Goal: Task Accomplishment & Management: Manage account settings

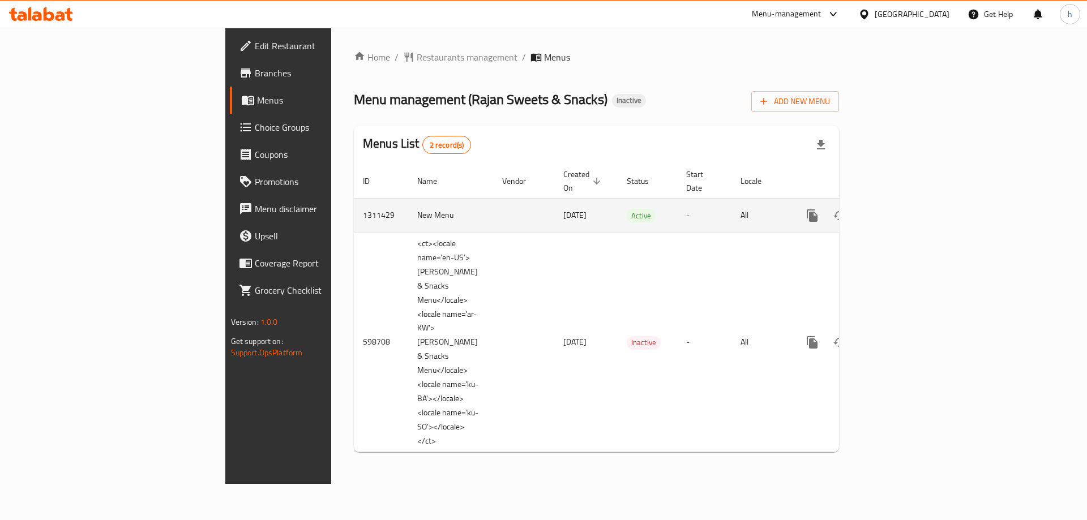
click at [907, 205] on link "enhanced table" at bounding box center [893, 215] width 27 height 27
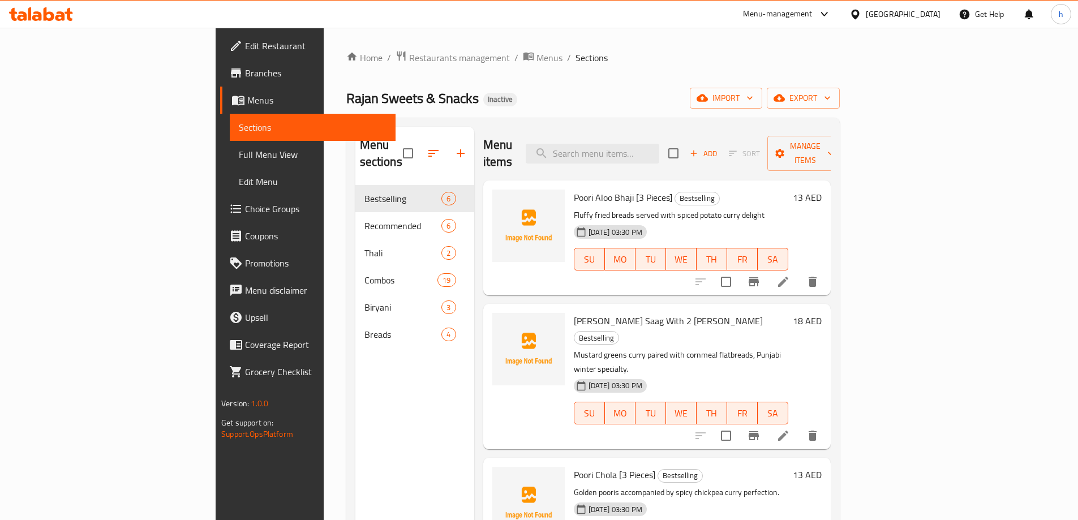
click at [247, 102] on span "Menus" at bounding box center [316, 100] width 139 height 14
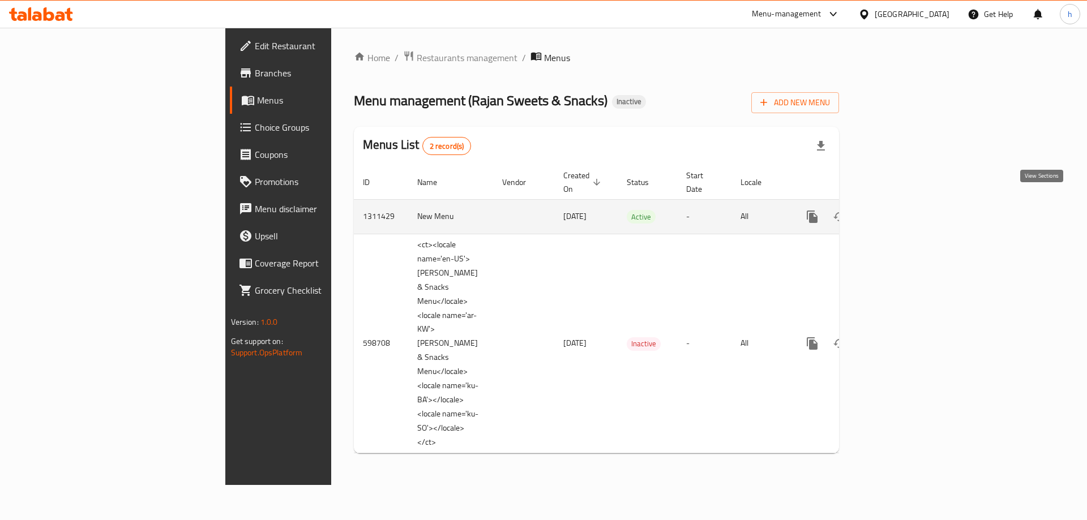
click at [901, 210] on icon "enhanced table" at bounding box center [894, 217] width 14 height 14
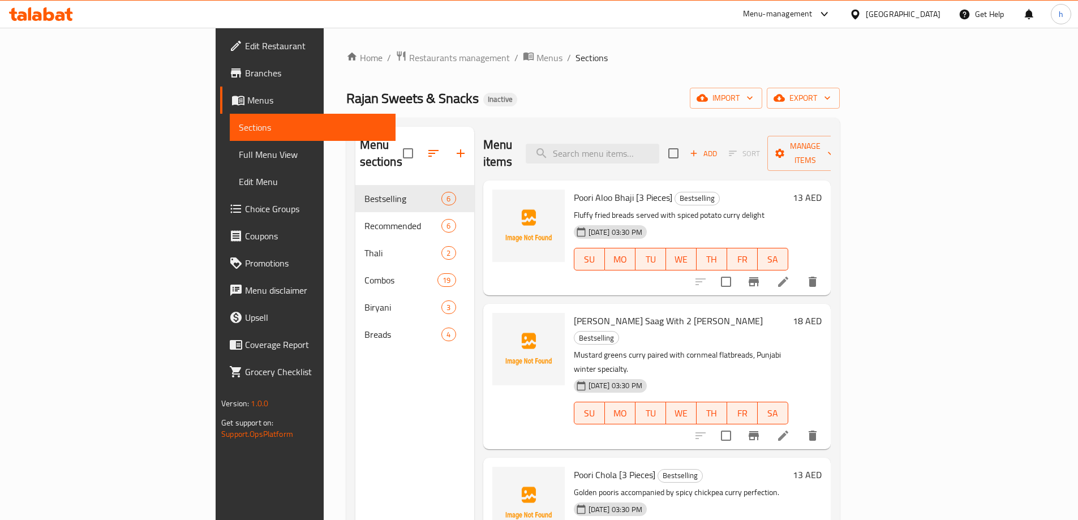
click at [245, 68] on span "Branches" at bounding box center [316, 73] width 142 height 14
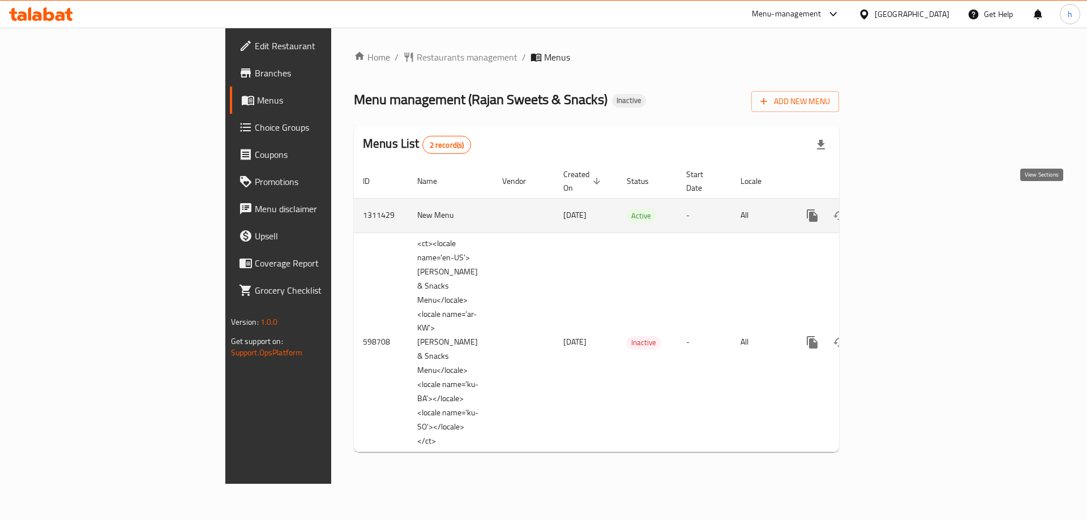
click at [907, 202] on link "enhanced table" at bounding box center [893, 215] width 27 height 27
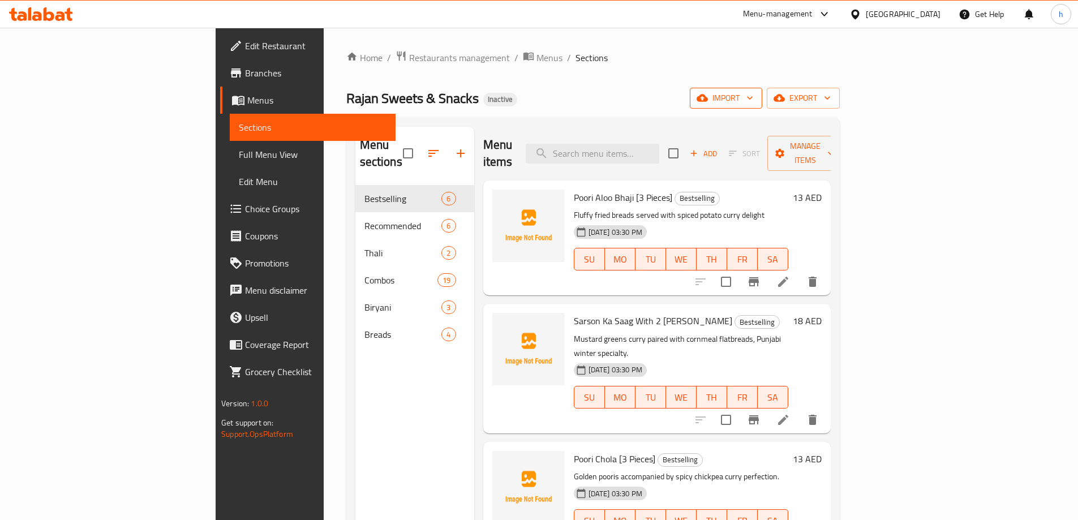
click at [753, 101] on span "import" at bounding box center [726, 98] width 54 height 14
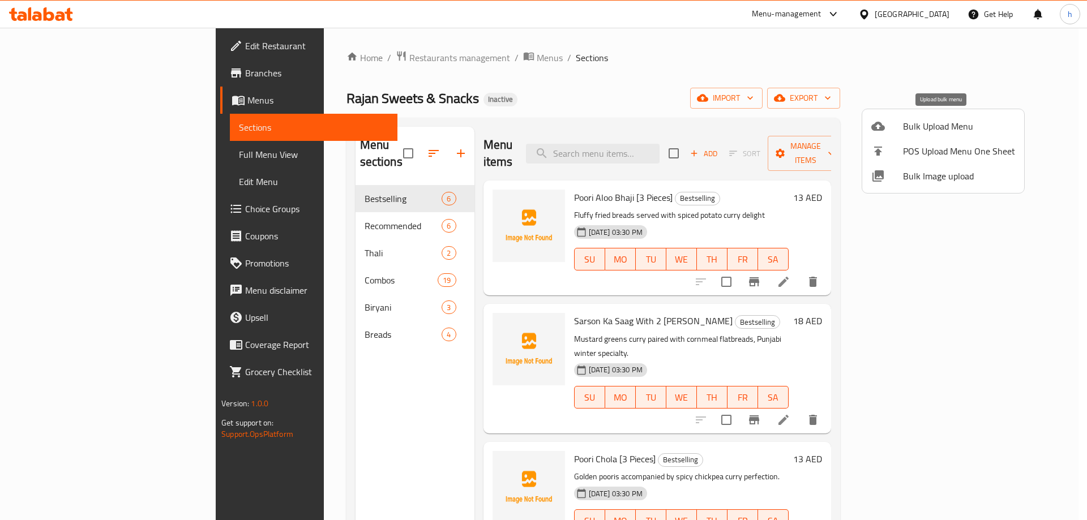
click at [929, 119] on span "Bulk Upload Menu" at bounding box center [959, 126] width 112 height 14
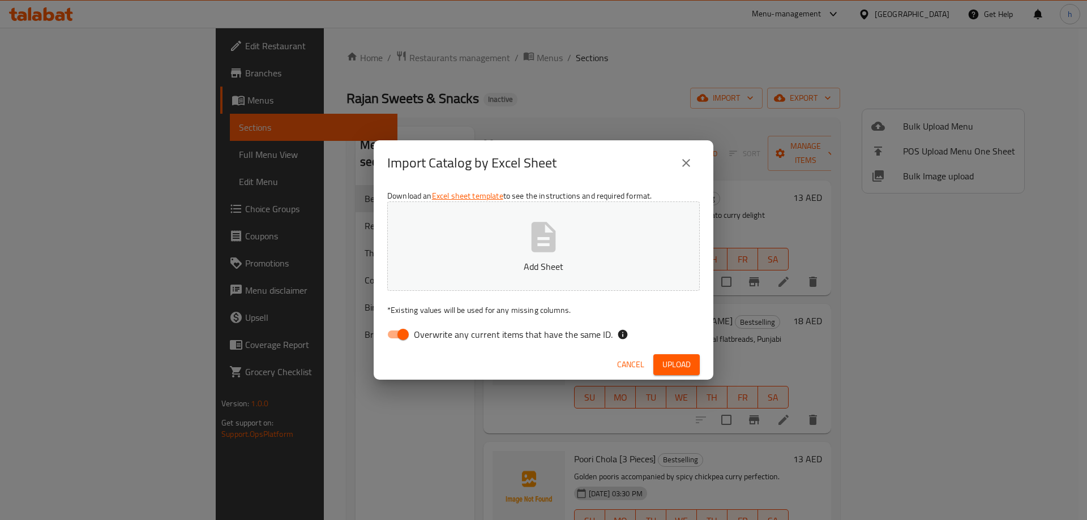
click at [396, 337] on input "Overwrite any current items that have the same ID." at bounding box center [403, 335] width 65 height 22
checkbox input "false"
click at [510, 249] on button "Add Sheet" at bounding box center [543, 246] width 312 height 89
click at [678, 365] on span "Upload" at bounding box center [676, 365] width 28 height 14
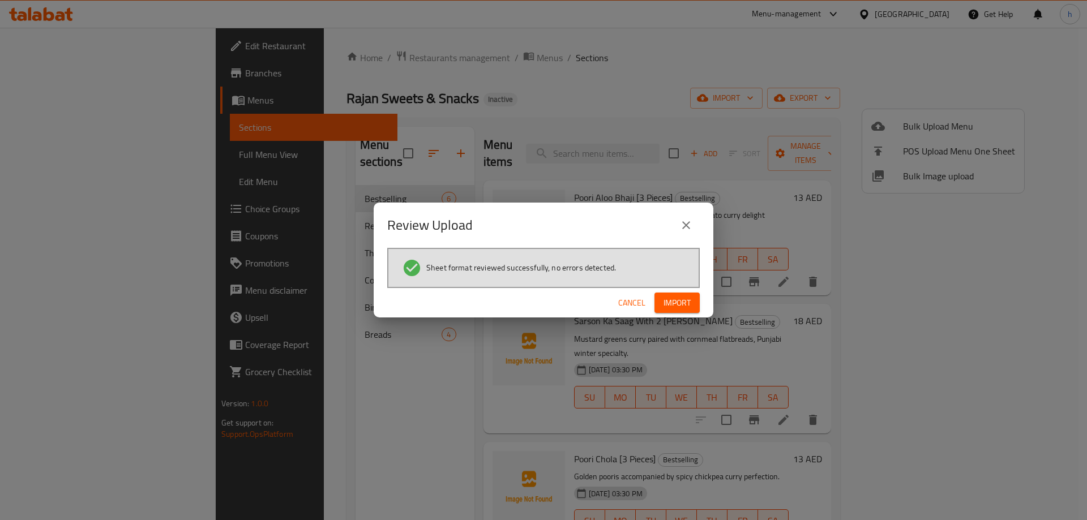
click at [669, 305] on span "Import" at bounding box center [676, 303] width 27 height 14
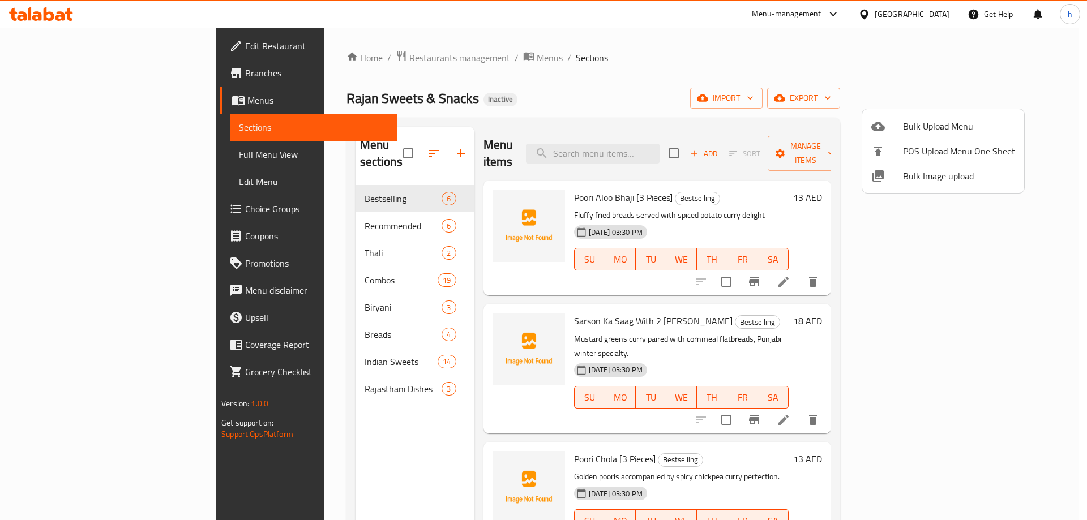
click at [261, 349] on div at bounding box center [543, 260] width 1087 height 520
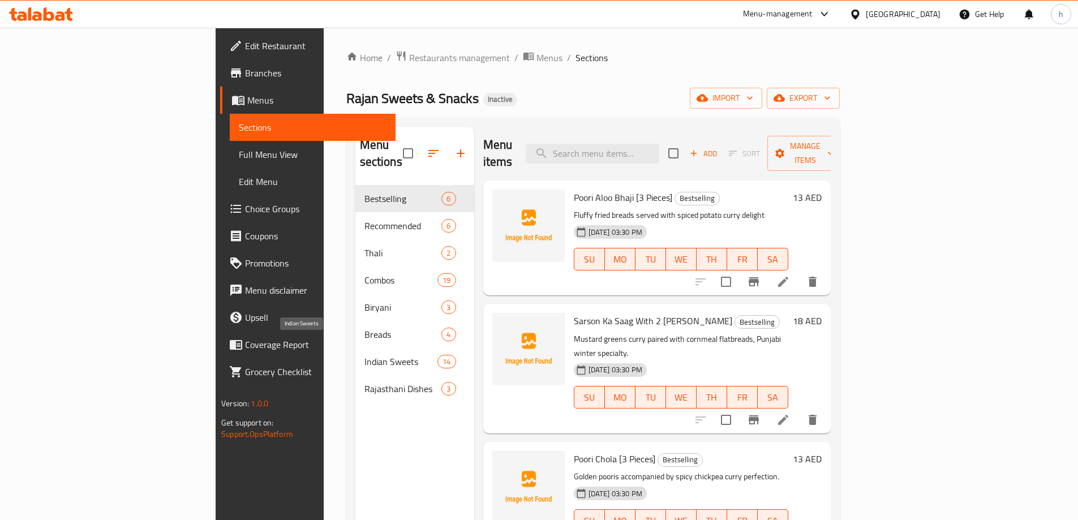
click at [365, 355] on span "Indian Sweets" at bounding box center [402, 362] width 74 height 14
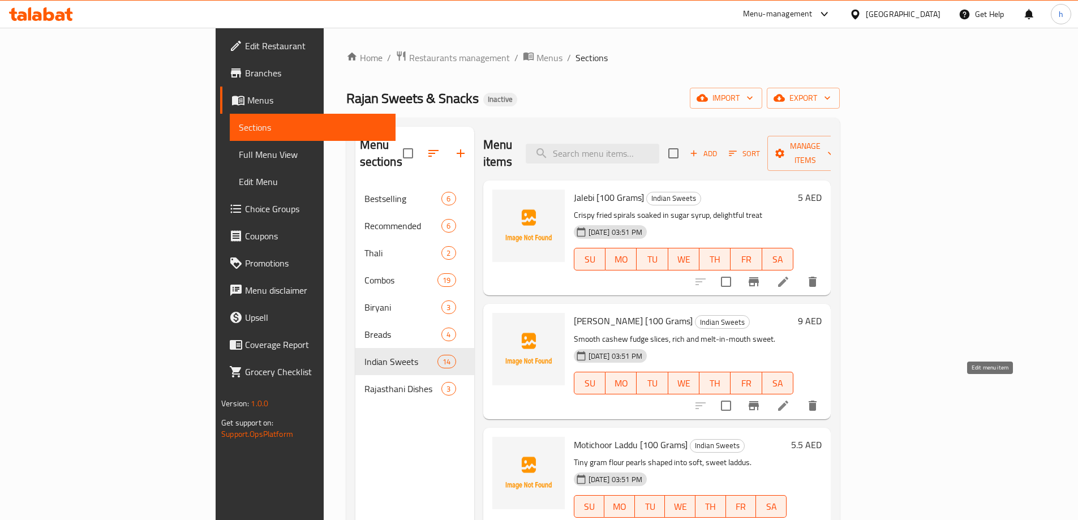
click at [790, 399] on icon at bounding box center [784, 406] width 14 height 14
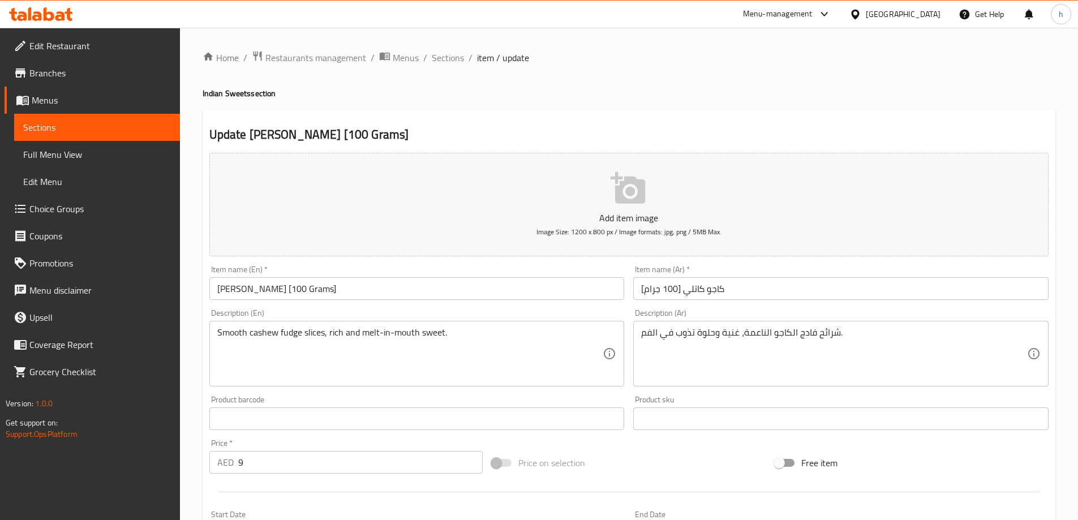
click at [712, 335] on textarea "شرائح فادج الكاجو الناعمة، غنية وحلوة تذوب في الفم." at bounding box center [834, 354] width 386 height 54
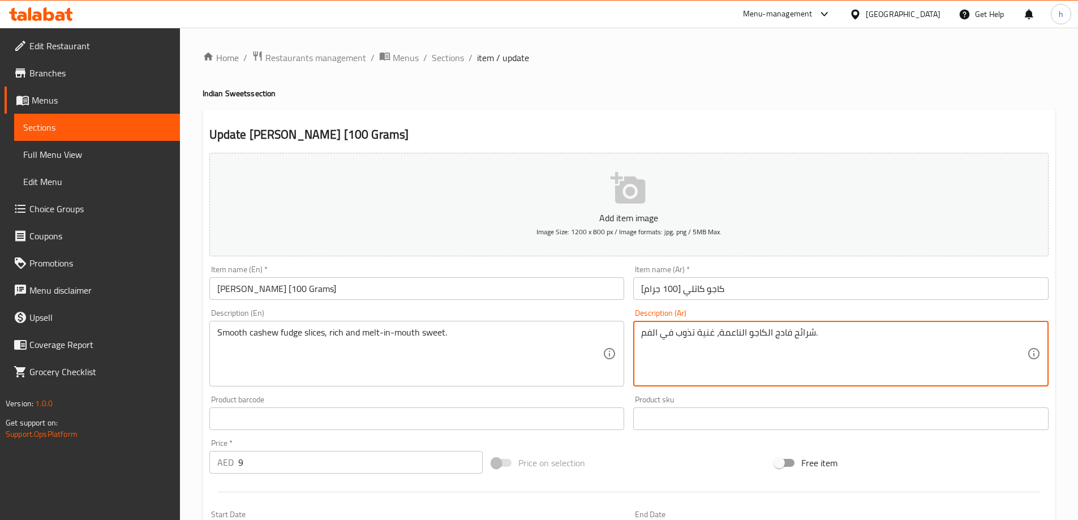
paste textarea "وحلوة"
click at [725, 336] on textarea "شرائح فادج الكاجو الناعمة، غنية تذوب في الفم.وحلوة" at bounding box center [834, 354] width 386 height 54
click at [881, 350] on textarea "شرائح فادج الكاجو الناعمة، غنية تذوب في الفم.وحلوة" at bounding box center [834, 354] width 386 height 54
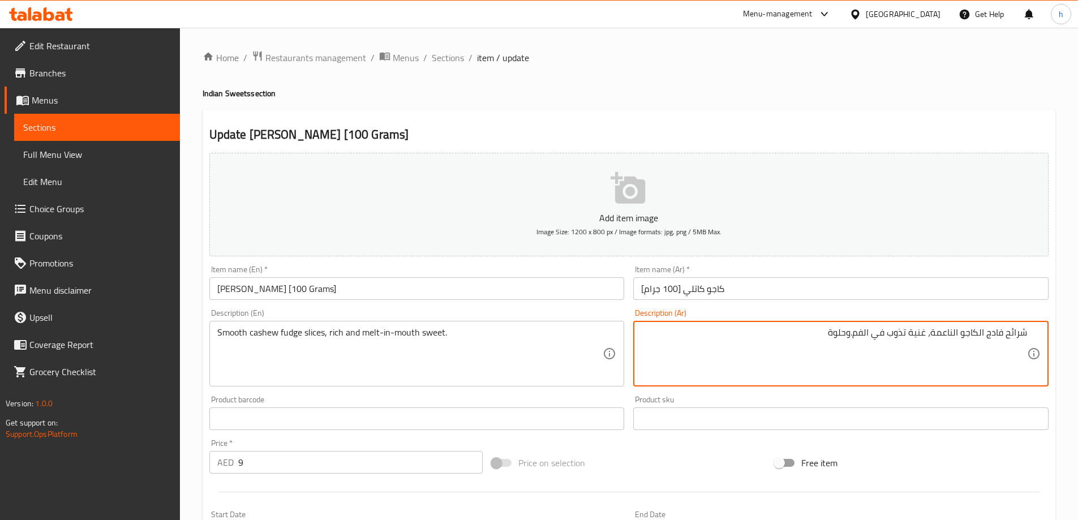
click at [855, 335] on textarea "شرائح فادج الكاجو الناعمة، غنية تذوب في الفم.وحلوة" at bounding box center [834, 354] width 386 height 54
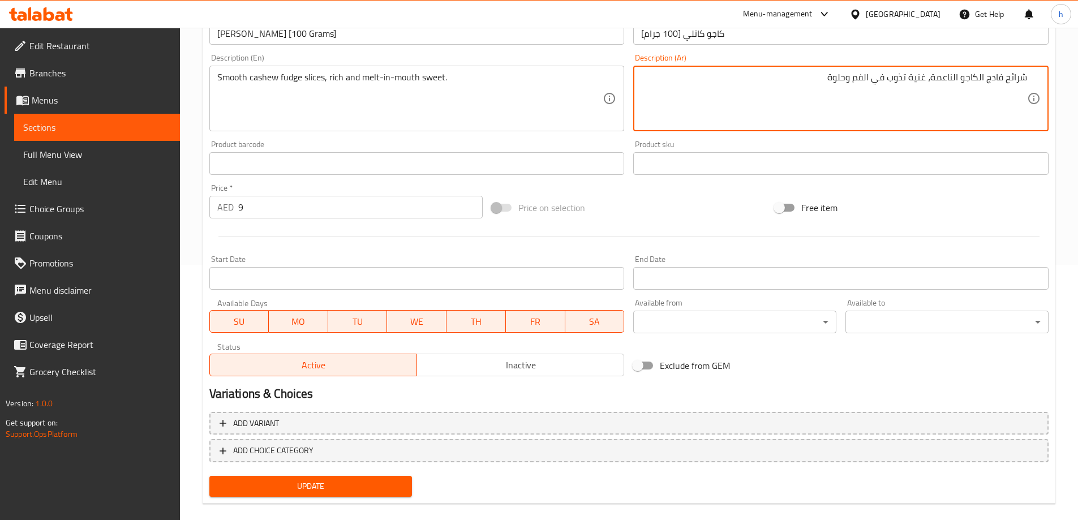
scroll to position [271, 0]
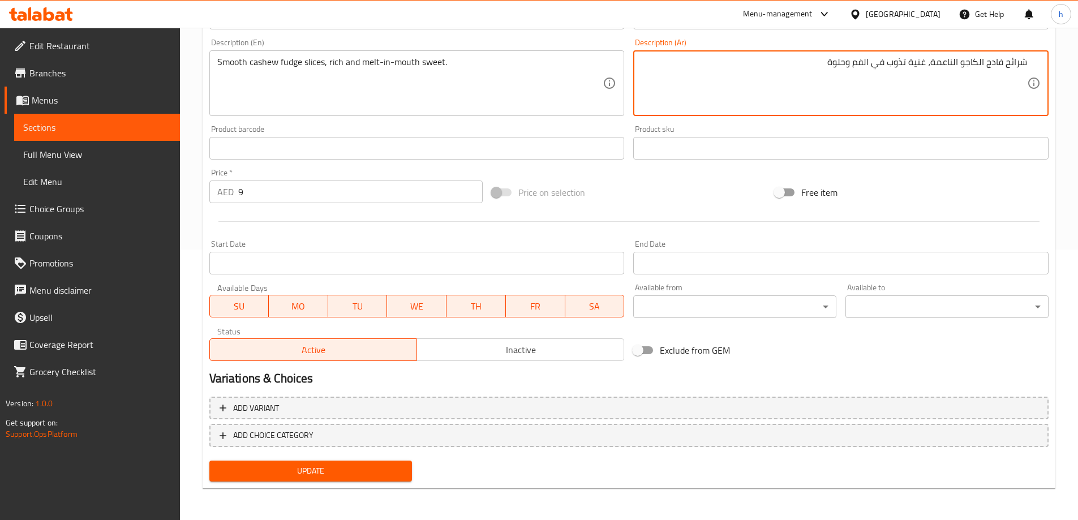
type textarea "شرائح فادج الكاجو الناعمة، غنية تذوب في الفم وحلوة"
click at [288, 476] on span "Update" at bounding box center [311, 471] width 185 height 14
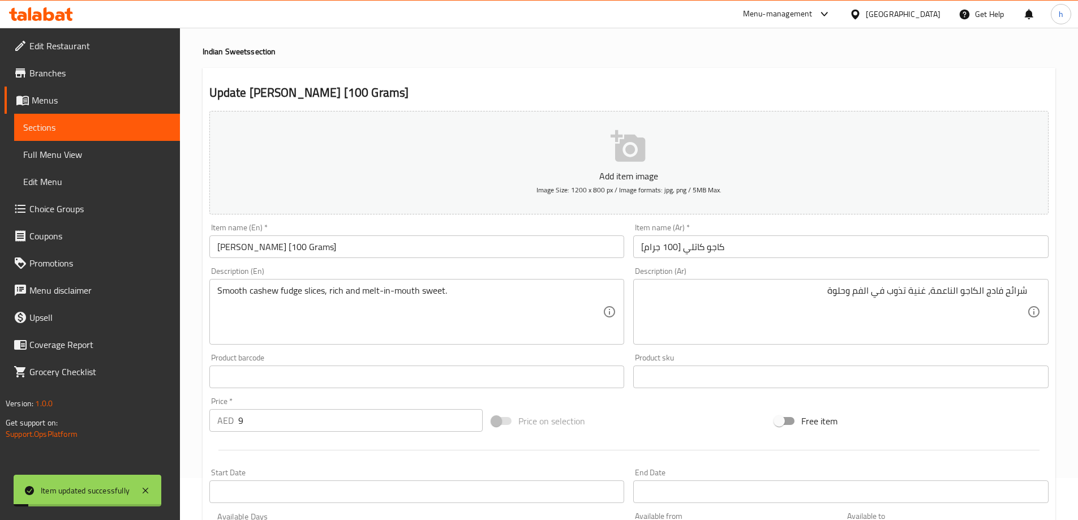
scroll to position [0, 0]
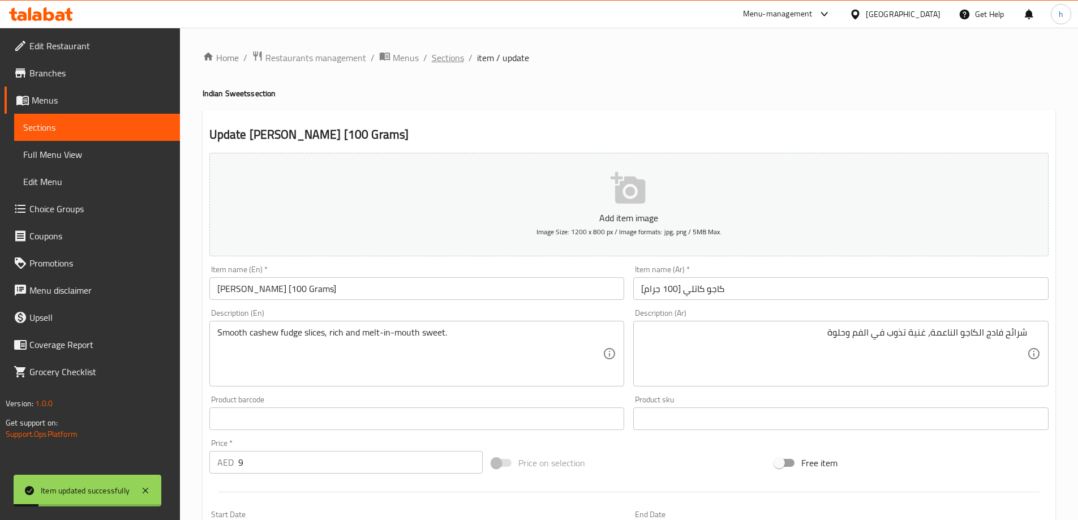
click at [441, 62] on span "Sections" at bounding box center [448, 58] width 32 height 14
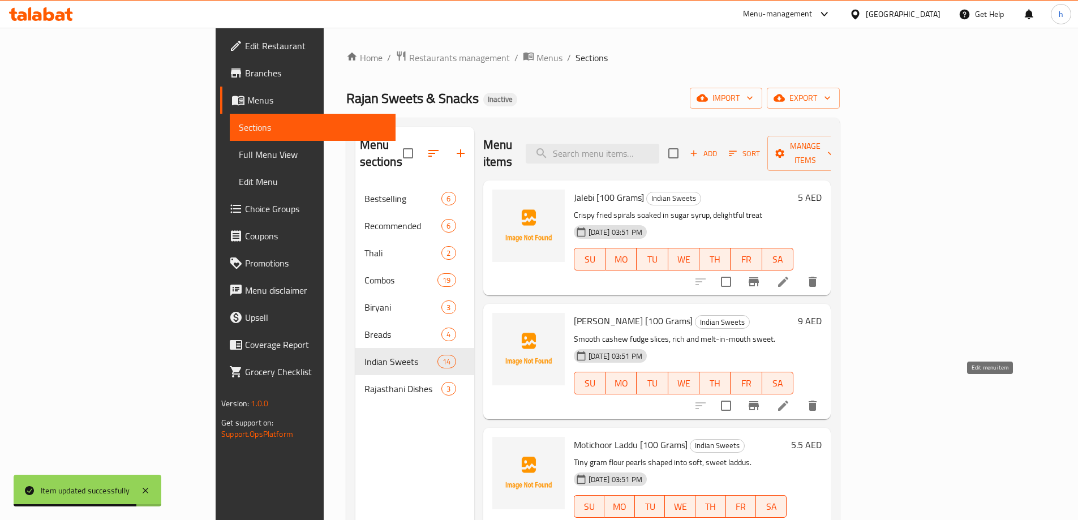
click at [790, 399] on icon at bounding box center [784, 406] width 14 height 14
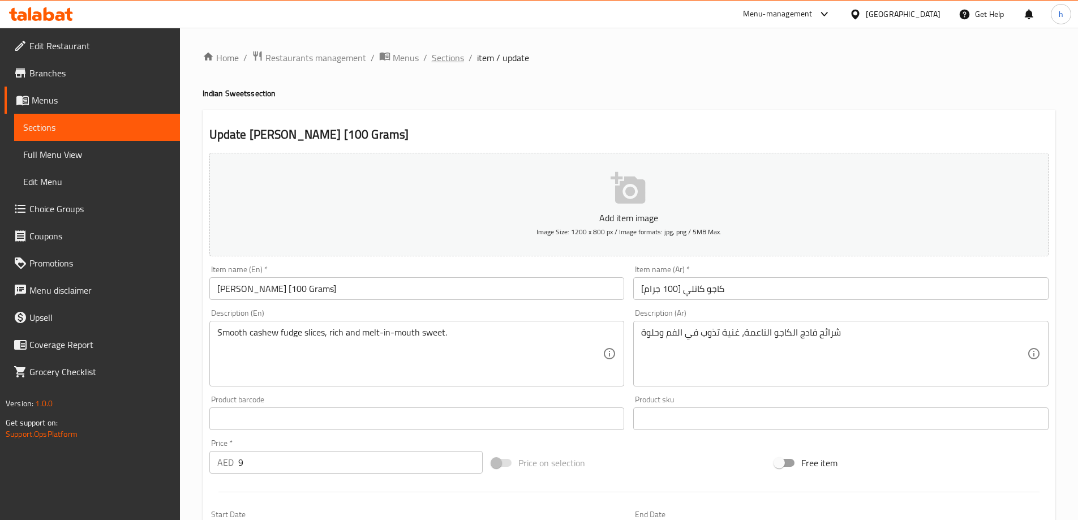
click at [452, 58] on span "Sections" at bounding box center [448, 58] width 32 height 14
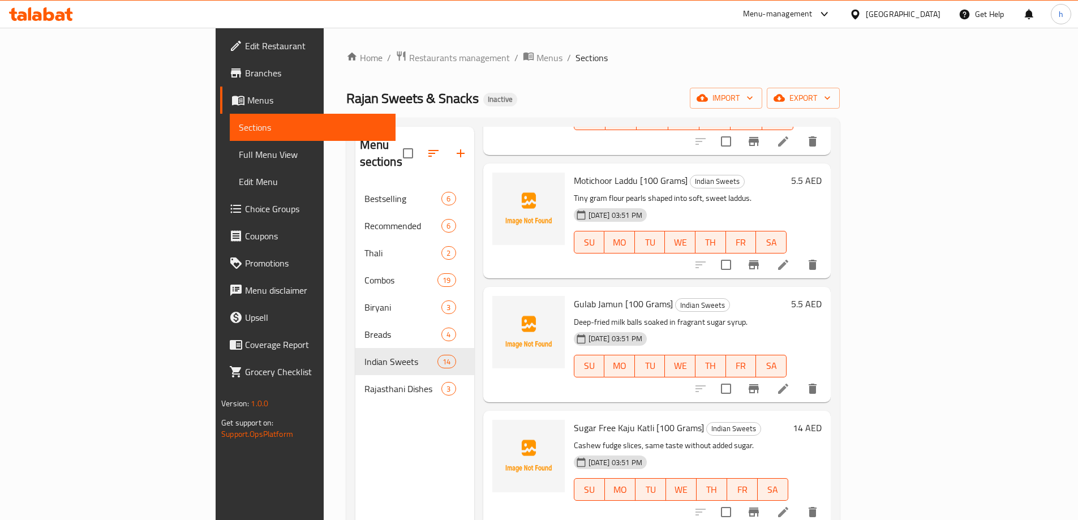
scroll to position [283, 0]
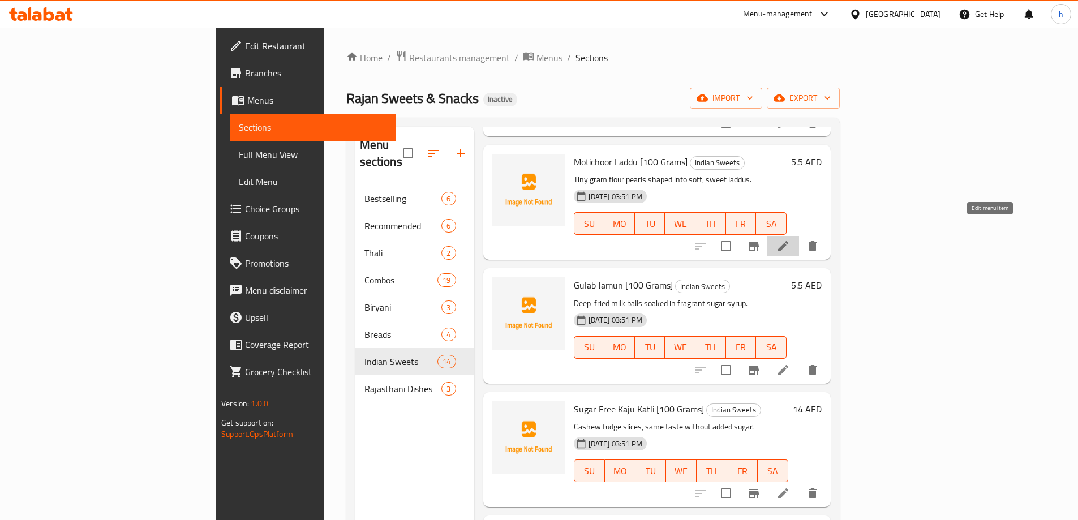
click at [790, 239] on icon at bounding box center [784, 246] width 14 height 14
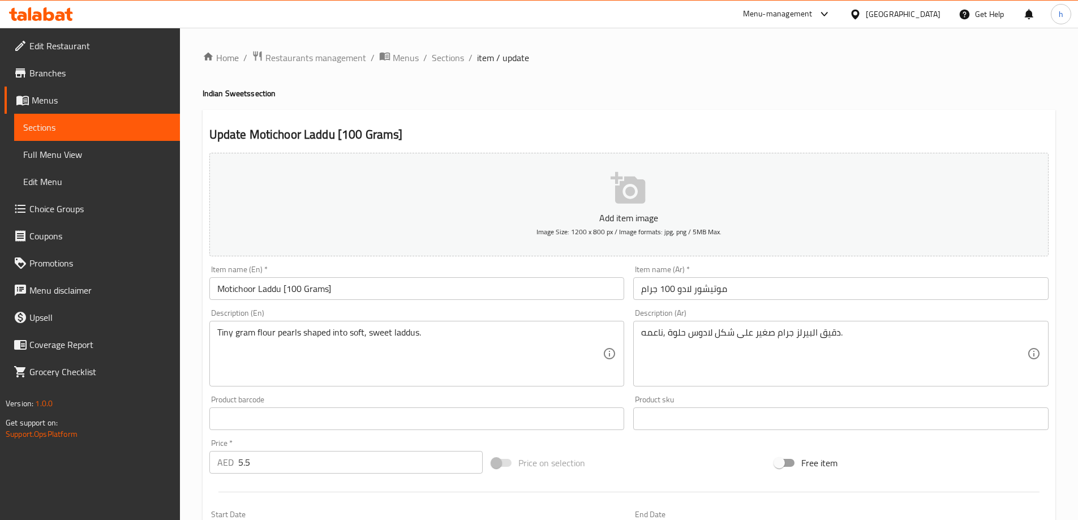
scroll to position [57, 0]
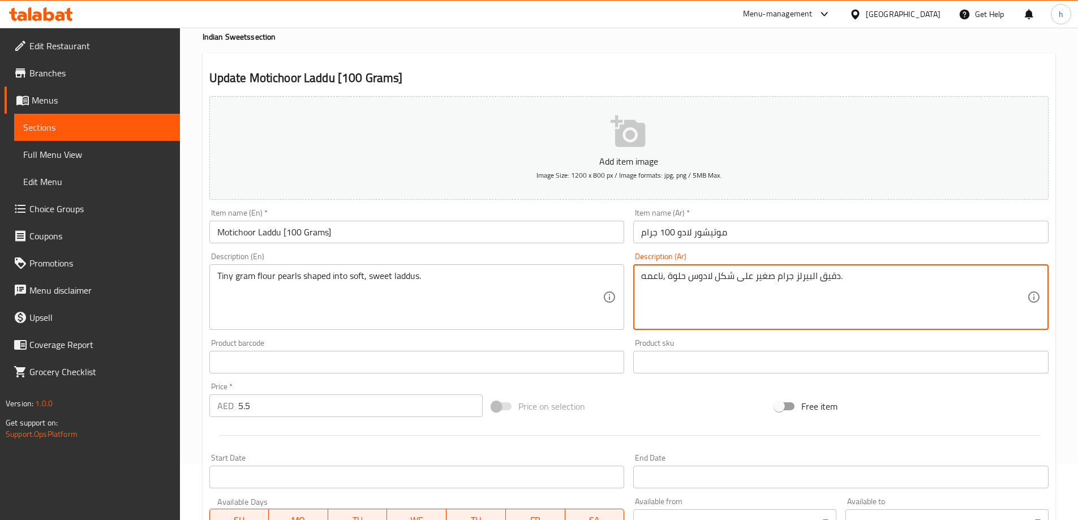
drag, startPoint x: 859, startPoint y: 282, endPoint x: 621, endPoint y: 277, distance: 238.4
click at [968, 289] on textarea "دقيق البيرلز جرام صغير على شكل لادوس حلوة ,ناعمه." at bounding box center [834, 298] width 386 height 54
click at [993, 279] on textarea "دقيق البيرلز جرام صغير على شكل لادوس حلوة ,ناعمه." at bounding box center [834, 298] width 386 height 54
click at [1029, 278] on div "دقيق جرام صغير على شكل لادوس حلوة ,ناعمه. Description (Ar)" at bounding box center [841, 297] width 416 height 66
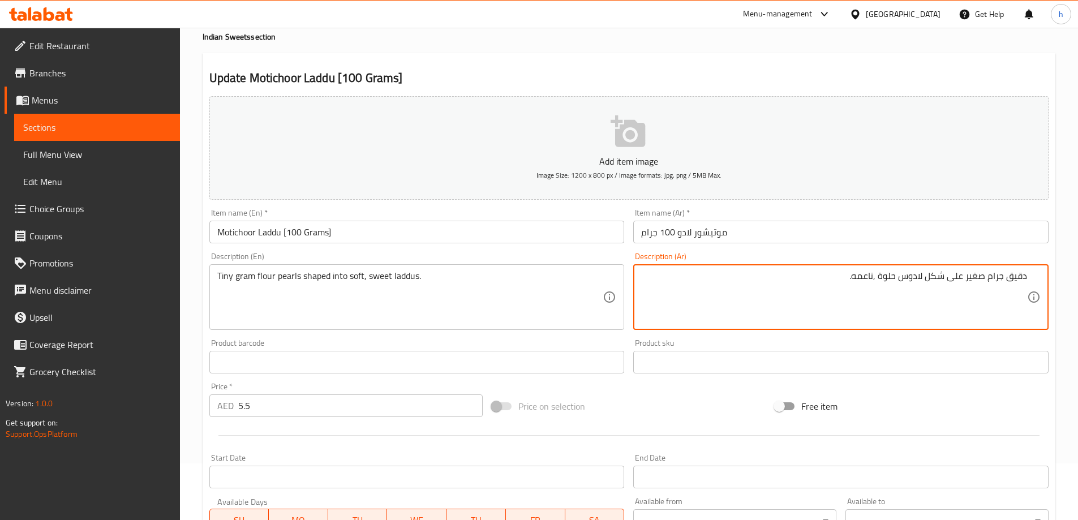
paste textarea "لبيرلز"
click at [1029, 279] on div "دقيق جرام صغير على شكل لادوس حلوة ,ناعمه. Description (Ar)" at bounding box center [841, 297] width 416 height 66
click at [1029, 275] on div "دقيق جرام صغير على شكل لادوس حلوة ,ناعمه. Description (Ar)" at bounding box center [841, 297] width 416 height 66
click at [1025, 277] on textarea "دقيق جرام صغير على شكل لادوس حلوة ,ناعمه." at bounding box center [834, 298] width 386 height 54
click at [1026, 280] on textarea "دقيق جرام صغير على شكل لادوس حلوة ,ناعمه." at bounding box center [834, 298] width 386 height 54
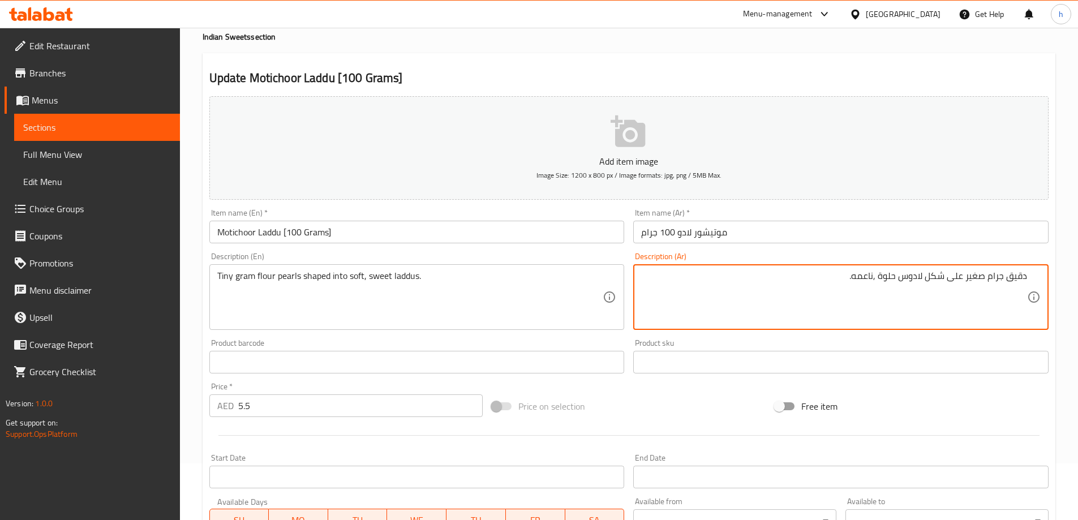
paste textarea "البيرلز"
click at [1020, 275] on textarea "البيرلز دقيق جرام صغير على شكل لادوس حلوة ,ناعمه." at bounding box center [834, 298] width 386 height 54
click at [1021, 277] on textarea "البيرلز دقيق جرام صغير على شكل لادوس حلوة ,ناعمه." at bounding box center [834, 298] width 386 height 54
click at [988, 275] on textarea "بيرلز دقيق جرام صغير على شكل لادوس حلوة ,ناعمه." at bounding box center [834, 298] width 386 height 54
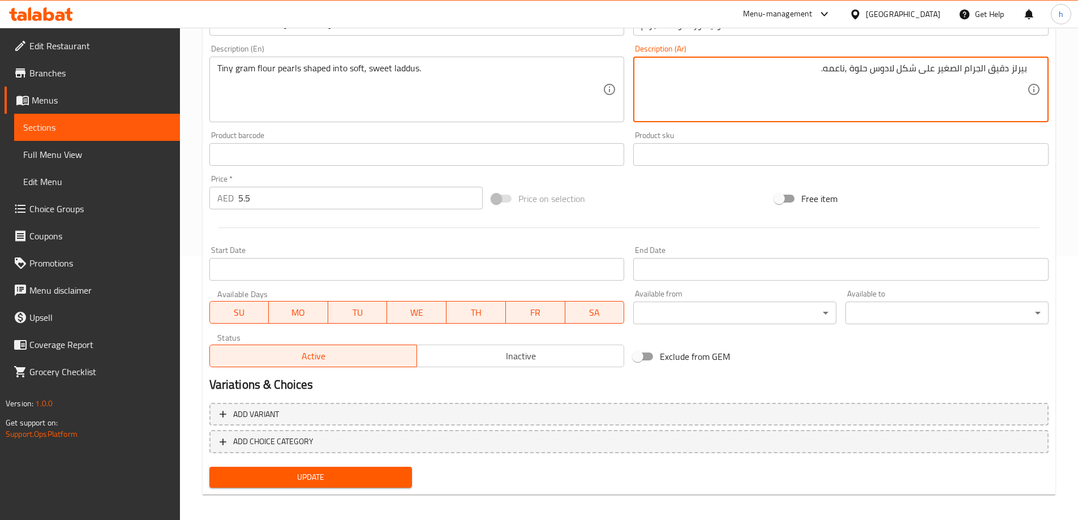
scroll to position [271, 0]
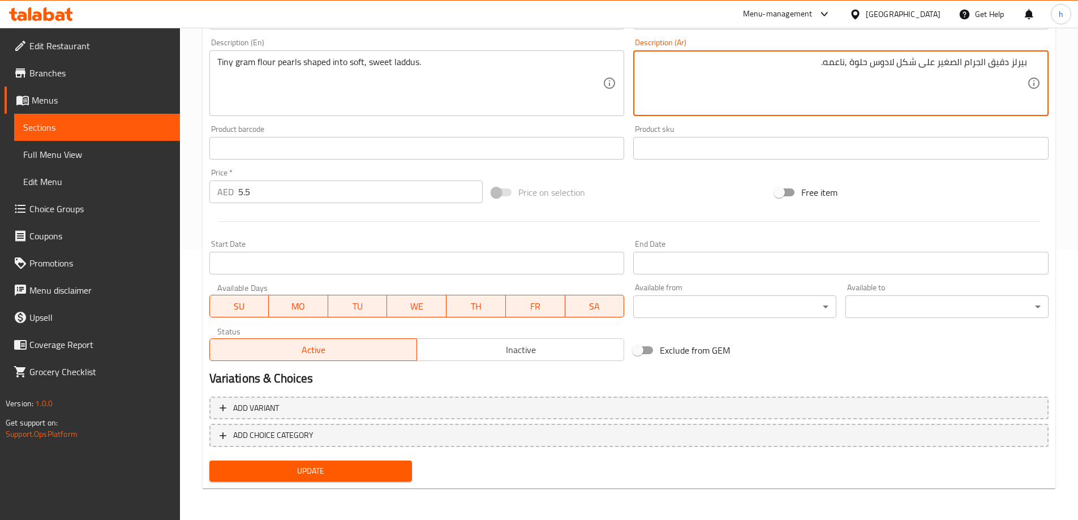
type textarea "بيرلز دقيق الجرام الصغير على شكل لادوس حلوة ,ناعمه."
click at [363, 482] on button "Update" at bounding box center [310, 471] width 203 height 21
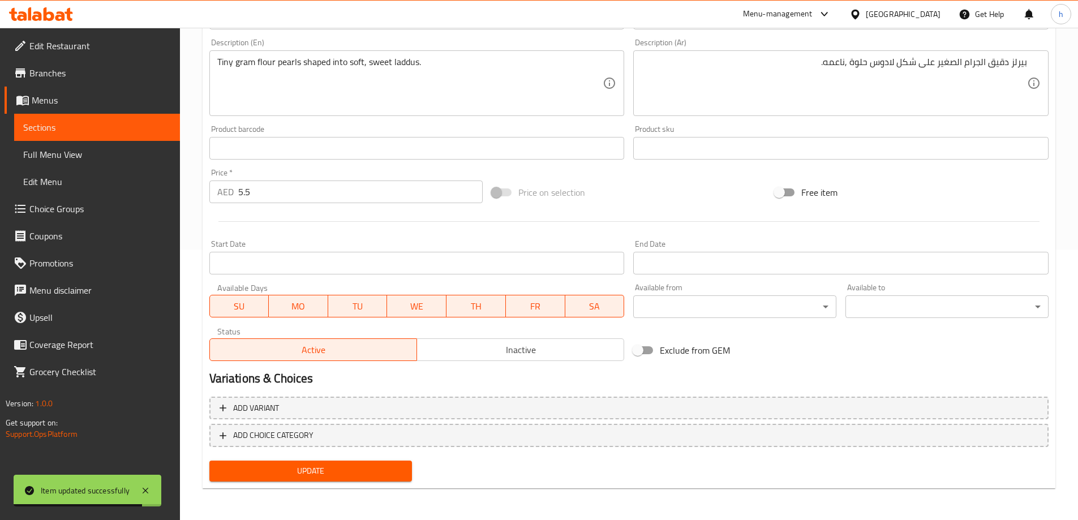
scroll to position [0, 0]
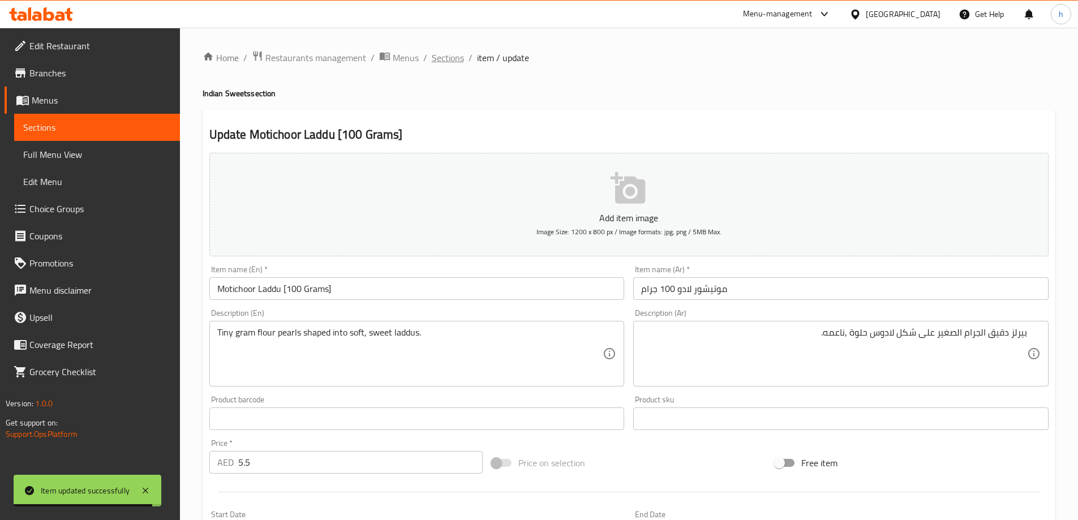
click at [440, 60] on span "Sections" at bounding box center [448, 58] width 32 height 14
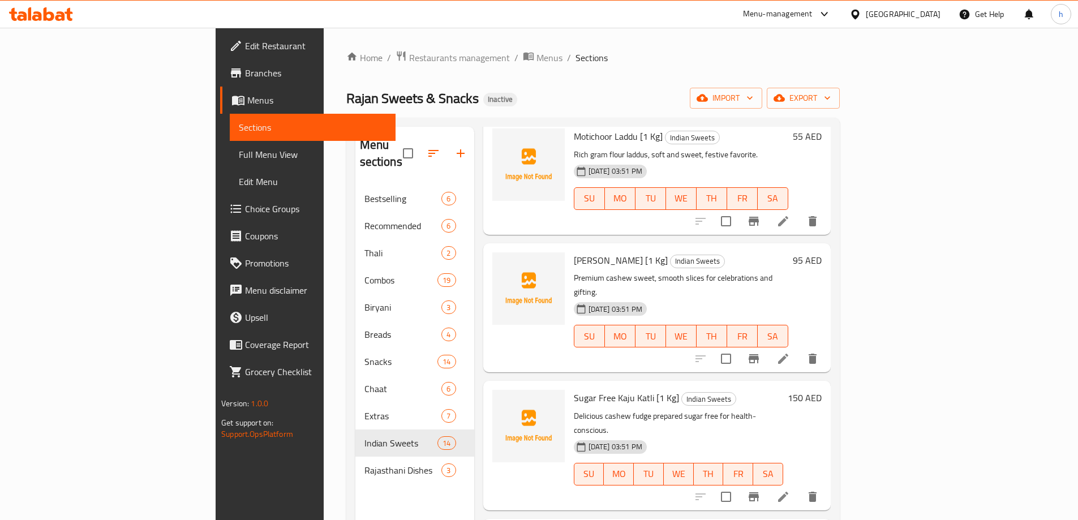
scroll to position [793, 0]
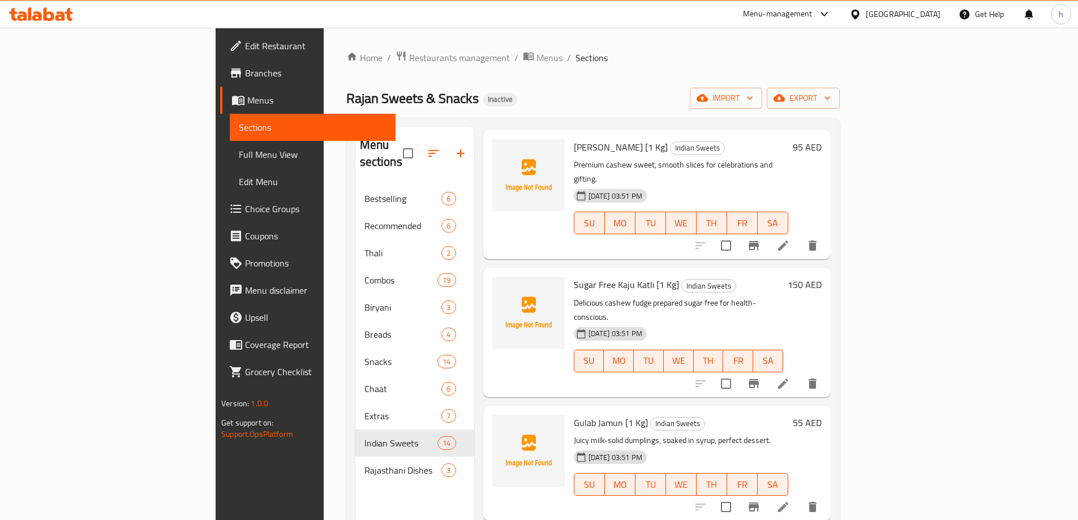
click at [790, 377] on icon at bounding box center [784, 384] width 14 height 14
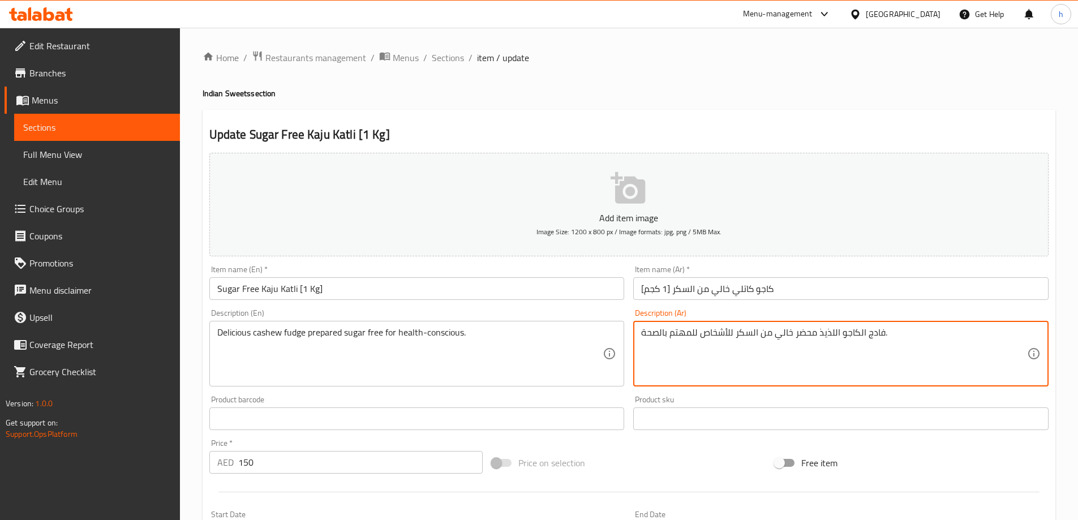
click at [722, 335] on textarea "فادج الكاجو اللذيذ محضر خالي من السكر للأشخاص للمهتم بالصحة." at bounding box center [834, 354] width 386 height 54
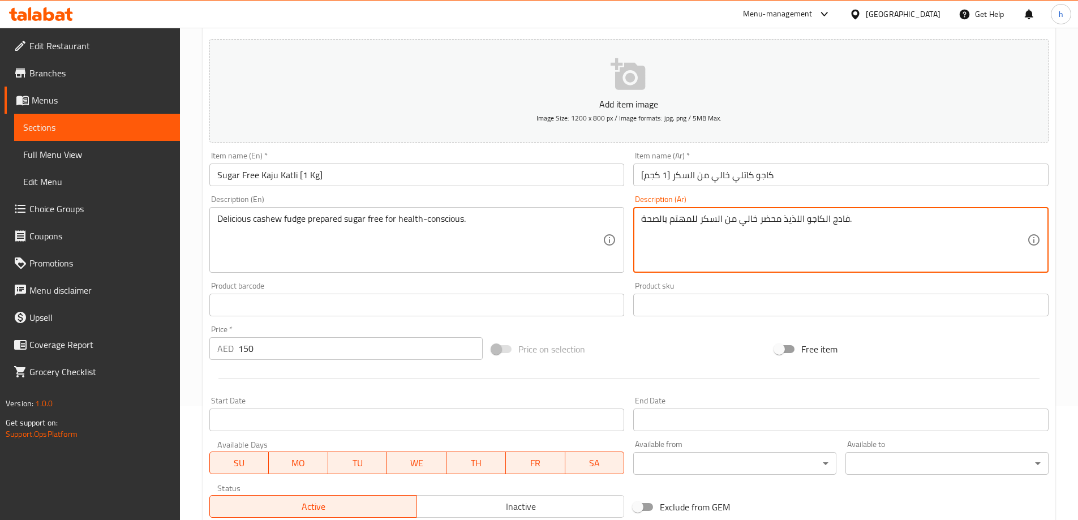
scroll to position [271, 0]
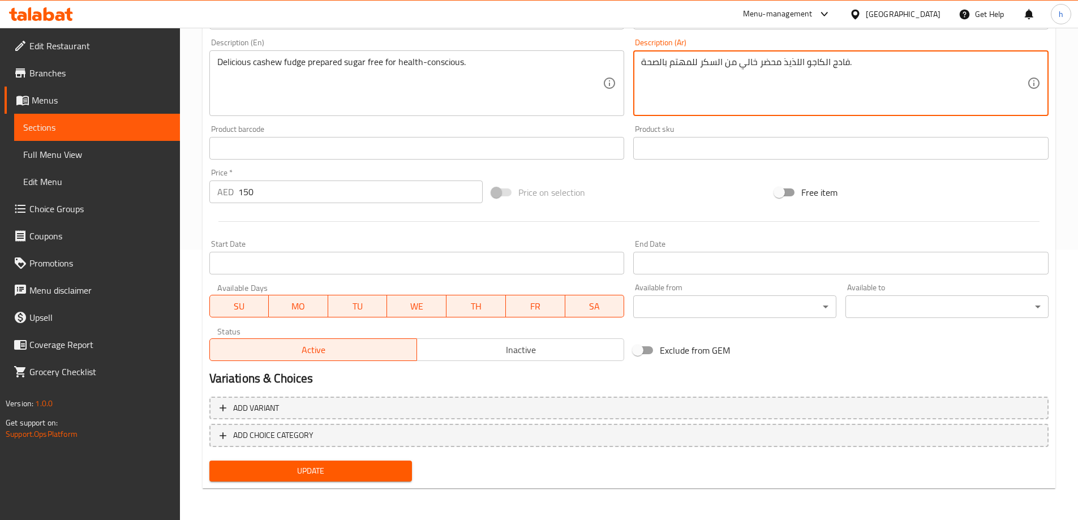
type textarea "فادج الكاجو اللذيذ محضر خالي من السكر للمهتم بالصحة."
click at [369, 480] on button "Update" at bounding box center [310, 471] width 203 height 21
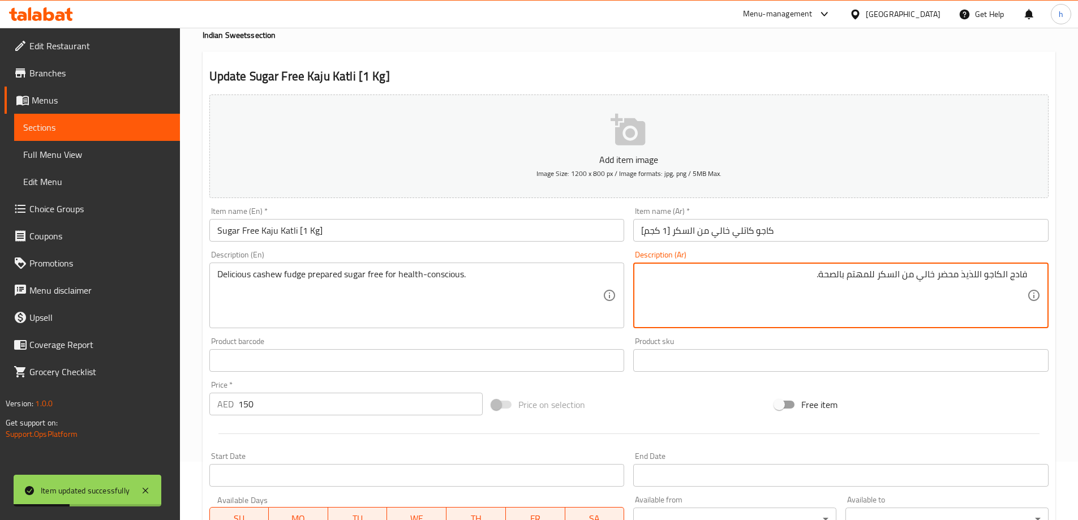
scroll to position [44, 0]
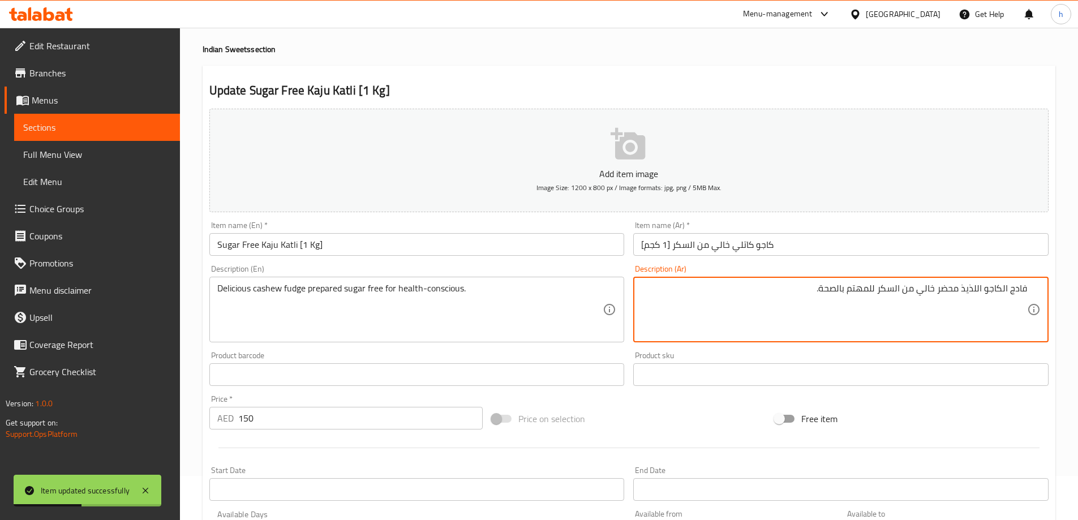
click at [1023, 286] on textarea "فادج الكاجو اللذيذ محضر خالي من السكر للمهتم بالصحة." at bounding box center [834, 310] width 386 height 54
click at [1000, 293] on textarea "فادج الكاجو اللذيذ محضر خالي من السكر للمهتم بالصحة." at bounding box center [834, 310] width 386 height 54
click at [970, 288] on textarea "فادج الكاجو اللذيذ محضر خالي من السكر للمهتم بالصحة." at bounding box center [834, 310] width 386 height 54
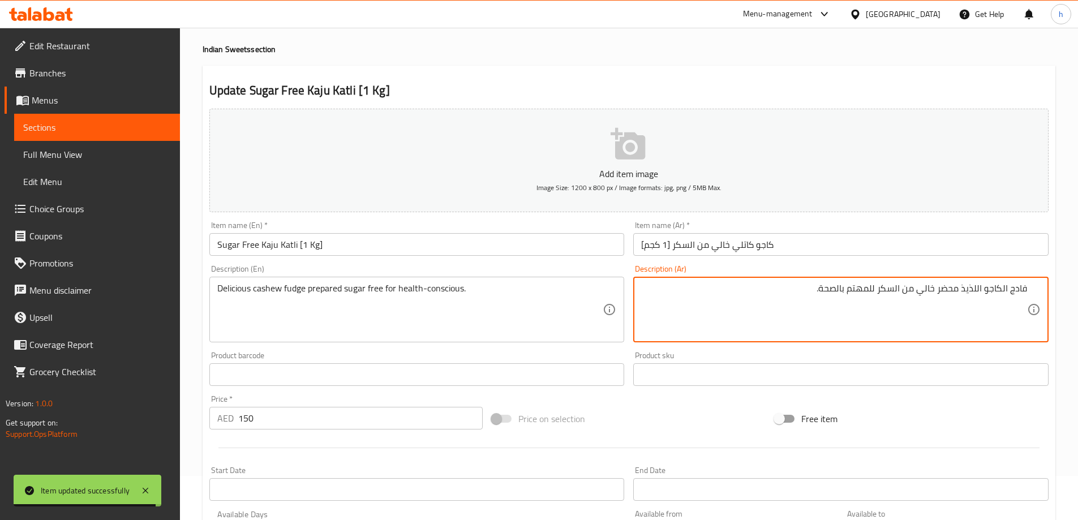
click at [970, 288] on textarea "فادج الكاجو اللذيذ محضر خالي من السكر للمهتم بالصحة." at bounding box center [834, 310] width 386 height 54
click at [940, 292] on textarea "فادج الكاجو اللذيذ محضر خالي من السكر للمهتم بالصحة." at bounding box center [834, 310] width 386 height 54
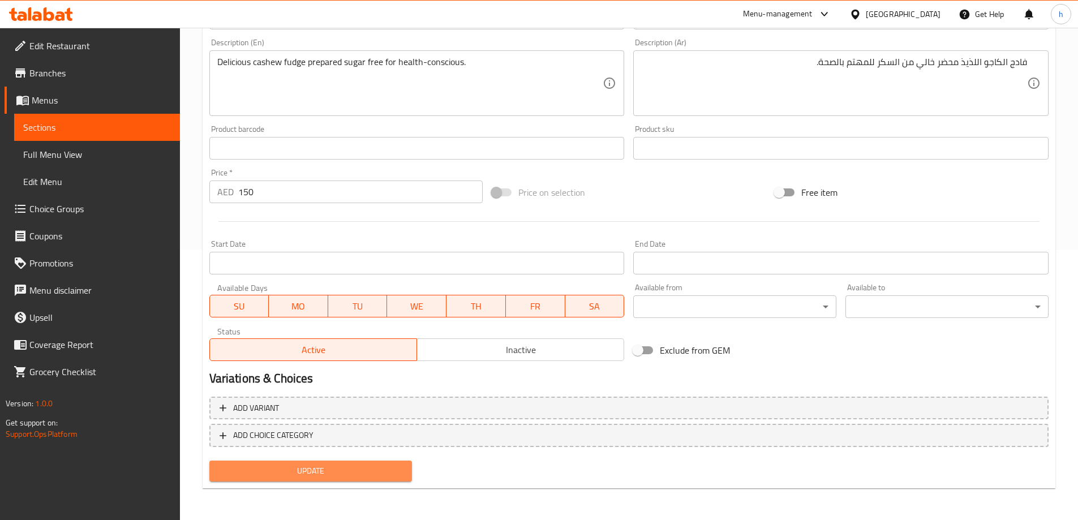
click at [315, 468] on span "Update" at bounding box center [311, 471] width 185 height 14
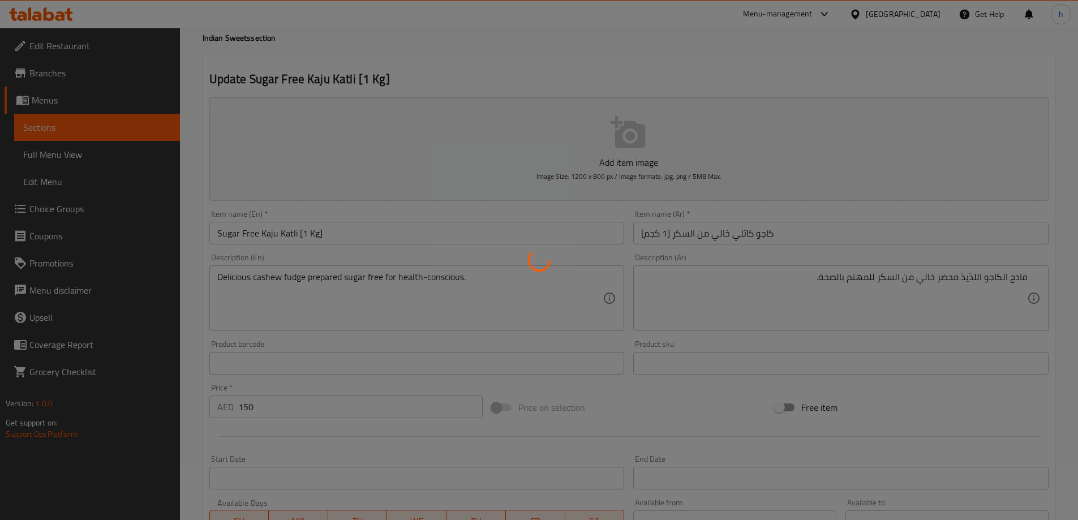
scroll to position [0, 0]
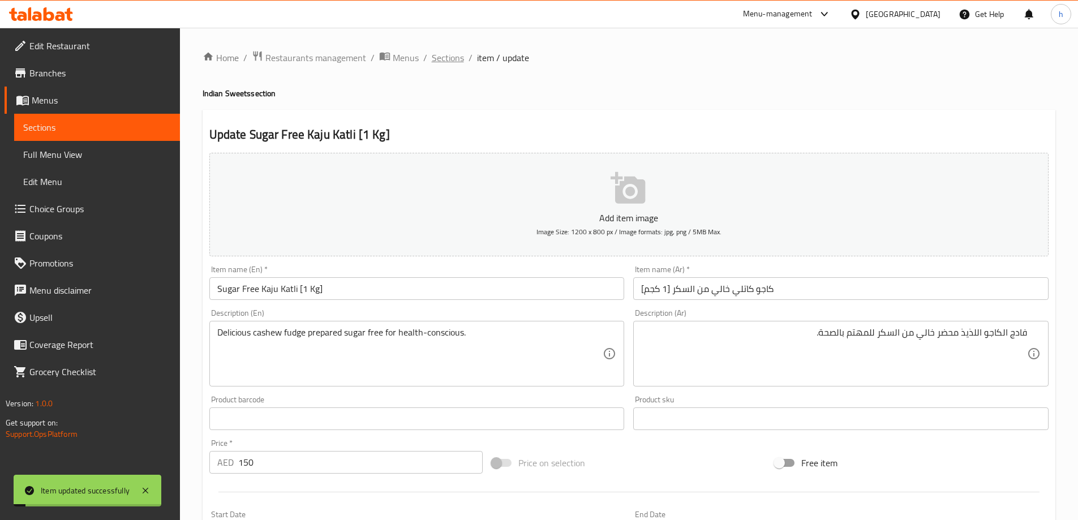
click at [452, 65] on span "Sections" at bounding box center [448, 58] width 32 height 14
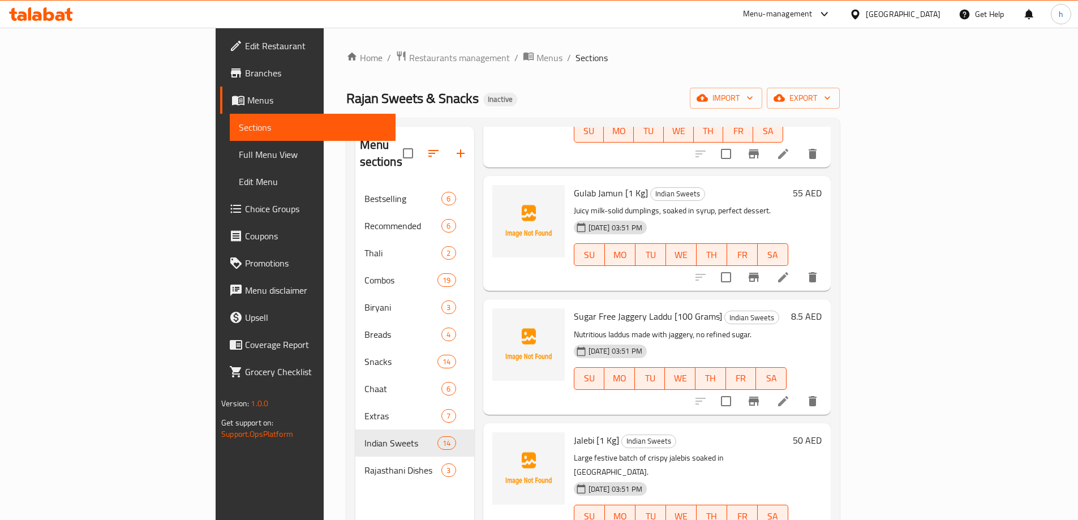
scroll to position [1132, 0]
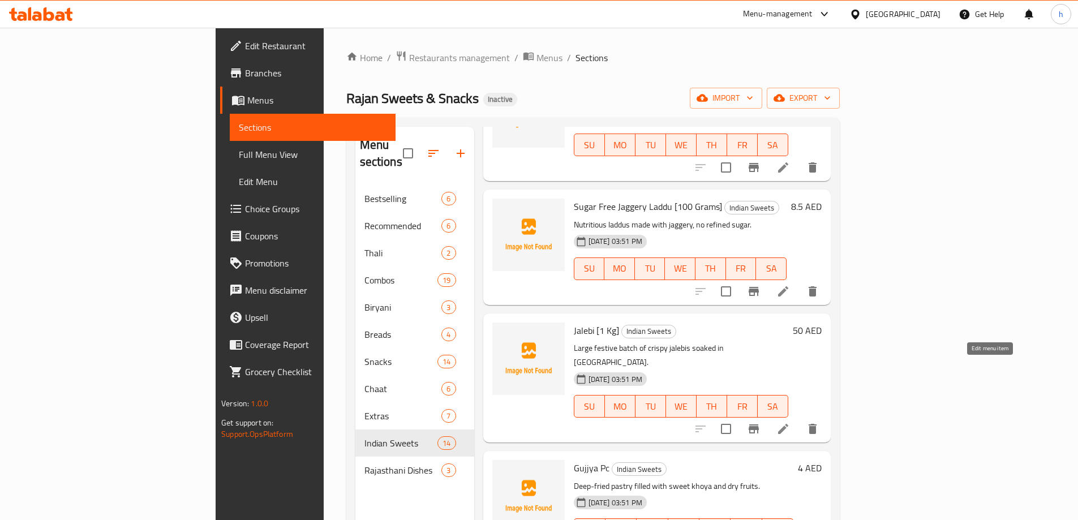
click at [790, 422] on icon at bounding box center [784, 429] width 14 height 14
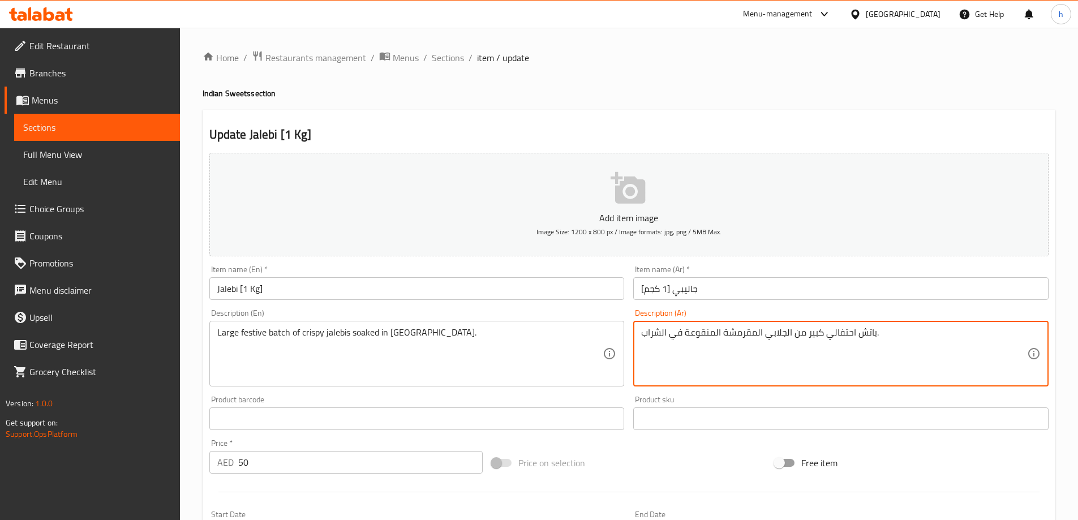
click at [785, 331] on textarea "باتش احتفالي كبير من الجلابي المقرمشة المنقوعة في الشراب." at bounding box center [834, 354] width 386 height 54
paste textarea "اليبي"
click at [791, 336] on textarea "باتش احتفالي كبير من جاليبي المقرمشة المنقوعة في الشراب." at bounding box center [834, 354] width 386 height 54
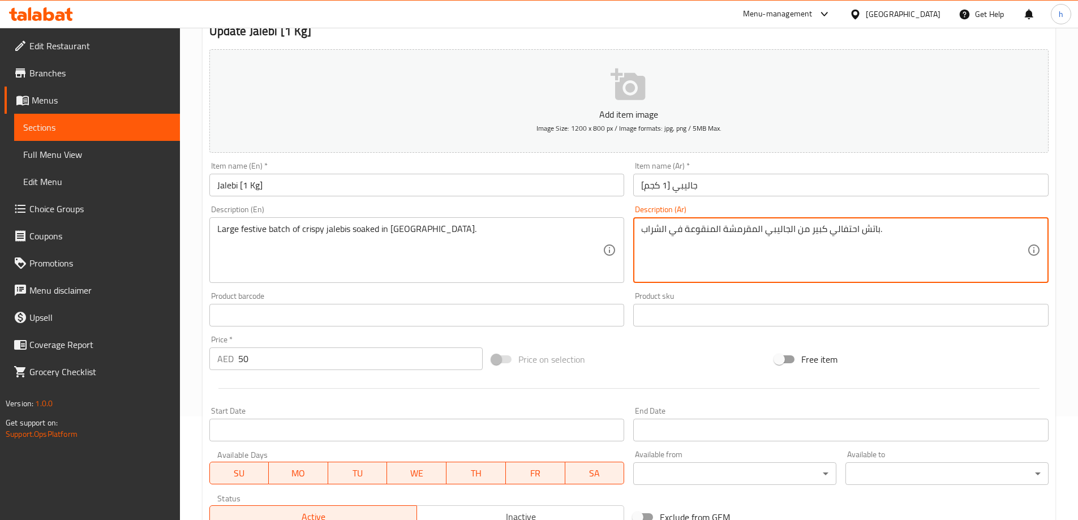
scroll to position [271, 0]
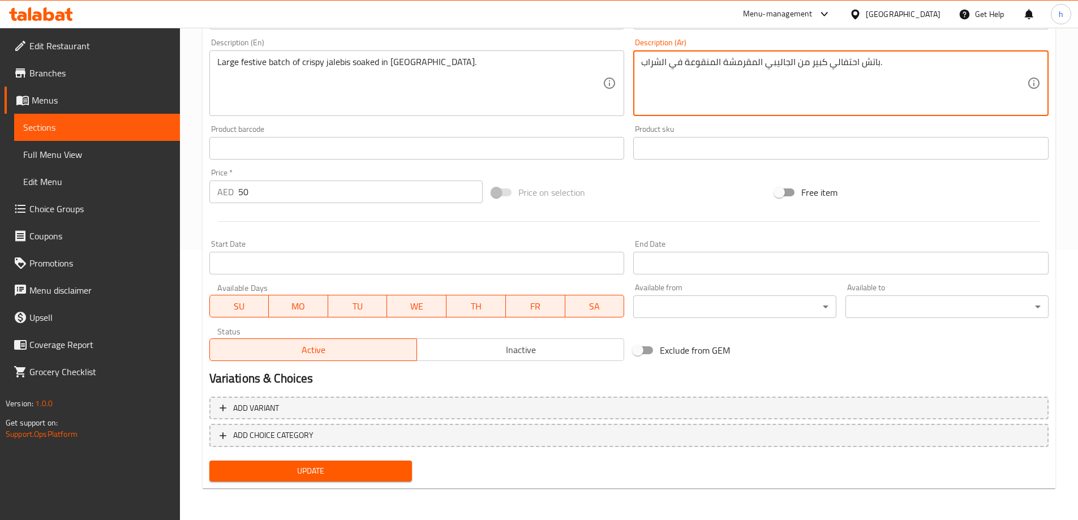
type textarea "باتش احتفالي كبير من الجاليبي المقرمشة المنقوعة في الشراب."
click at [376, 466] on span "Update" at bounding box center [311, 471] width 185 height 14
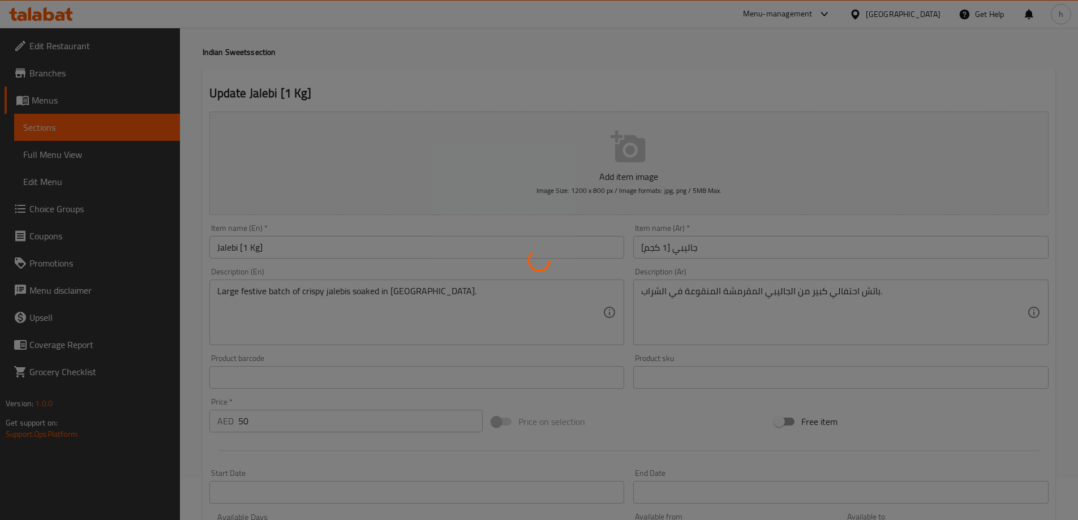
scroll to position [0, 0]
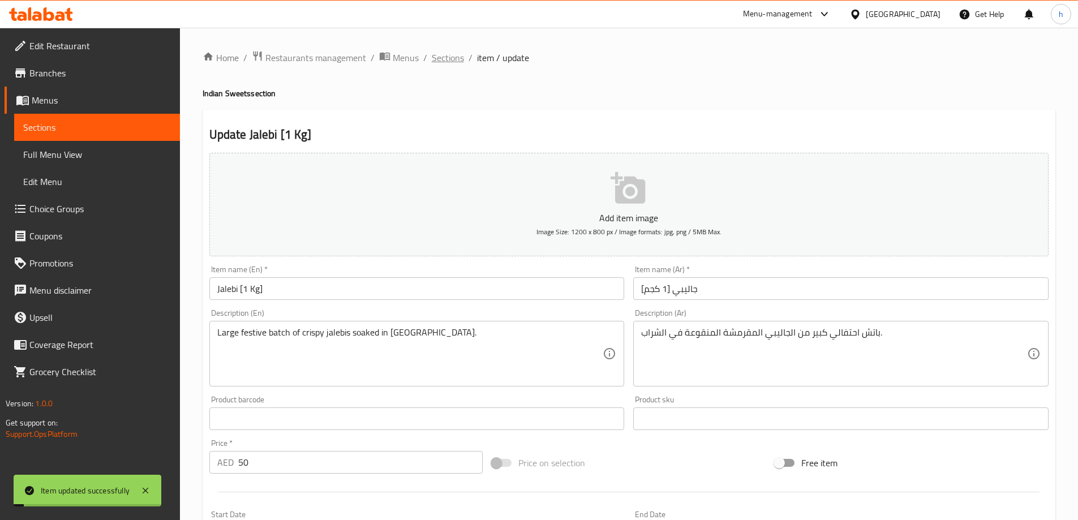
click at [440, 58] on span "Sections" at bounding box center [448, 58] width 32 height 14
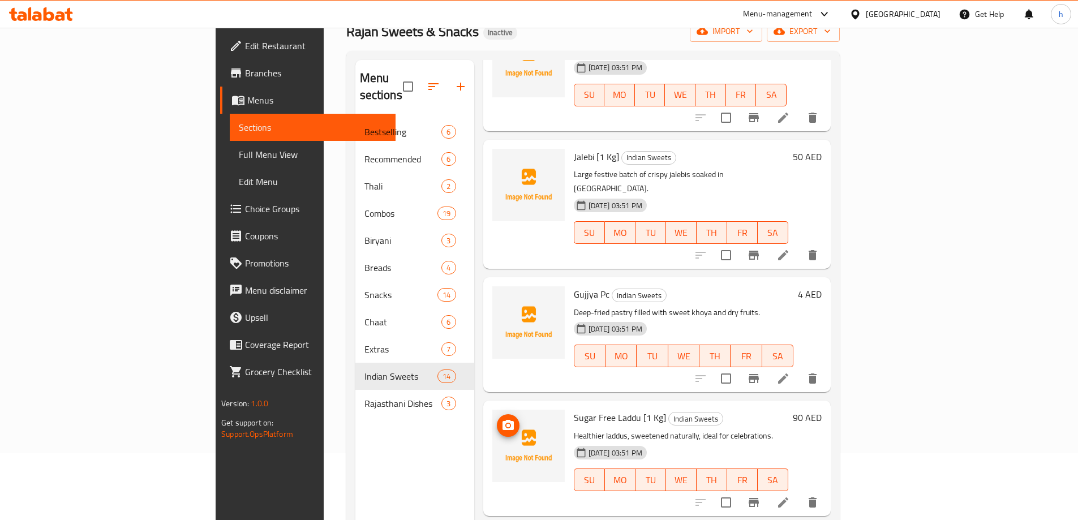
scroll to position [159, 0]
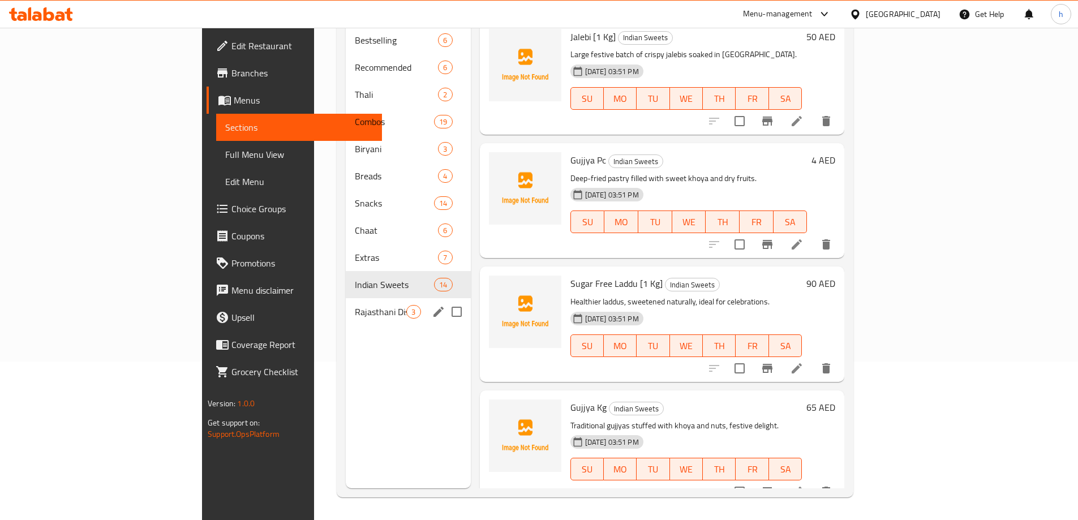
click at [355, 305] on span "Rajasthani Dishes" at bounding box center [381, 312] width 52 height 14
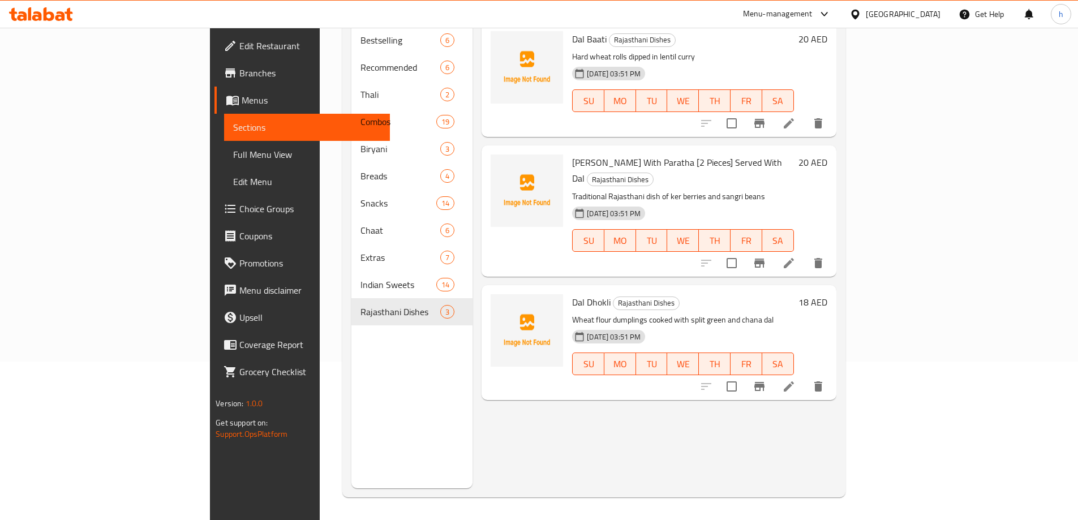
click at [796, 380] on icon at bounding box center [789, 387] width 14 height 14
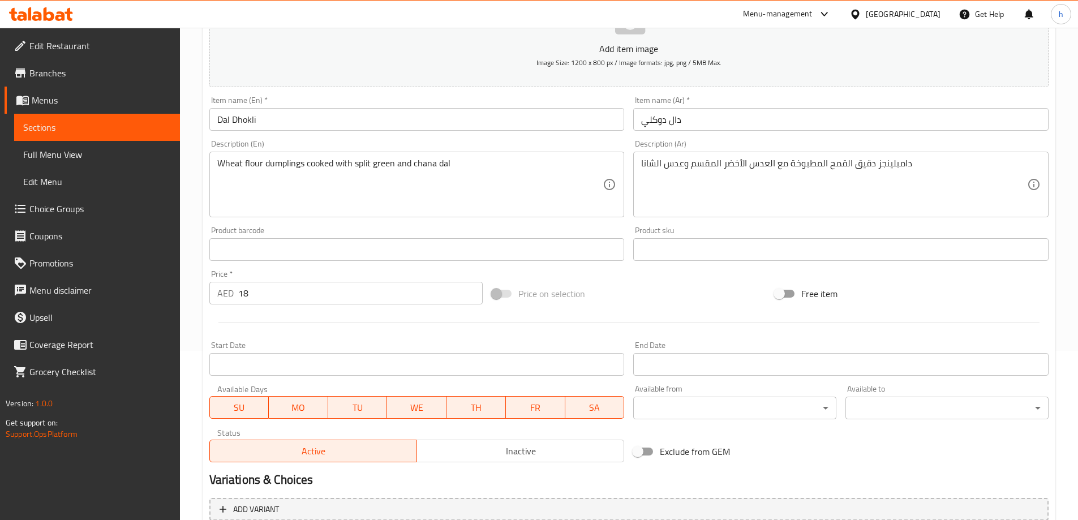
scroll to position [170, 0]
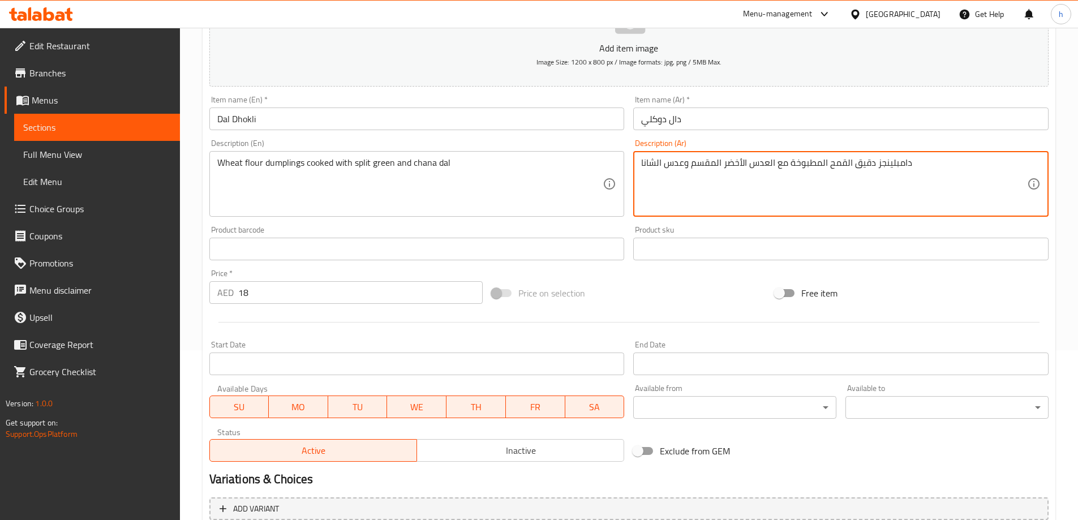
drag, startPoint x: 932, startPoint y: 166, endPoint x: 647, endPoint y: 156, distance: 285.5
click at [966, 180] on textarea "دامبلينجز دقيق القمح المطبوخة مع العدس الأخضر المقسم وعدس الشانا" at bounding box center [834, 184] width 386 height 54
drag, startPoint x: 863, startPoint y: 165, endPoint x: 884, endPoint y: 164, distance: 21.0
click at [884, 164] on textarea "دامبلينجز دقيق القمح المطبوخة مع العدس الأخضر المقسم وعدس الشانا" at bounding box center [834, 184] width 386 height 54
click at [831, 165] on textarea "دامبلينجز دقيق القمح المطبوخة مع الاسبليت الأخضر المقسم وعدس الشانا" at bounding box center [834, 184] width 386 height 54
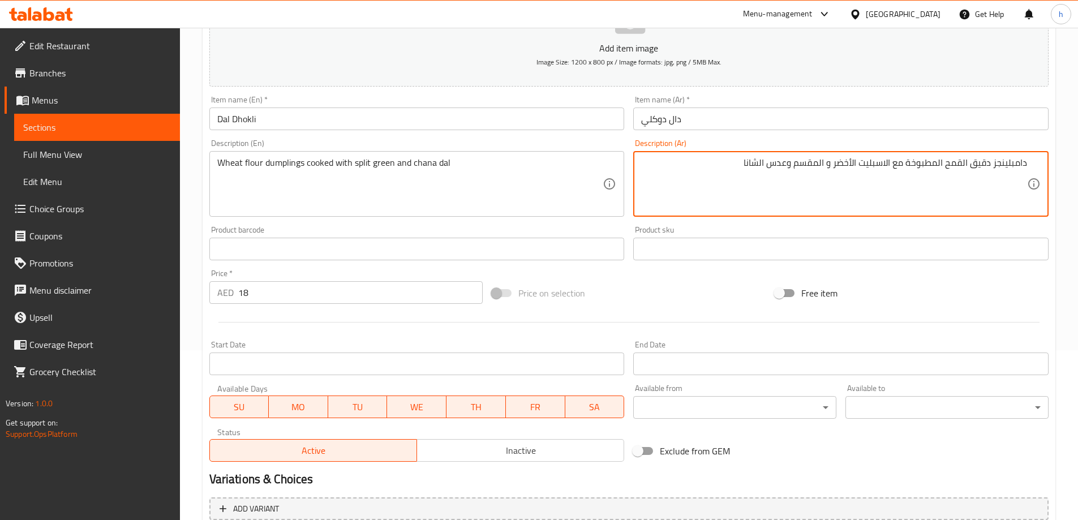
drag, startPoint x: 825, startPoint y: 161, endPoint x: 729, endPoint y: 165, distance: 96.9
click at [729, 165] on textarea "دامبلينجز دقيق القمح المطبوخة مع الاسبليت الأخضر و المقسم وعدس الشانا" at bounding box center [834, 184] width 386 height 54
click at [424, 161] on textarea "Wheat flour dumplings cooked with split green and chana dal" at bounding box center [410, 184] width 386 height 54
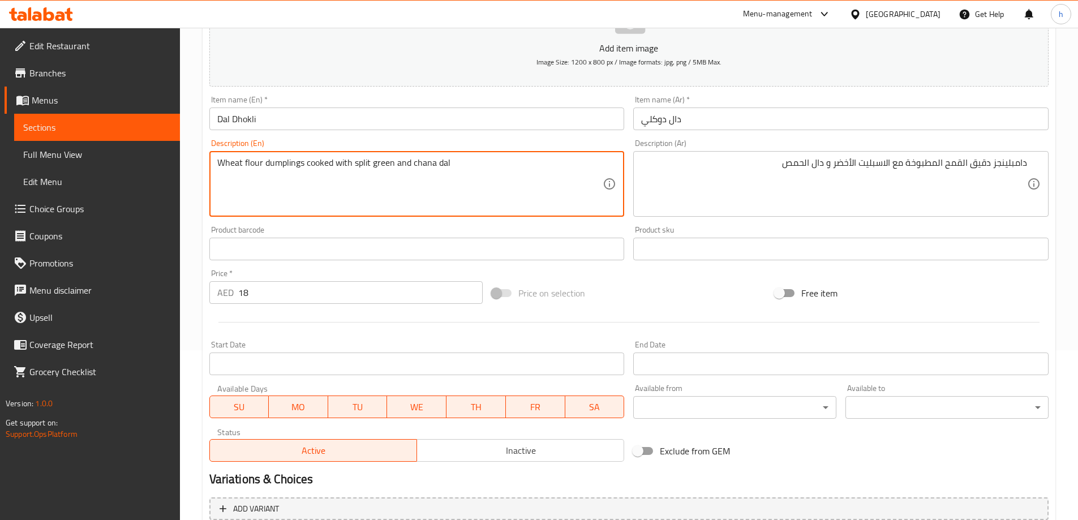
click at [361, 163] on textarea "Wheat flour dumplings cooked with split green and chana dal" at bounding box center [410, 184] width 386 height 54
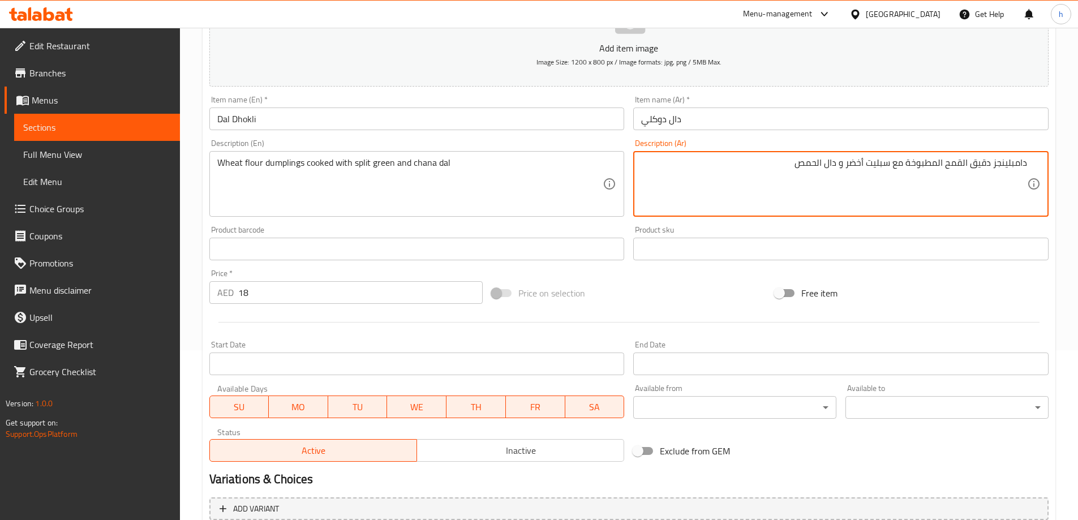
click at [1000, 165] on textarea "دامبلينجز دقيق القمح المطبوخة مع سبليت أخضر و دال الحمص" at bounding box center [834, 184] width 386 height 54
click at [978, 165] on textarea "دامبلينجز دقيق القمح المطبوخة مع سبليت أخضر و دال الحمص" at bounding box center [834, 184] width 386 height 54
click at [954, 167] on textarea "دامبلينجز دقيق القمح المطبوخة مع سبليت أخضر و دال الحمص" at bounding box center [834, 184] width 386 height 54
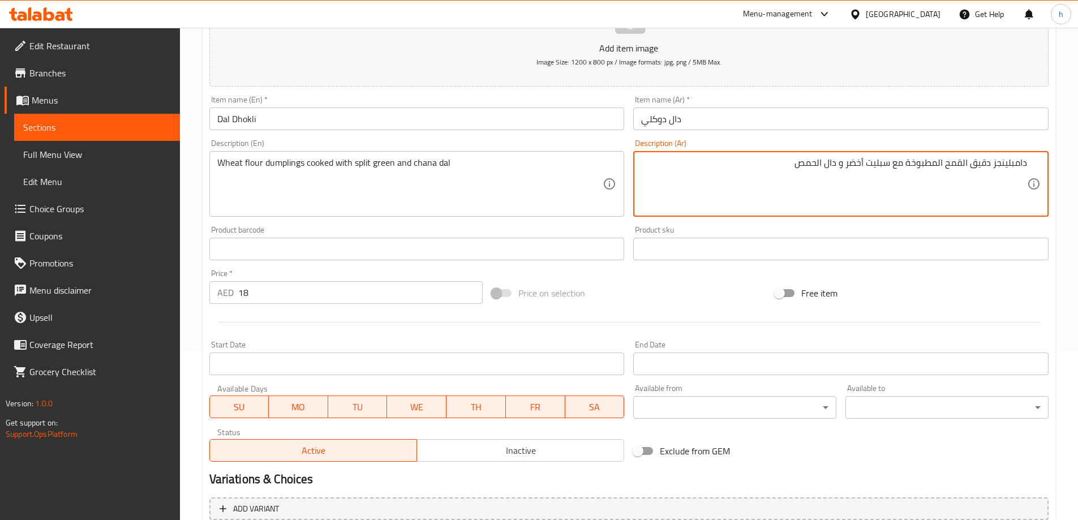
click at [954, 167] on textarea "دامبلينجز دقيق القمح المطبوخة مع سبليت أخضر و دال الحمص" at bounding box center [834, 184] width 386 height 54
click at [896, 164] on textarea "دامبلينجز دقيق القمح المطبوخة مع سبليت أخضر و دال الحمص" at bounding box center [834, 184] width 386 height 54
click at [880, 162] on textarea "دامبلينجز دقيق القمح المطبوخة مع سبليت أخضر و دال الحمص" at bounding box center [834, 184] width 386 height 54
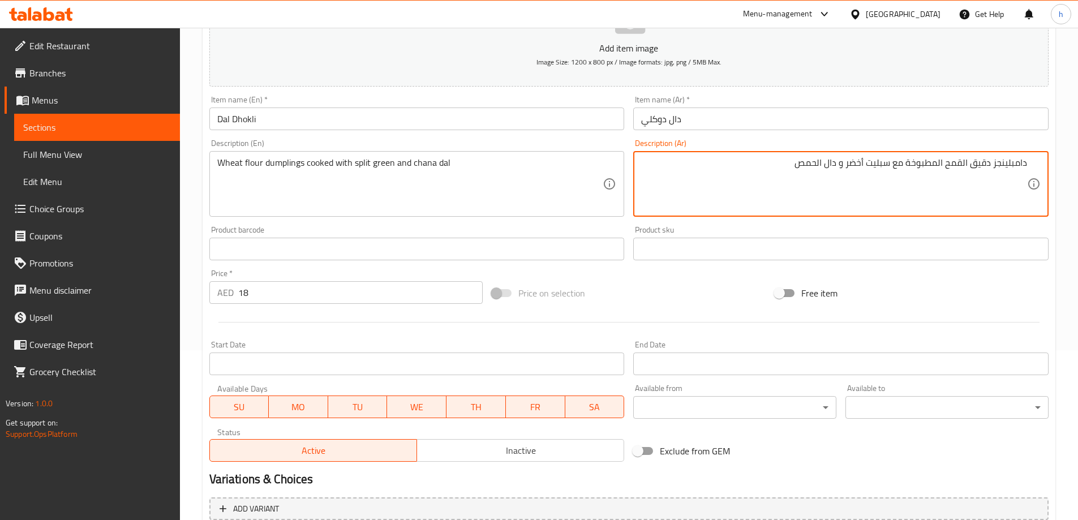
click at [854, 164] on textarea "دامبلينجز دقيق القمح المطبوخة مع سبليت أخضر و دال الحمص" at bounding box center [834, 184] width 386 height 54
click at [835, 164] on textarea "دامبلينجز دقيق القمح المطبوخة مع سبليت أخضر و دال الحمص" at bounding box center [834, 184] width 386 height 54
type textarea "دامبلينجز دقيق القمح المطبوخة مع سبليت أخضر و دال الحمص"
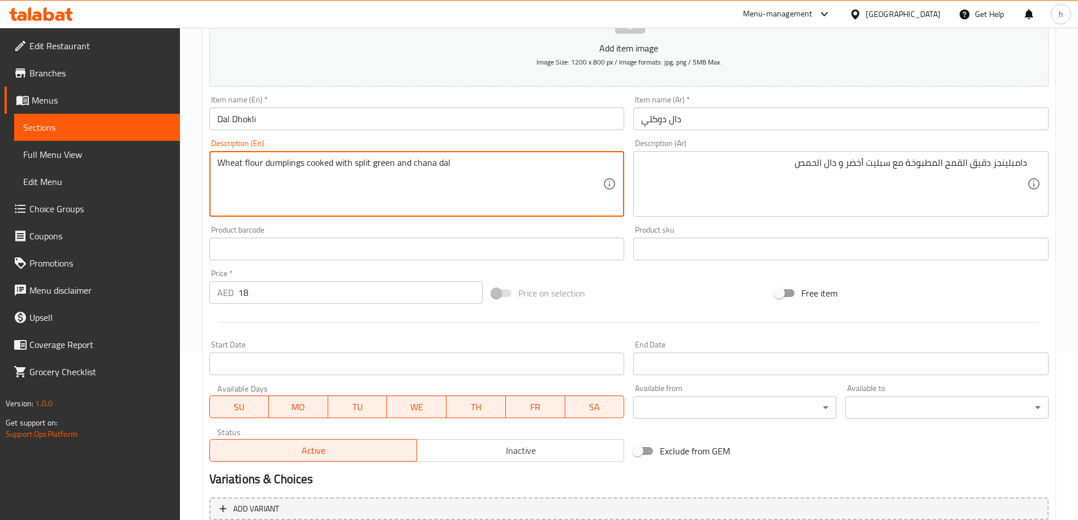
click at [446, 160] on textarea "Wheat flour dumplings cooked with split green and chana dal" at bounding box center [410, 184] width 386 height 54
click at [456, 165] on textarea "Wheat flour dumplings cooked with split green and chana dal" at bounding box center [410, 184] width 386 height 54
drag, startPoint x: 466, startPoint y: 162, endPoint x: 438, endPoint y: 165, distance: 29.1
click at [438, 165] on textarea "Wheat flour dumplings cooked with split green and chana dal" at bounding box center [410, 184] width 386 height 54
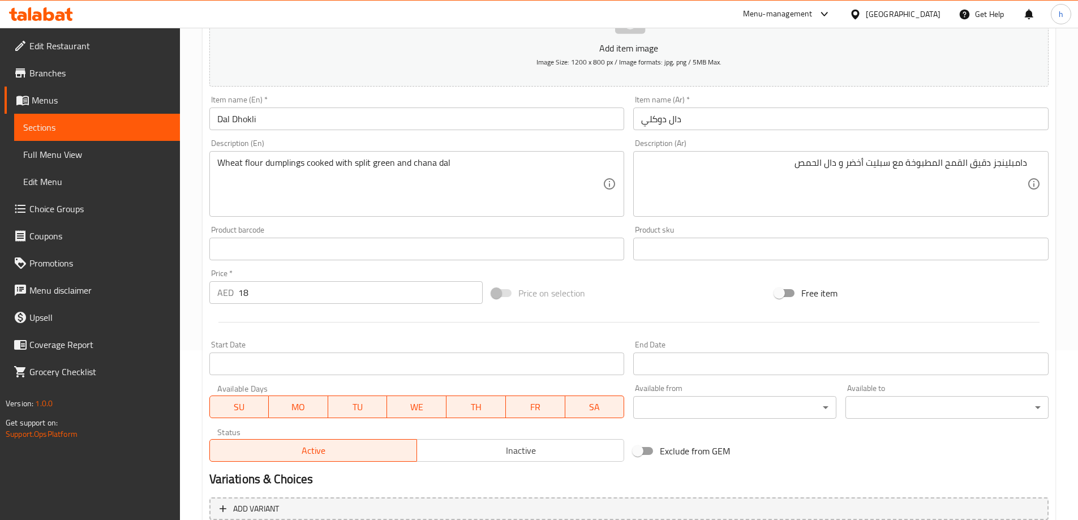
click at [619, 180] on div "Wheat flour dumplings cooked with split green and chana dal Description (En)" at bounding box center [417, 184] width 416 height 66
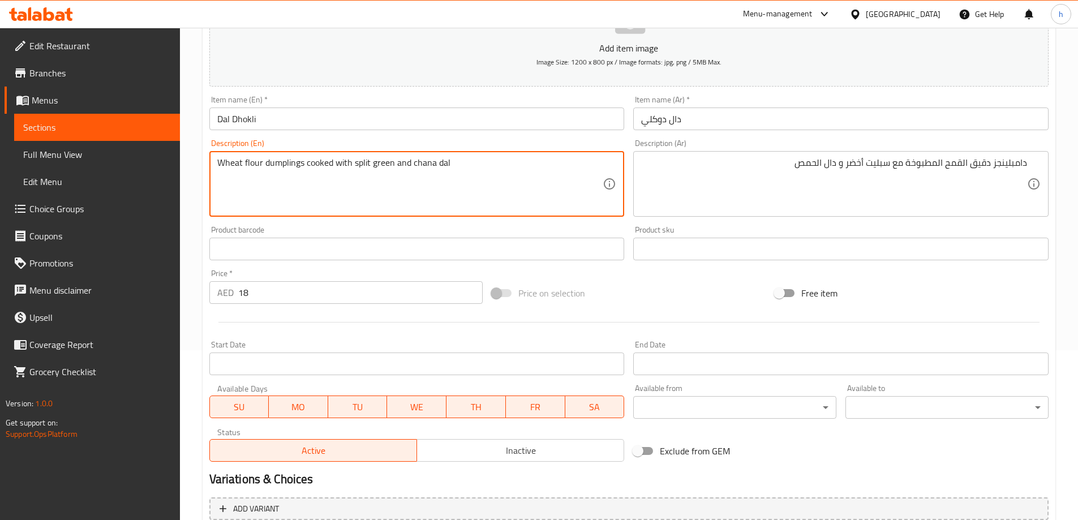
click at [530, 178] on textarea "Wheat flour dumplings cooked with split green and chana dal" at bounding box center [410, 184] width 386 height 54
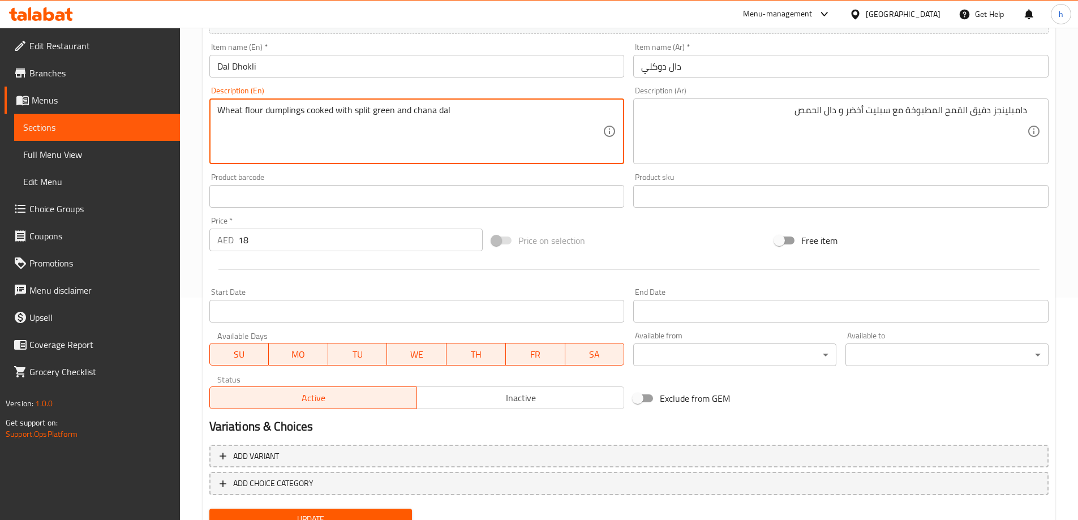
scroll to position [271, 0]
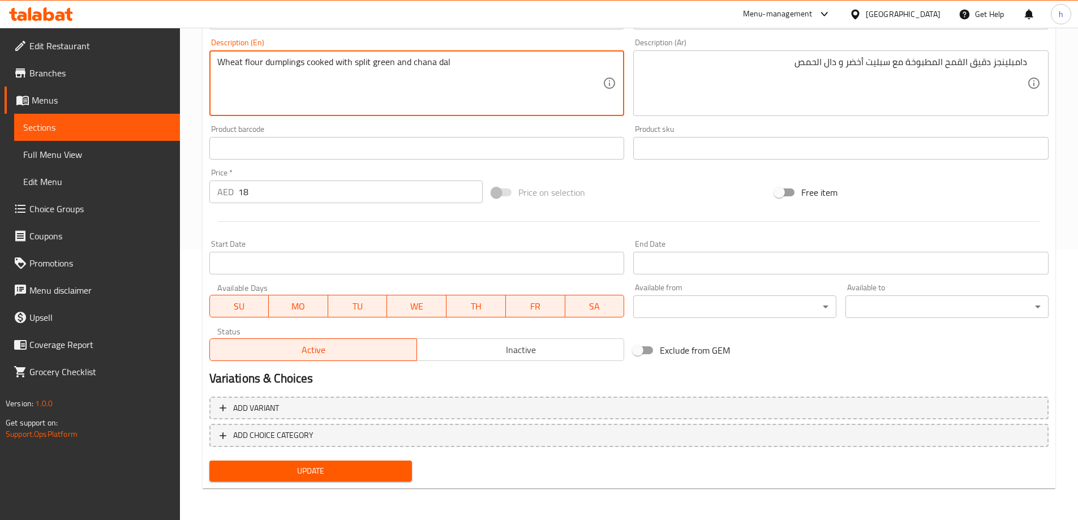
click at [358, 470] on span "Update" at bounding box center [311, 471] width 185 height 14
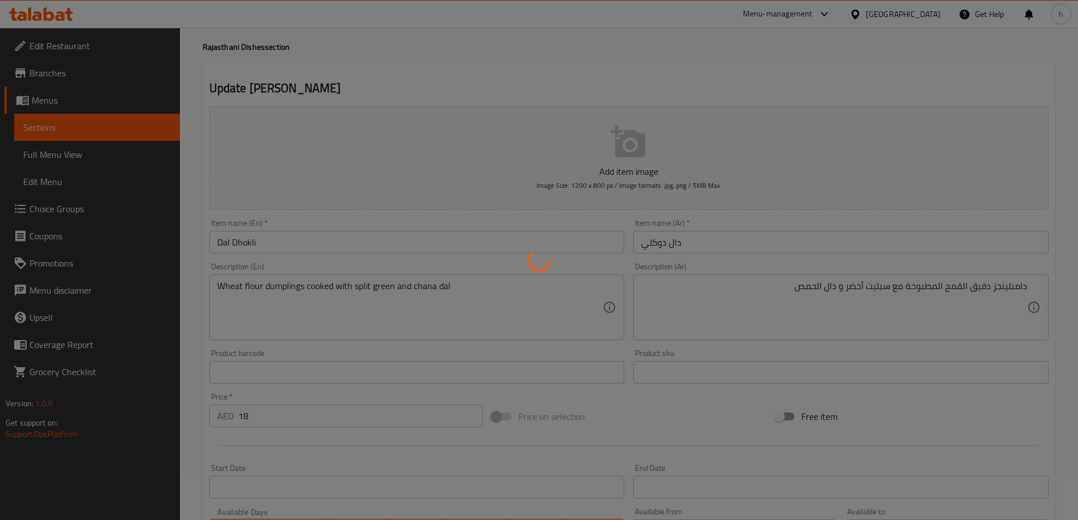
scroll to position [0, 0]
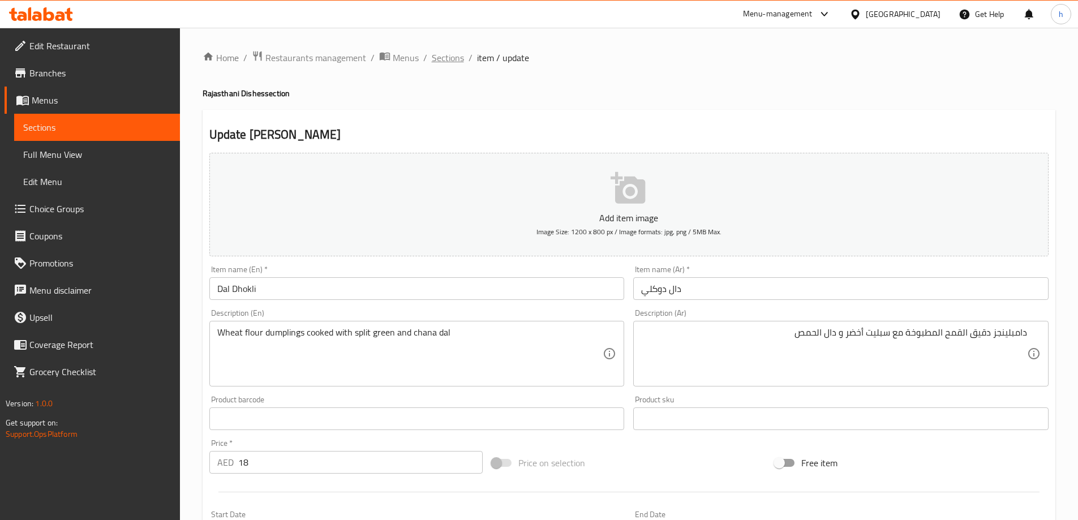
click at [450, 61] on span "Sections" at bounding box center [448, 58] width 32 height 14
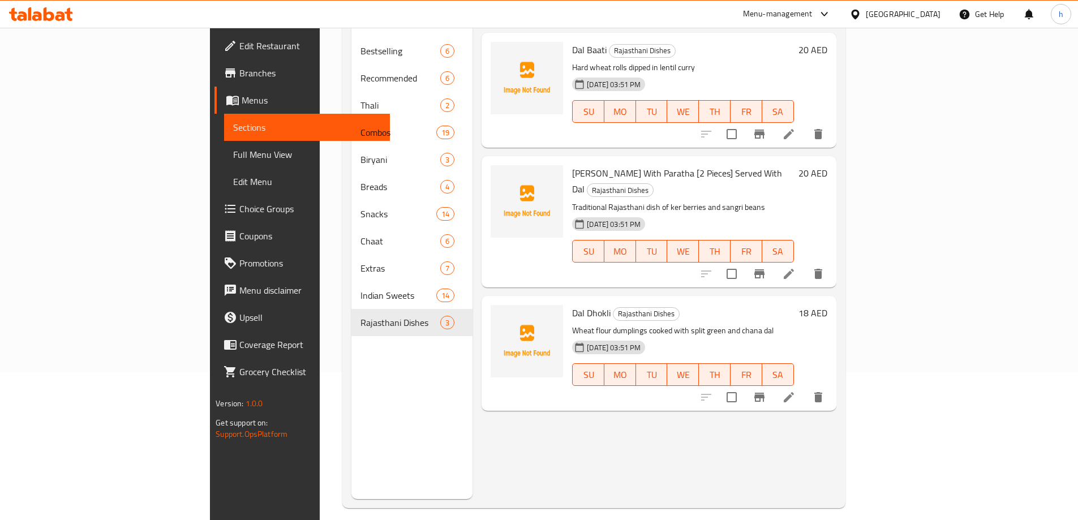
scroll to position [159, 0]
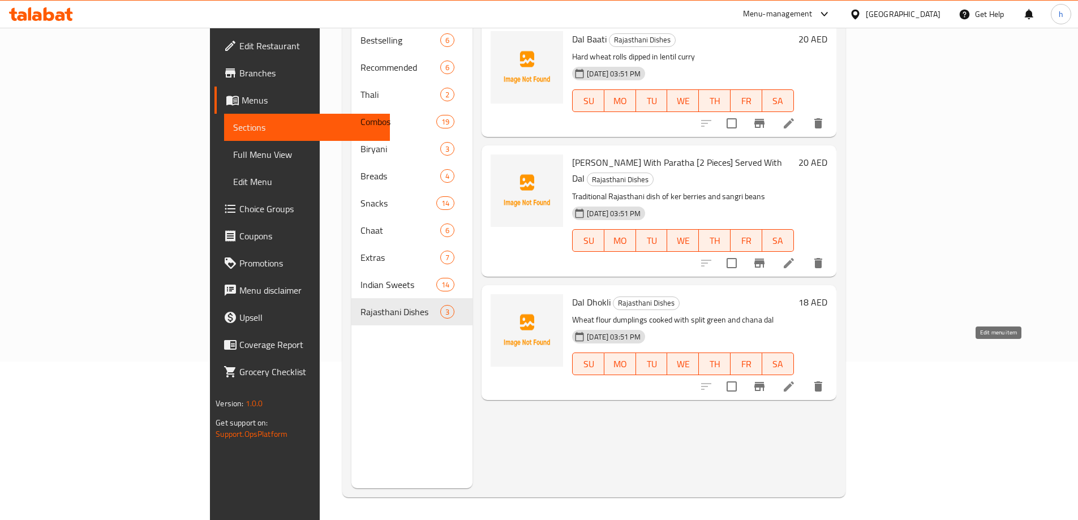
click at [794, 382] on icon at bounding box center [789, 387] width 10 height 10
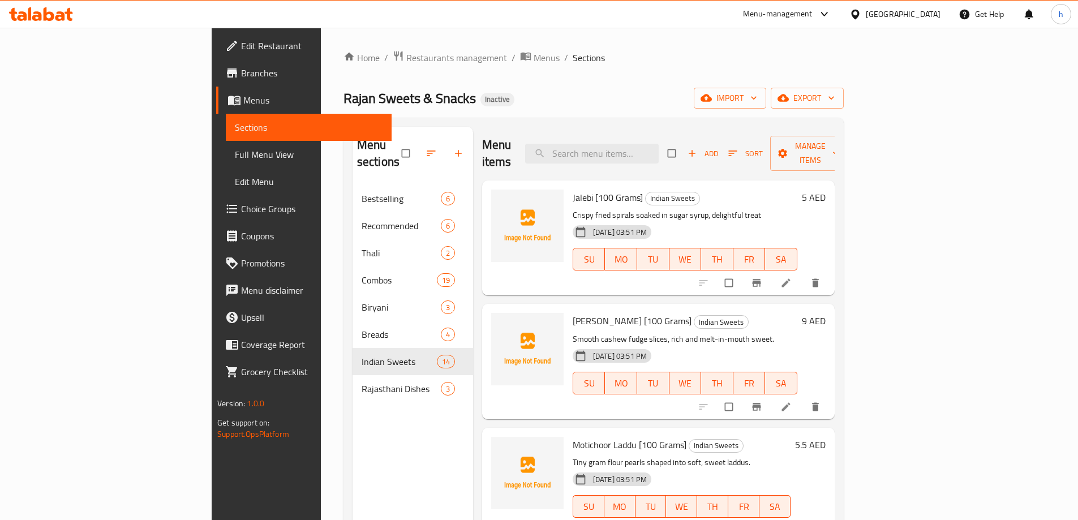
click at [235, 151] on span "Full Menu View" at bounding box center [309, 155] width 148 height 14
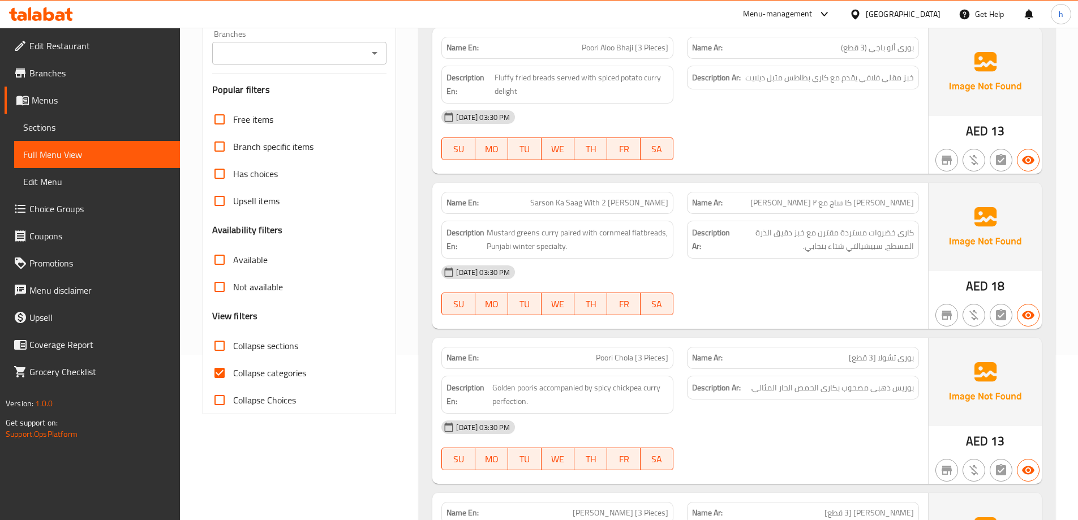
scroll to position [170, 0]
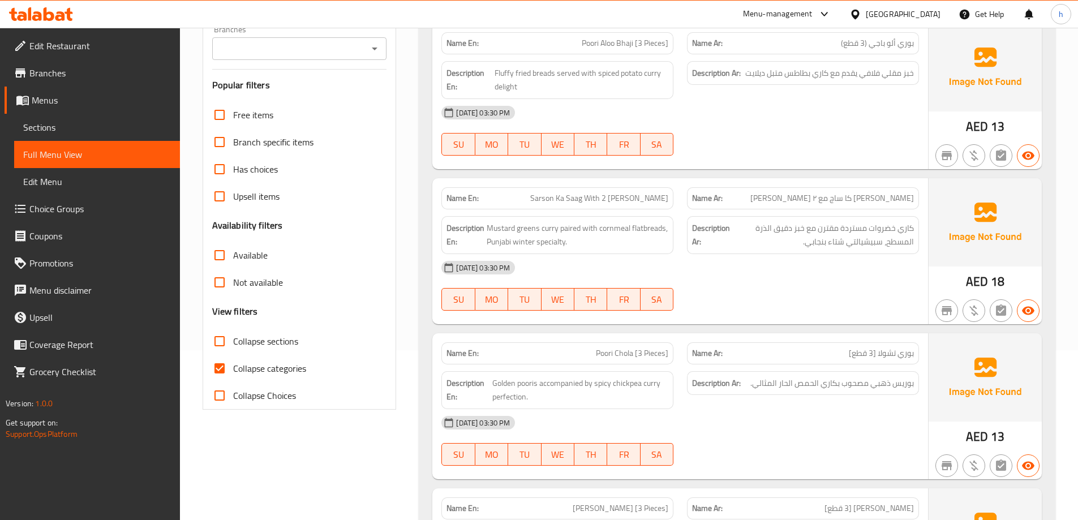
click at [269, 341] on span "Collapse sections" at bounding box center [265, 342] width 65 height 14
click at [233, 341] on input "Collapse sections" at bounding box center [219, 341] width 27 height 27
checkbox input "true"
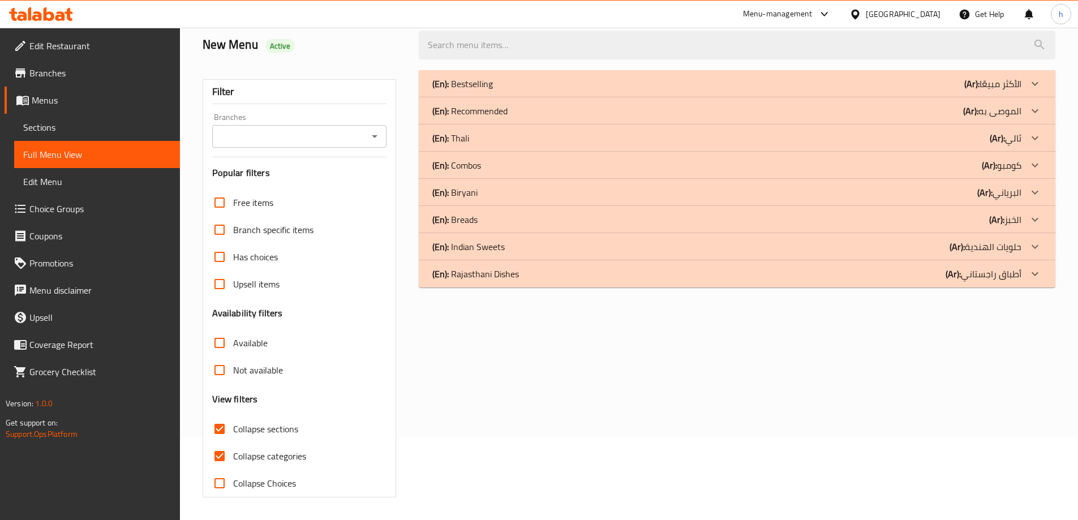
scroll to position [82, 0]
click at [286, 461] on span "Collapse categories" at bounding box center [269, 456] width 73 height 14
click at [233, 461] on input "Collapse categories" at bounding box center [219, 456] width 27 height 27
checkbox input "false"
click at [1004, 243] on p "(Ar): حلويات الهندية" at bounding box center [986, 247] width 72 height 14
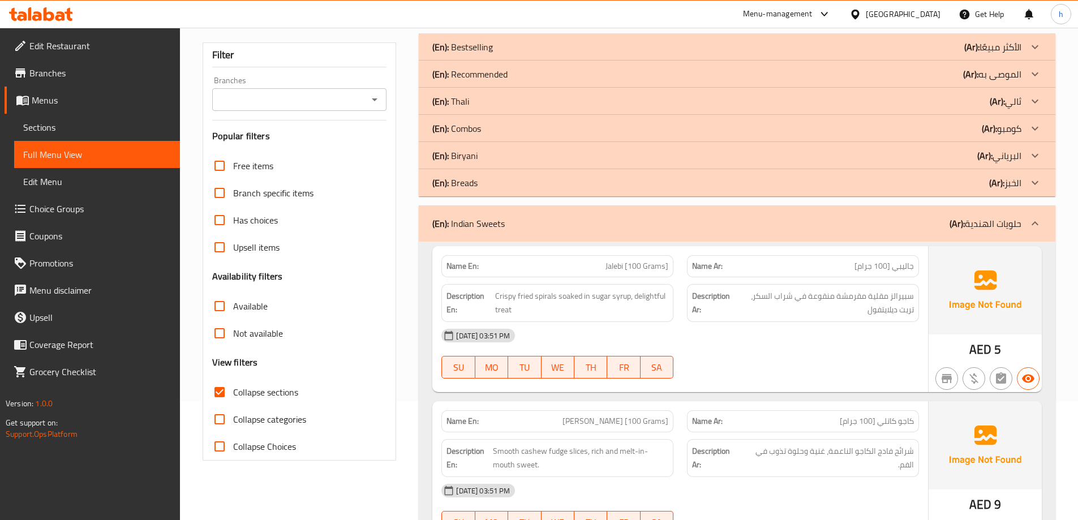
scroll to position [139, 0]
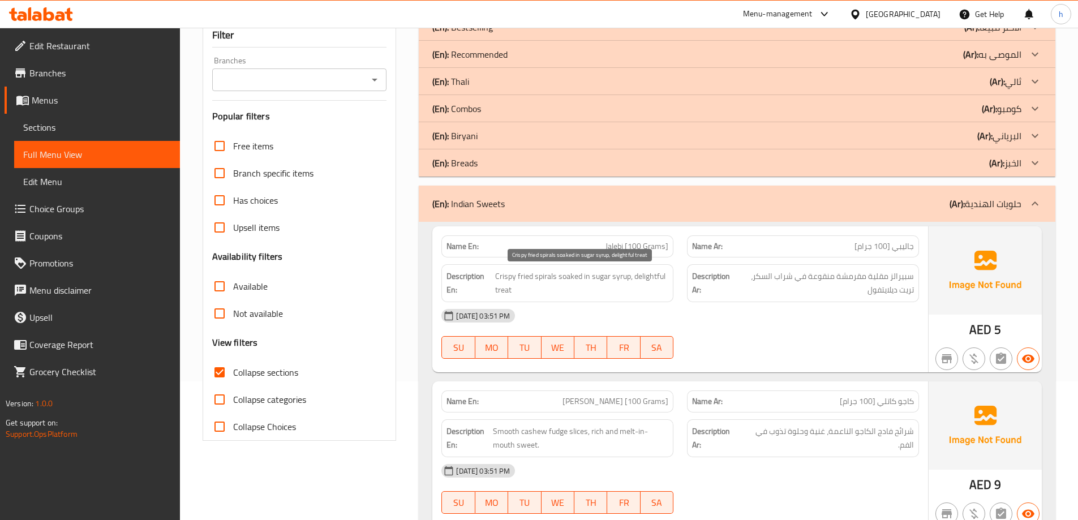
click at [551, 277] on span "Crispy fried spirals soaked in sugar syrup, delightful treat" at bounding box center [581, 283] width 173 height 28
click at [528, 276] on span "Crispy fried spirals soaked in sugar syrup, delightful treat" at bounding box center [581, 283] width 173 height 28
click at [511, 275] on span "Crispy fried spirals soaked in sugar syrup, delightful treat" at bounding box center [581, 283] width 173 height 28
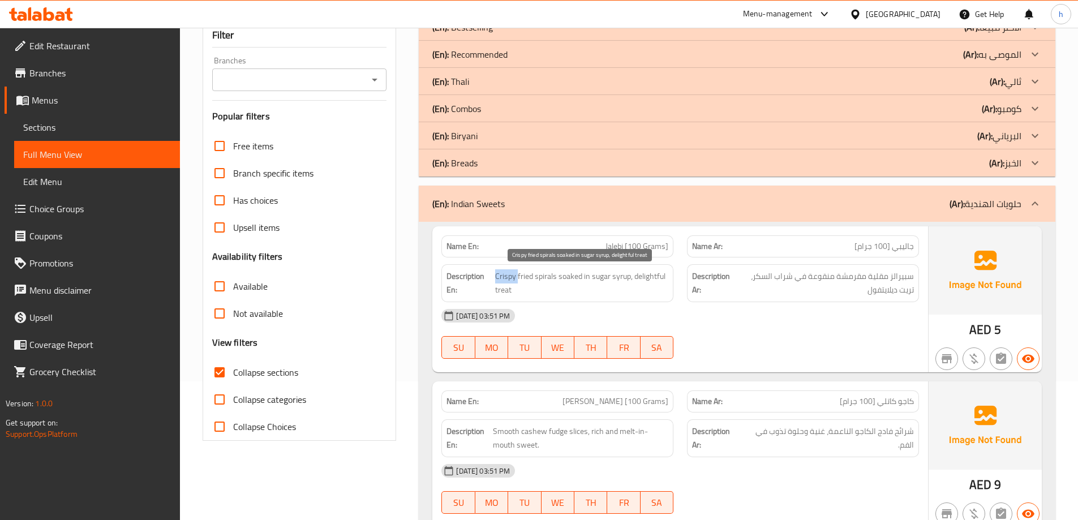
click at [511, 275] on span "Crispy fried spirals soaked in sugar syrup, delightful treat" at bounding box center [581, 283] width 173 height 28
click at [572, 278] on span "Crispy fried spirals soaked in sugar syrup, delightful treat" at bounding box center [581, 283] width 173 height 28
click at [656, 272] on span "Crispy fried spirals soaked in sugar syrup, delightful treat" at bounding box center [581, 283] width 173 height 28
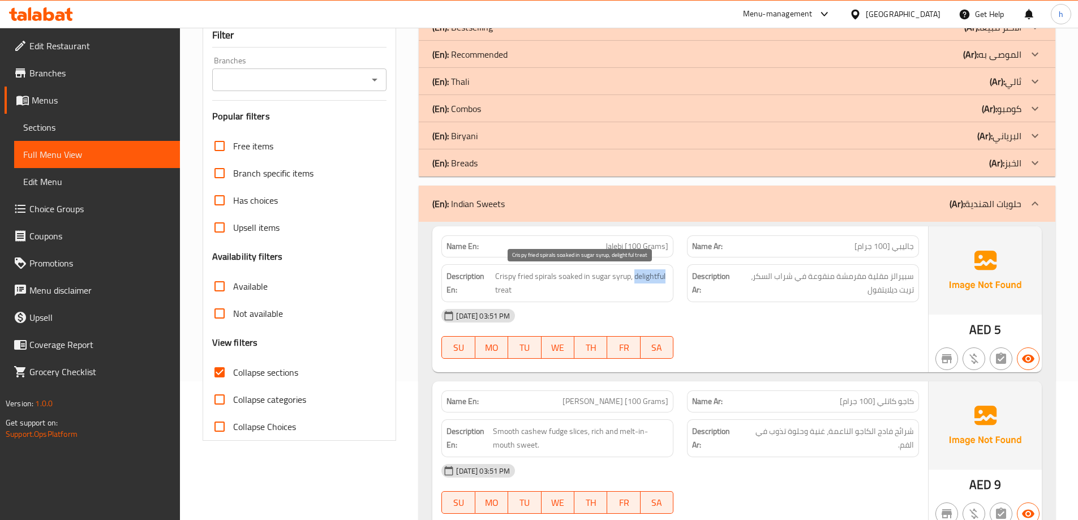
copy span "delightful"
click at [583, 279] on span "Crispy fried spirals soaked in sugar syrup, delightful treat" at bounding box center [581, 283] width 173 height 28
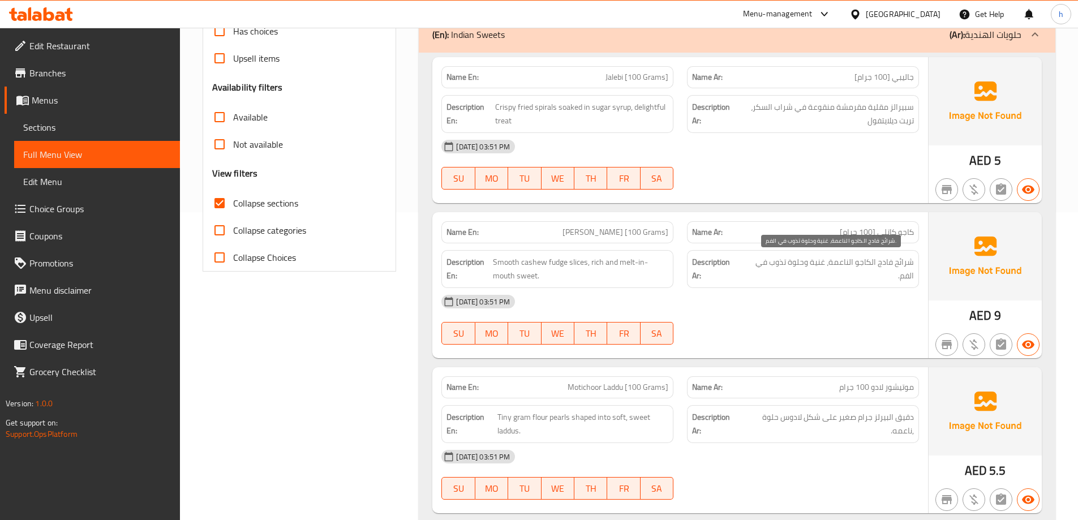
scroll to position [309, 0]
click at [621, 228] on span "[PERSON_NAME] [100 Grams]" at bounding box center [616, 232] width 106 height 12
copy span "Katli"
click at [607, 232] on span "[PERSON_NAME] [100 Grams]" at bounding box center [616, 232] width 106 height 12
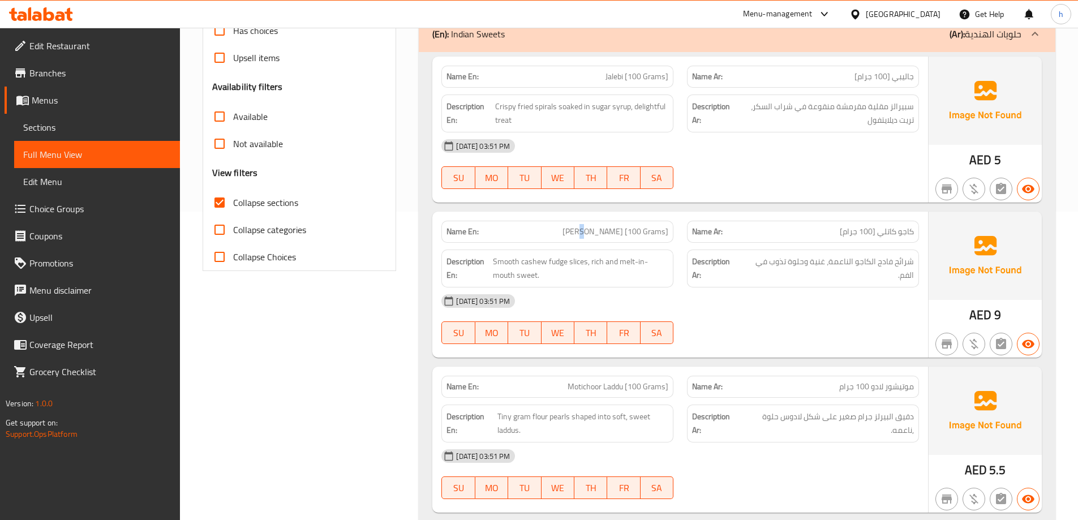
click at [607, 232] on span "[PERSON_NAME] [100 Grams]" at bounding box center [616, 232] width 106 height 12
click at [601, 233] on span "[PERSON_NAME] [100 Grams]" at bounding box center [616, 232] width 106 height 12
click at [600, 233] on span "[PERSON_NAME] [100 Grams]" at bounding box center [616, 232] width 106 height 12
copy span "Kaju"
click at [581, 262] on span "Smooth cashew fudge slices, rich and melt-in-mouth sweet." at bounding box center [580, 269] width 175 height 28
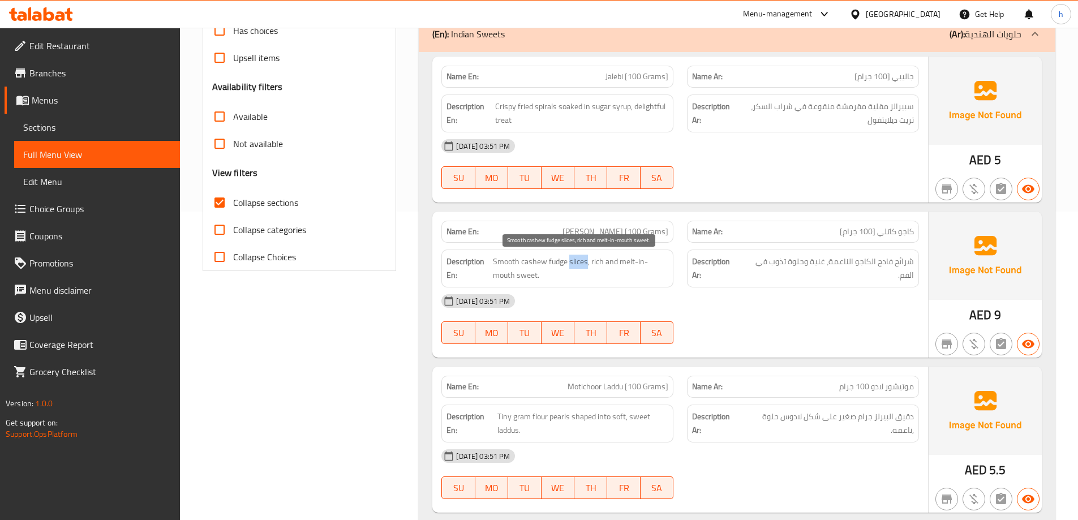
click at [581, 262] on span "Smooth cashew fudge slices, rich and melt-in-mouth sweet." at bounding box center [580, 269] width 175 height 28
click at [555, 263] on span "Smooth cashew fudge slices, rich and melt-in-mouth sweet." at bounding box center [580, 269] width 175 height 28
click at [532, 261] on span "Smooth cashew fudge slices, rich and melt-in-mouth sweet." at bounding box center [580, 269] width 175 height 28
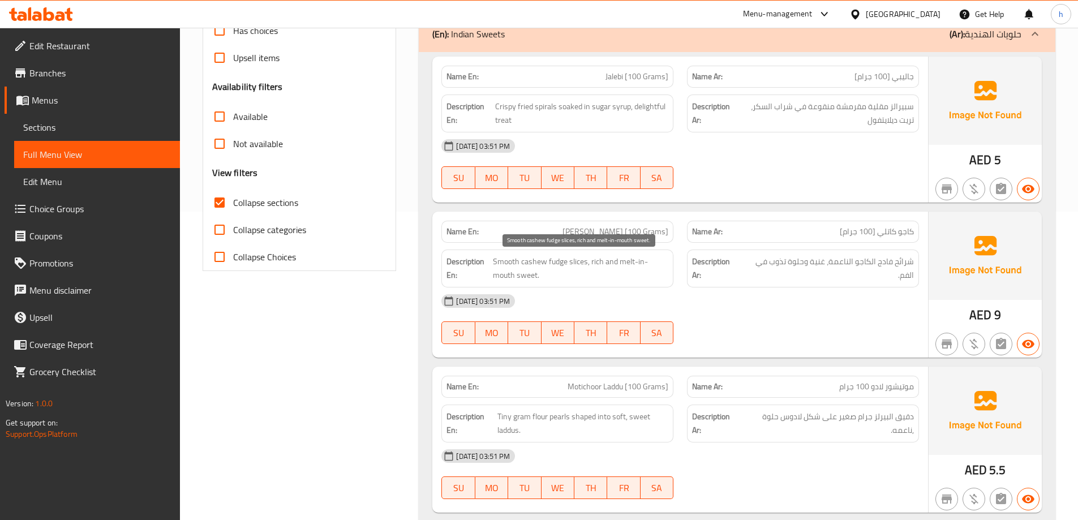
click at [504, 260] on span "Smooth cashew fudge slices, rich and melt-in-mouth sweet." at bounding box center [580, 269] width 175 height 28
click at [597, 266] on span "Smooth cashew fudge slices, rich and melt-in-mouth sweet." at bounding box center [580, 269] width 175 height 28
click at [525, 276] on span "Smooth cashew fudge slices, rich and melt-in-mouth sweet." at bounding box center [580, 269] width 175 height 28
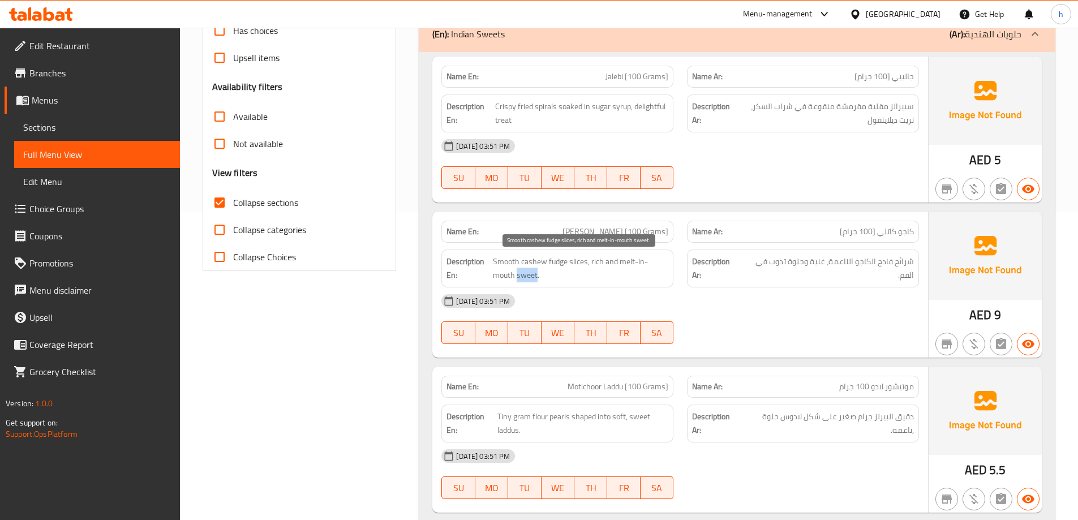
click at [525, 276] on span "Smooth cashew fudge slices, rich and melt-in-mouth sweet." at bounding box center [580, 269] width 175 height 28
click at [628, 262] on span "Smooth cashew fudge slices, rich and melt-in-mouth sweet." at bounding box center [580, 269] width 175 height 28
click at [637, 264] on span "Smooth cashew fudge slices, rich and melt-in-mouth sweet." at bounding box center [580, 269] width 175 height 28
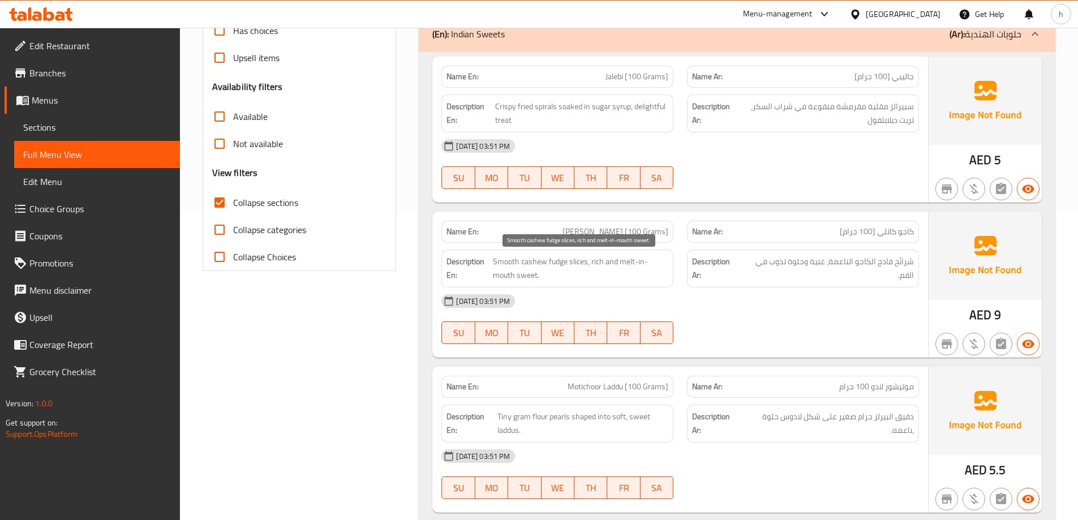
click at [511, 275] on span "Smooth cashew fudge slices, rich and melt-in-mouth sweet." at bounding box center [580, 269] width 175 height 28
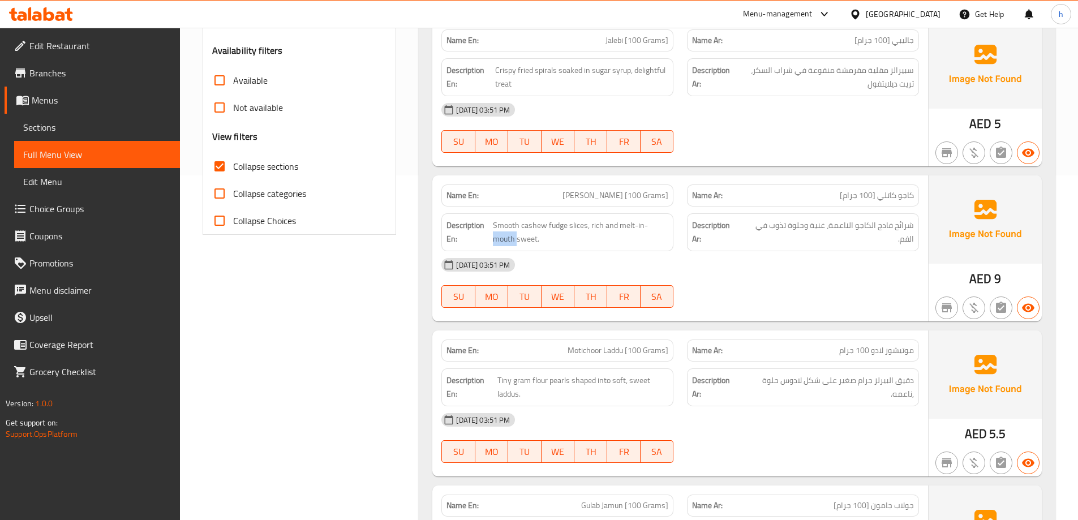
scroll to position [365, 0]
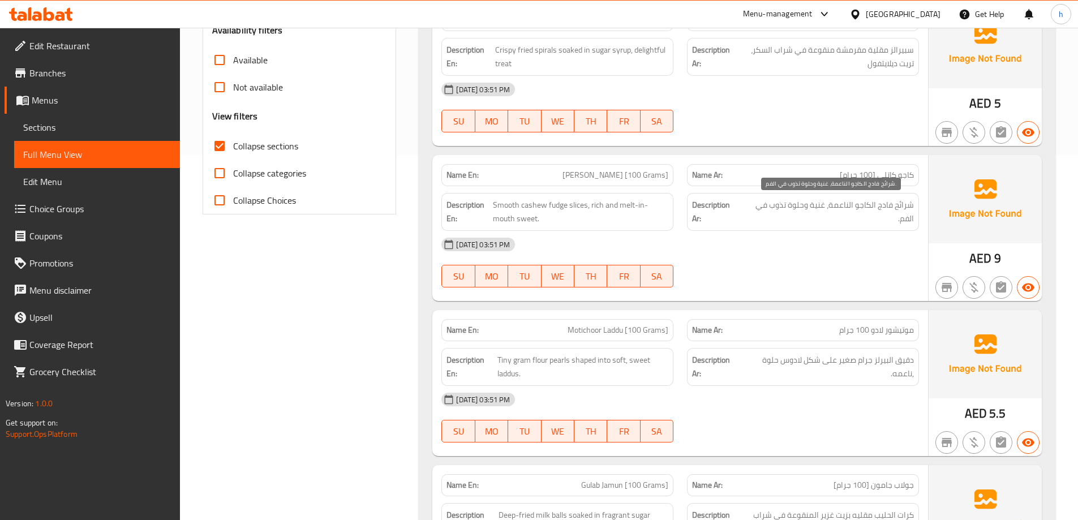
click at [800, 215] on span "شرائح فادج الكاجو الناعمة، غنية وحلوة تذوب في الفم." at bounding box center [828, 212] width 172 height 28
click at [815, 206] on span "شرائح فادج الكاجو الناعمة، غنية وحلوة تذوب في الفم." at bounding box center [828, 212] width 172 height 28
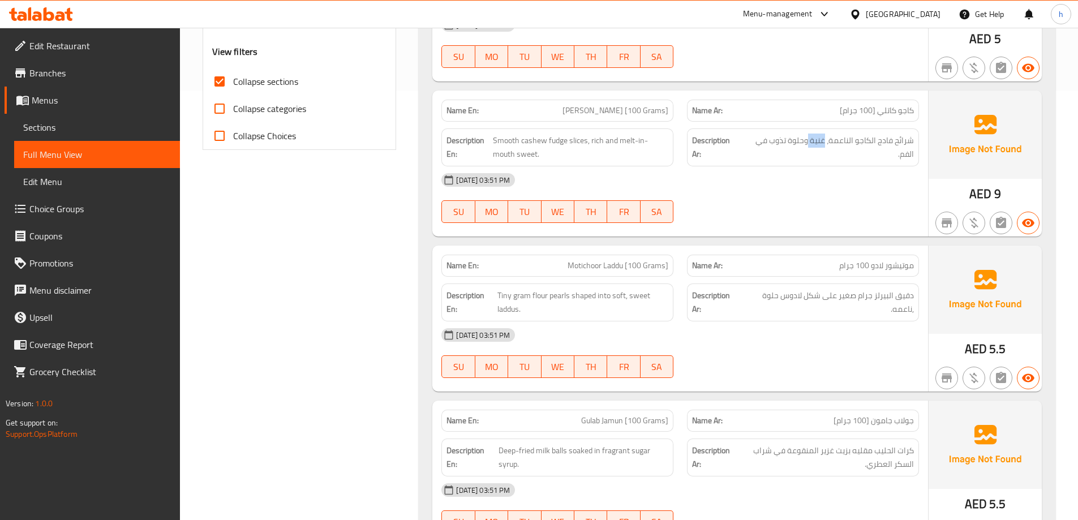
scroll to position [535, 0]
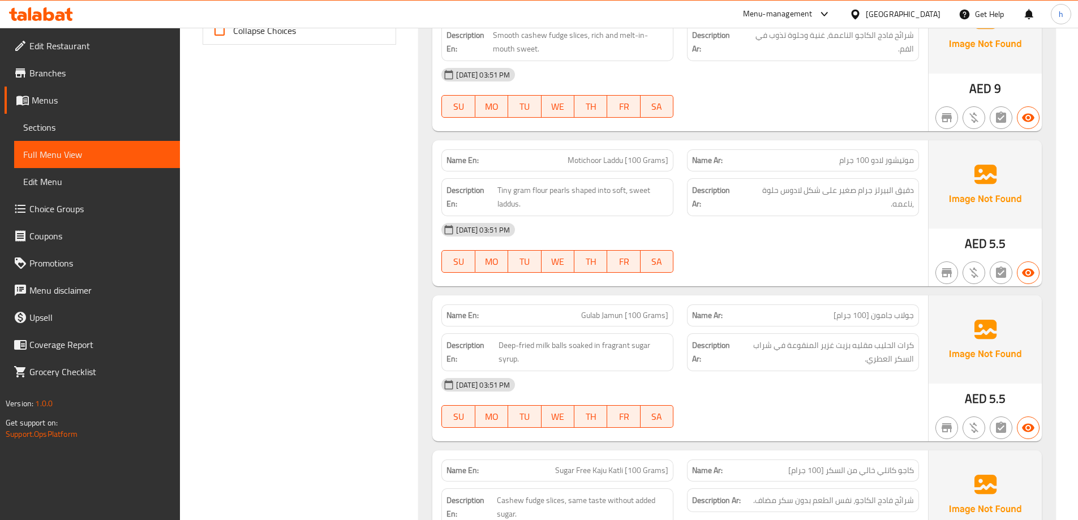
click at [659, 159] on span "Motichoor Laddu [100 Grams]" at bounding box center [618, 161] width 101 height 12
copy span "Grams"
click at [630, 173] on div "Description En: Tiny gram flour pearls shaped into soft, sweet laddus." at bounding box center [558, 198] width 246 height 52
drag, startPoint x: 537, startPoint y: 191, endPoint x: 568, endPoint y: 194, distance: 31.3
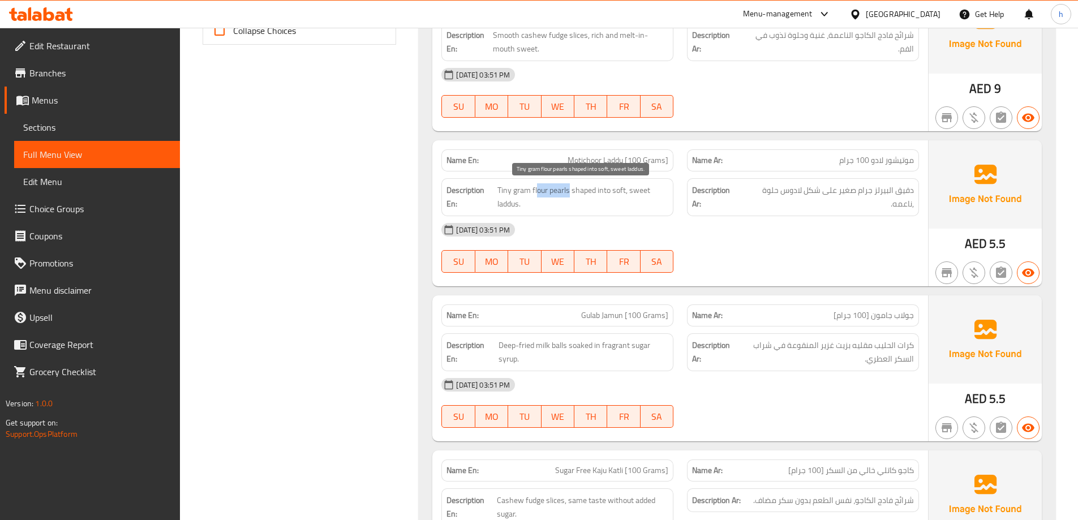
click at [568, 194] on span "Tiny gram flour pearls shaped into soft, sweet laddus." at bounding box center [583, 197] width 171 height 28
click at [521, 194] on span "Tiny gram flour pearls shaped into soft, sweet laddus." at bounding box center [583, 197] width 171 height 28
click at [508, 192] on span "Tiny gram flour pearls shaped into soft, sweet laddus." at bounding box center [583, 197] width 171 height 28
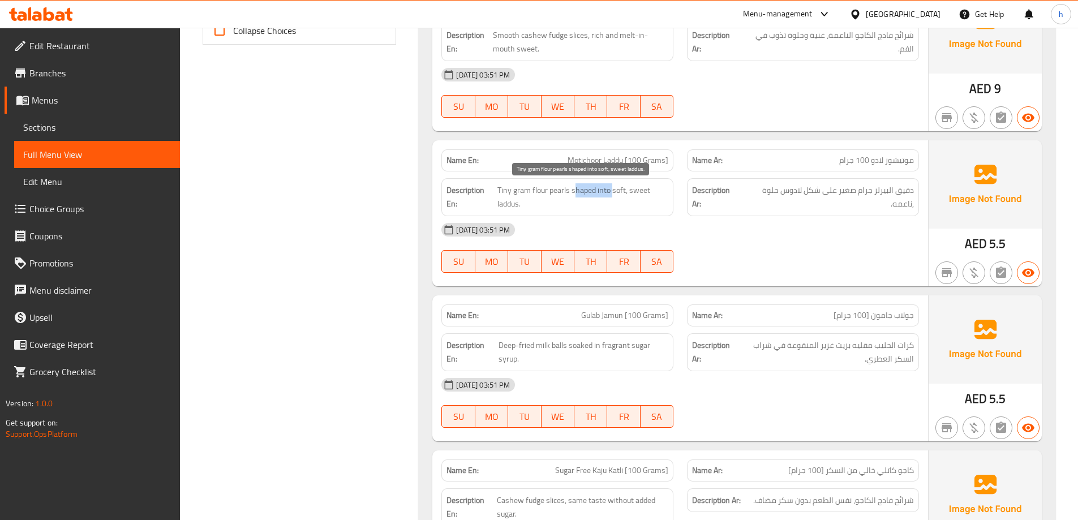
drag, startPoint x: 573, startPoint y: 194, endPoint x: 611, endPoint y: 196, distance: 38.0
click at [611, 196] on span "Tiny gram flour pearls shaped into soft, sweet laddus." at bounding box center [583, 197] width 171 height 28
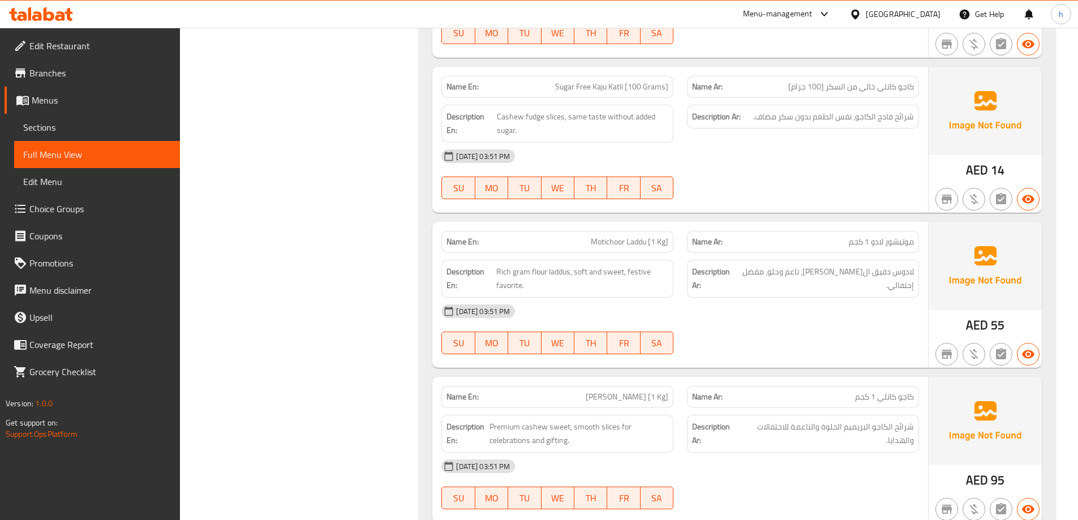
scroll to position [988, 0]
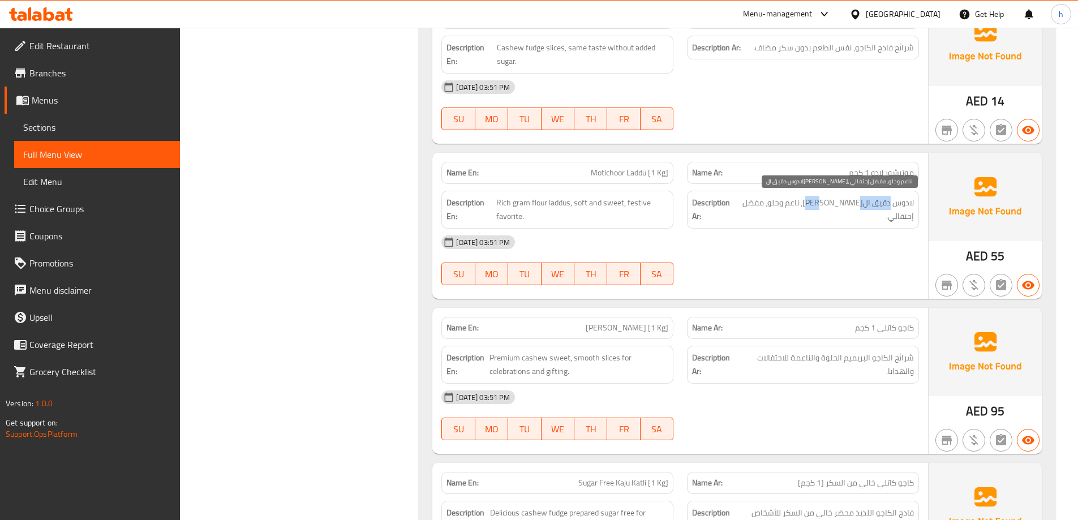
drag, startPoint x: 891, startPoint y: 204, endPoint x: 852, endPoint y: 204, distance: 39.1
click at [852, 204] on span "لادوس دقيق الجرام الغني، ناعم وحلو، مفضل إحتفالي." at bounding box center [826, 210] width 177 height 28
copy span "دقيق الجرام"
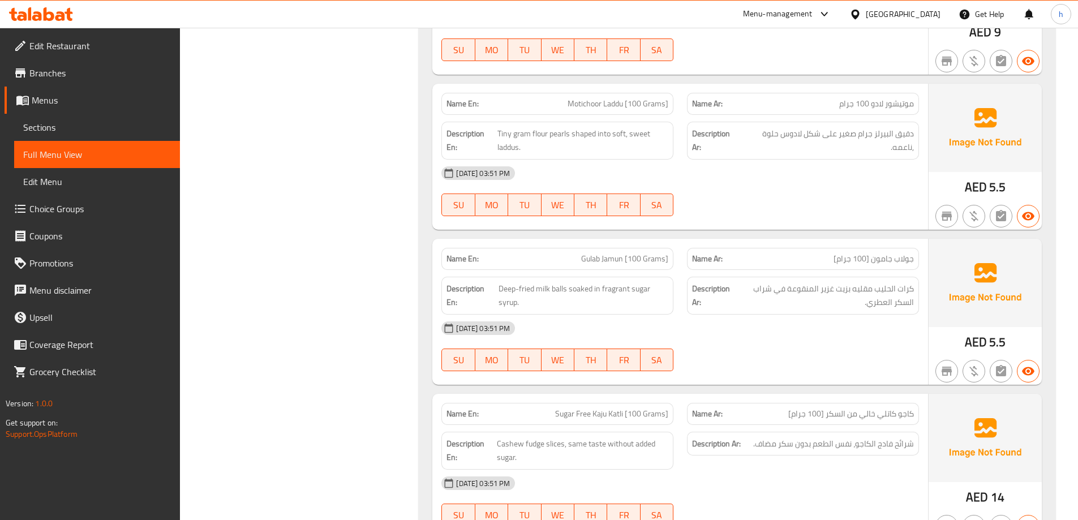
scroll to position [761, 0]
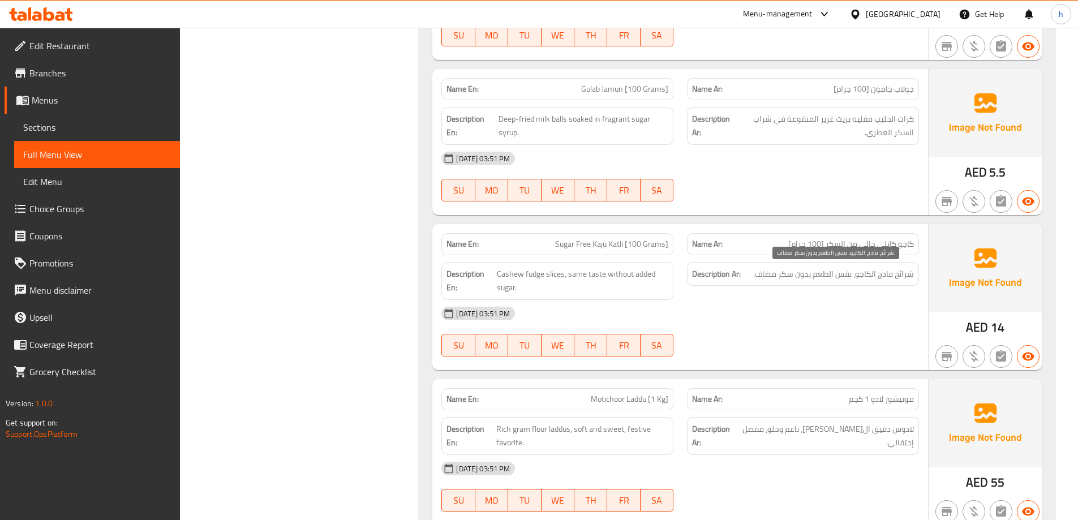
click at [904, 273] on span "شرائح فادج الكاجو، نفس الطعم بدون سكر مضاف." at bounding box center [833, 274] width 161 height 14
click at [883, 274] on span "شرائح فادج الكاجو، نفس الطعم بدون سكر مضاف." at bounding box center [833, 274] width 161 height 14
click at [863, 275] on span "شرائح فادج الكاجو، نفس الطعم بدون سكر مضاف." at bounding box center [833, 274] width 161 height 14
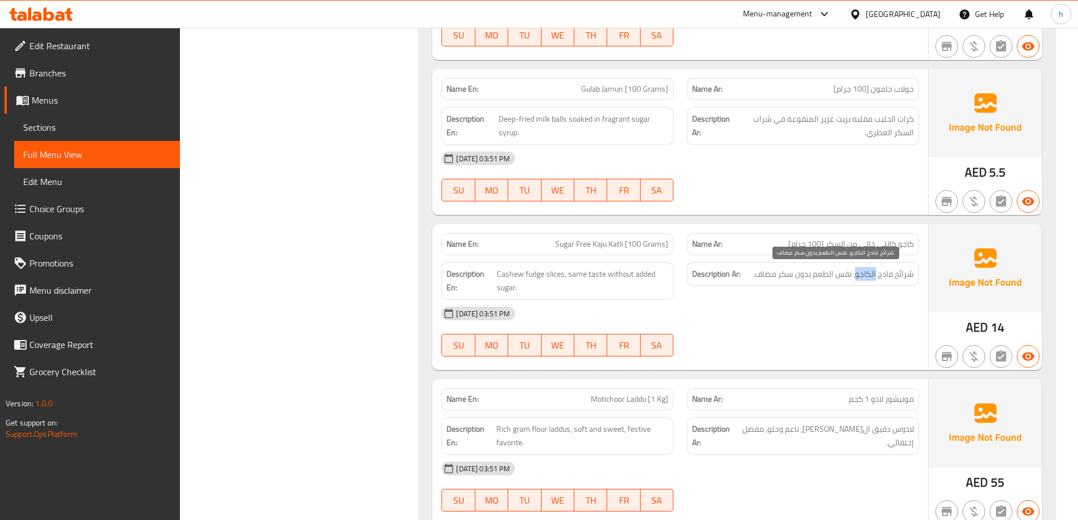
click at [863, 275] on span "شرائح فادج الكاجو، نفس الطعم بدون سكر مضاف." at bounding box center [833, 274] width 161 height 14
click at [843, 273] on span "شرائح فادج الكاجو، نفس الطعم بدون سكر مضاف." at bounding box center [833, 274] width 161 height 14
click at [815, 271] on span "شرائح فادج الكاجو، نفس الطعم بدون سكر مضاف." at bounding box center [833, 274] width 161 height 14
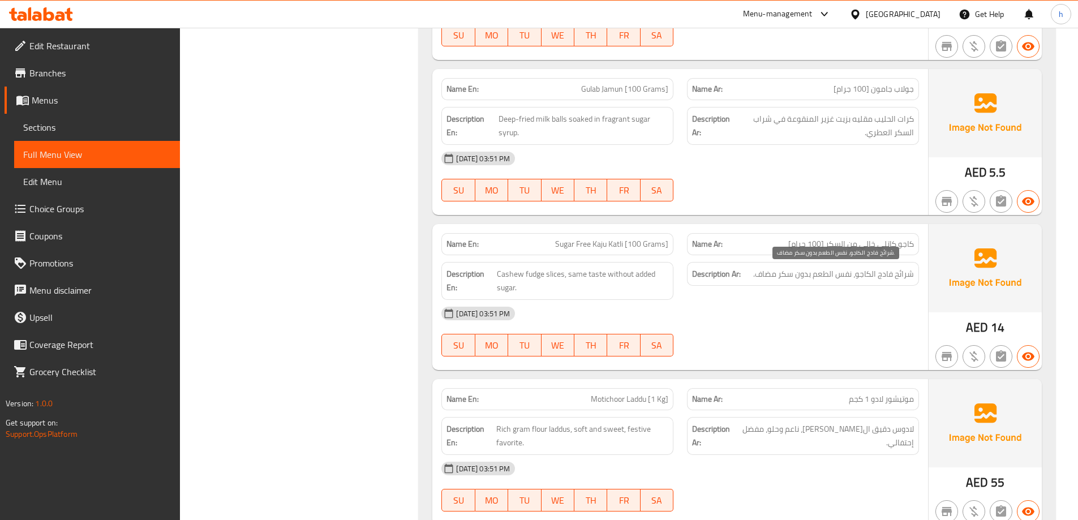
click at [802, 275] on span "شرائح فادج الكاجو، نفس الطعم بدون سكر مضاف." at bounding box center [833, 274] width 161 height 14
click at [780, 273] on span "شرائح فادج الكاجو، نفس الطعم بدون سكر مضاف." at bounding box center [833, 274] width 161 height 14
click at [767, 275] on span "شرائح فادج الكاجو، نفس الطعم بدون سكر مضاف." at bounding box center [833, 274] width 161 height 14
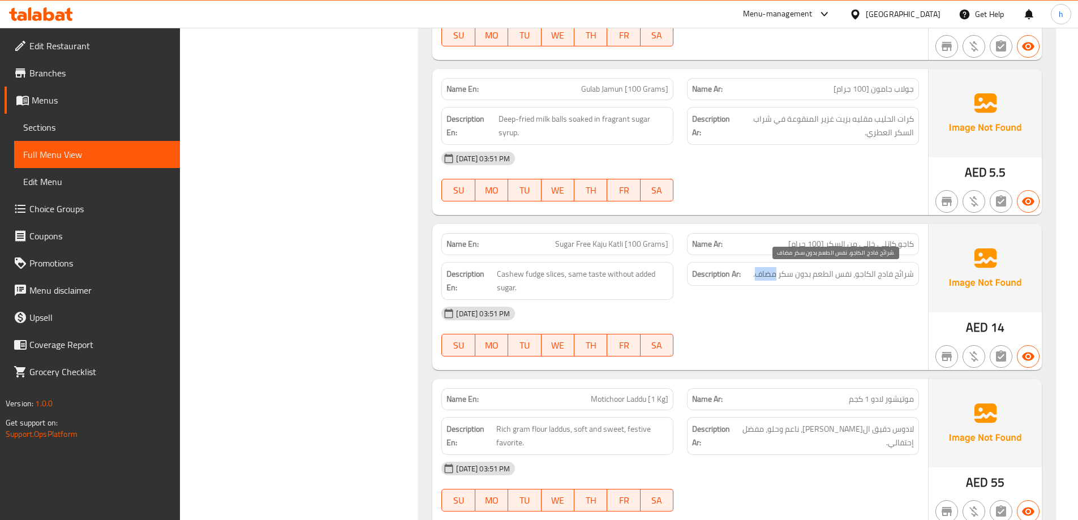
click at [767, 275] on span "شرائح فادج الكاجو، نفس الطعم بدون سكر مضاف." at bounding box center [833, 274] width 161 height 14
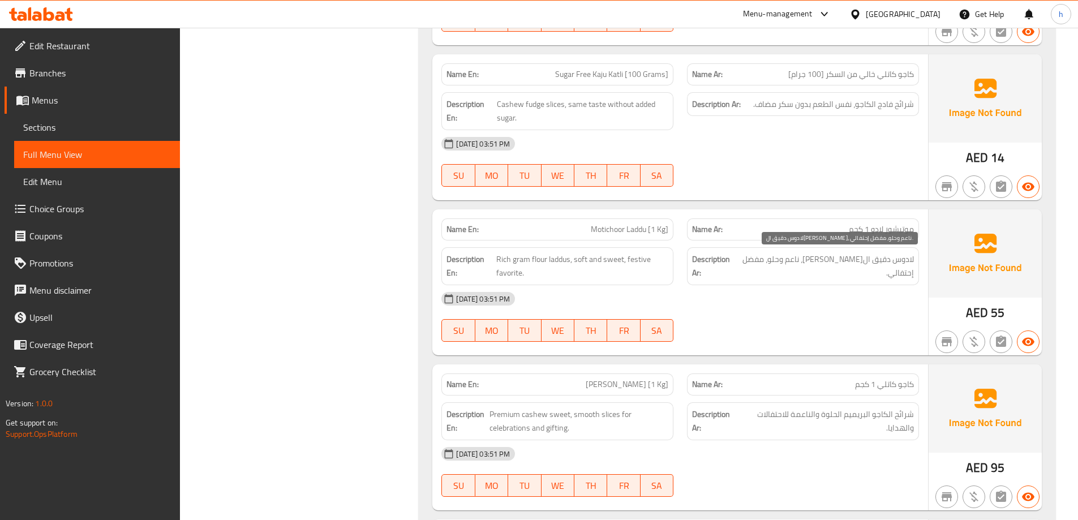
click at [907, 262] on span "لادوس دقيق الجرام الغني، ناعم وحلو، مفضل إحتفالي." at bounding box center [826, 266] width 177 height 28
click at [880, 258] on span "لادوس دقيق الجرام الغني، ناعم وحلو، مفضل إحتفالي." at bounding box center [826, 266] width 177 height 28
click at [860, 262] on span "لادوس دقيق الجرام الغني، ناعم وحلو، مفضل إحتفالي." at bounding box center [826, 266] width 177 height 28
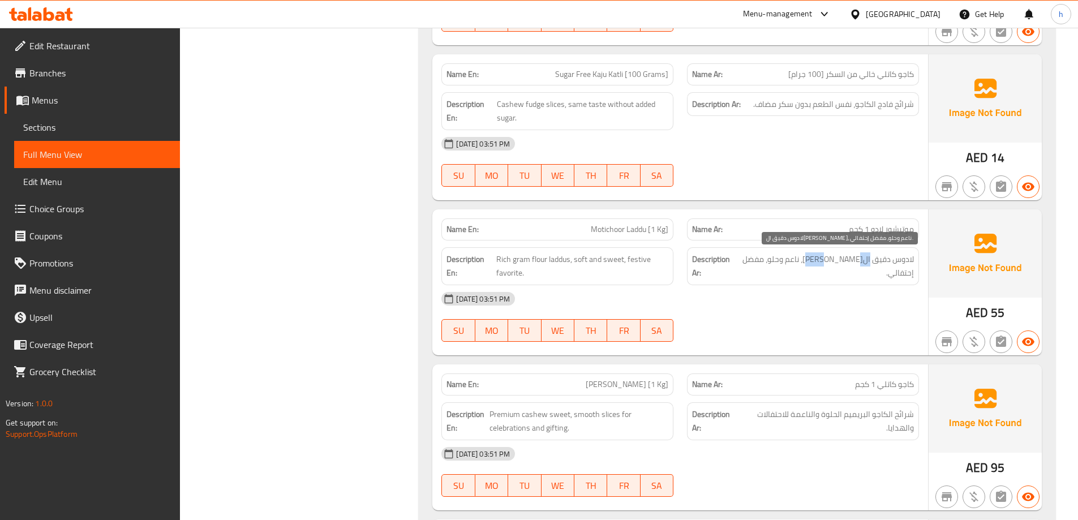
click at [860, 262] on span "لادوس دقيق الجرام الغني، ناعم وحلو، مفضل إحتفالي." at bounding box center [826, 266] width 177 height 28
click at [909, 260] on span "لادوس دقيق الجرام الغني، ناعم وحلو، مفضل إحتفالي." at bounding box center [826, 266] width 177 height 28
click at [881, 257] on span "لادوس دقيق الجرام الغني، ناعم وحلو، مفضل إحتفالي." at bounding box center [826, 266] width 177 height 28
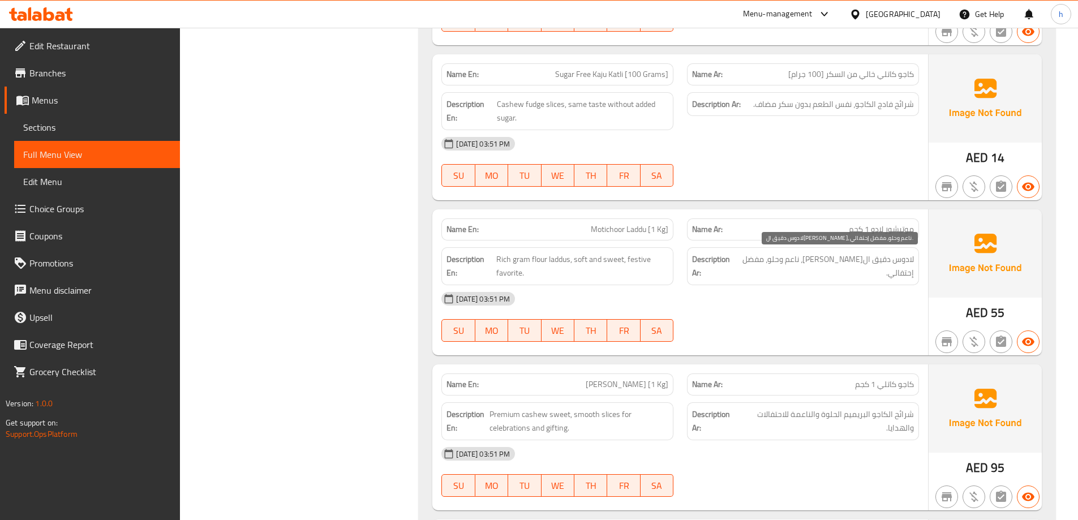
click at [858, 263] on span "لادوس دقيق الجرام الغني، ناعم وحلو، مفضل إحتفالي." at bounding box center [826, 266] width 177 height 28
click at [843, 260] on span "لادوس دقيق الجرام الغني، ناعم وحلو، مفضل إحتفالي." at bounding box center [826, 266] width 177 height 28
click at [819, 260] on span "لادوس دقيق الجرام الغني، ناعم وحلو، مفضل إحتفالي." at bounding box center [826, 266] width 177 height 28
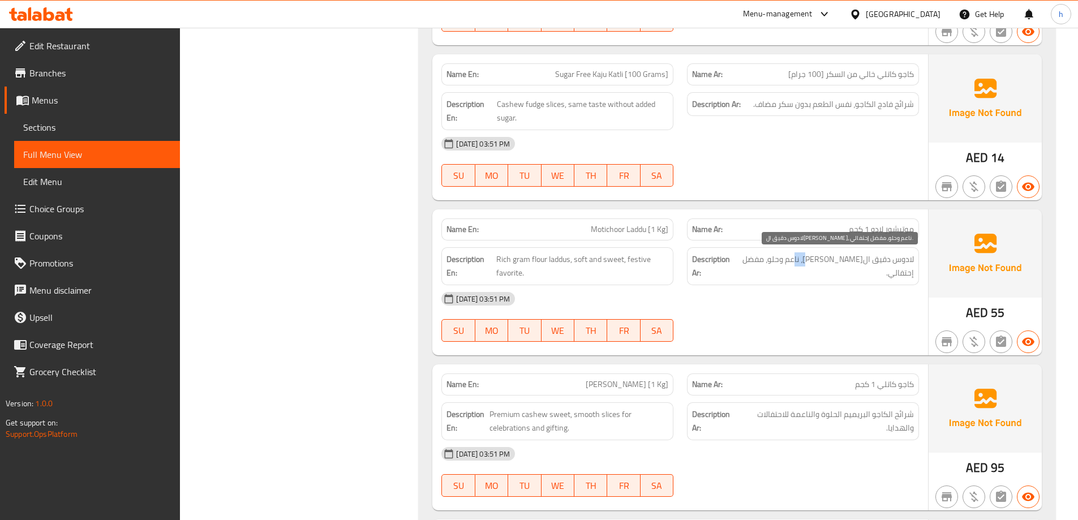
click at [819, 260] on span "لادوس دقيق الجرام الغني، ناعم وحلو، مفضل إحتفالي." at bounding box center [826, 266] width 177 height 28
click at [798, 260] on span "لادوس دقيق الجرام الغني، ناعم وحلو، مفضل إحتفالي." at bounding box center [826, 266] width 177 height 28
click at [782, 258] on span "لادوس دقيق الجرام الغني، ناعم وحلو، مفضل إحتفالي." at bounding box center [826, 266] width 177 height 28
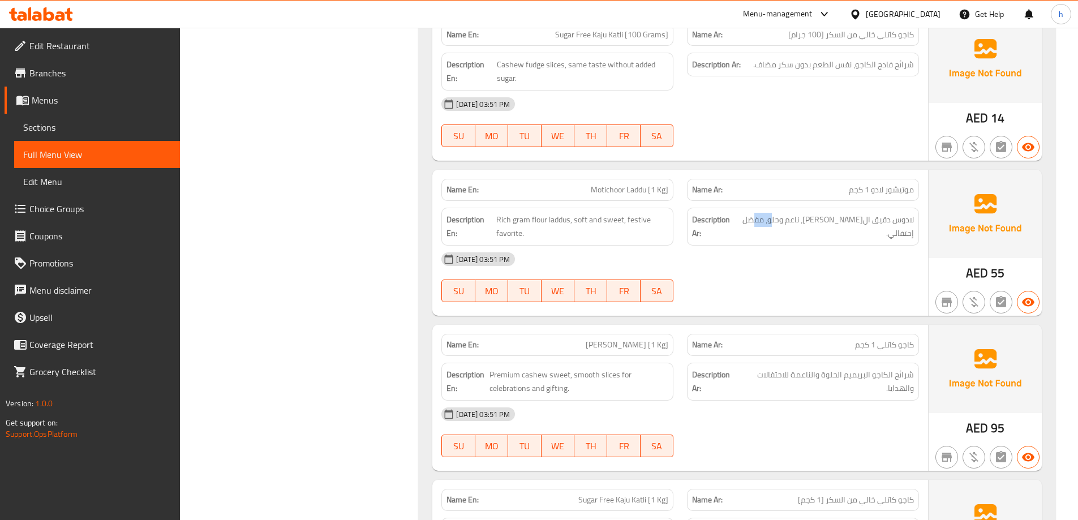
scroll to position [1101, 0]
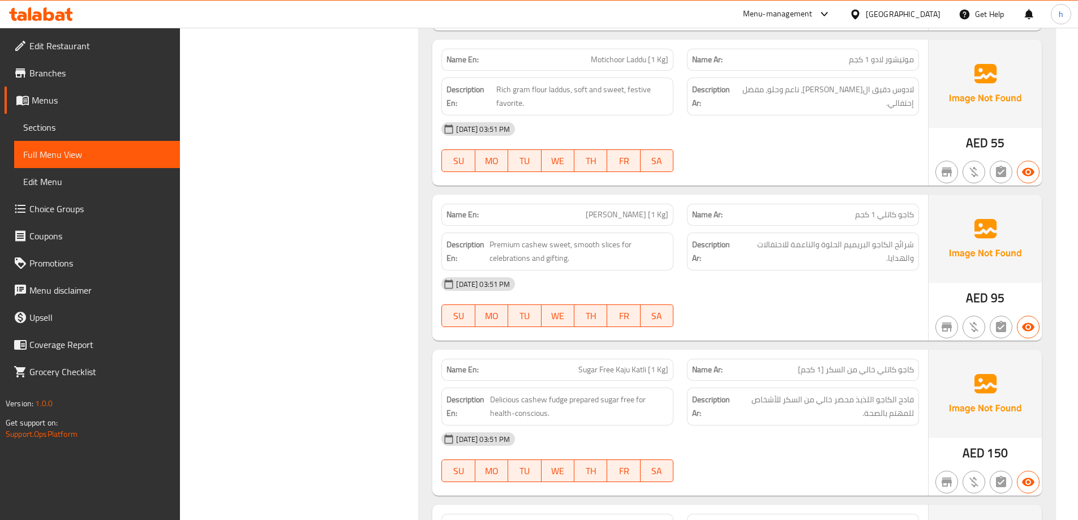
click at [626, 217] on span "[PERSON_NAME] [1 Kg]" at bounding box center [627, 215] width 83 height 12
click at [902, 245] on span "شرائح الكاجو البريميم الحلوة والناعمة للاحتفالات والهدايا." at bounding box center [827, 252] width 174 height 28
click at [883, 243] on span "شرائح الكاجو البريميم الحلوة والناعمة للاحتفالات والهدايا." at bounding box center [827, 252] width 174 height 28
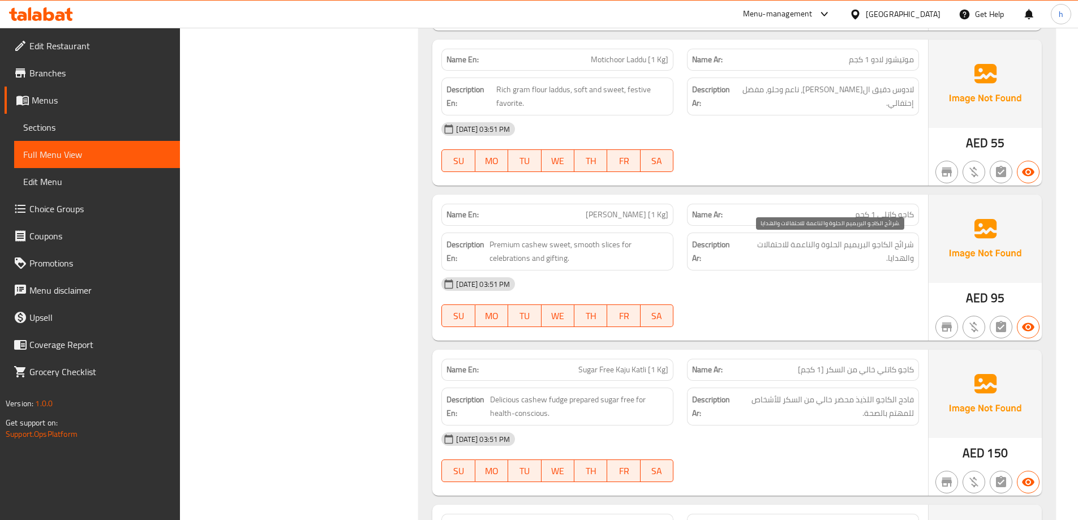
click at [858, 241] on span "شرائح الكاجو البريميم الحلوة والناعمة للاحتفالات والهدايا." at bounding box center [827, 252] width 174 height 28
click at [857, 242] on span "شرائح الكاجو البريميم الحلوة والناعمة للاحتفالات والهدايا." at bounding box center [827, 252] width 174 height 28
click at [831, 246] on span "شرائح الكاجو البريميم الحلوة والناعمة للاحتفالات والهدايا." at bounding box center [827, 252] width 174 height 28
click at [812, 243] on span "شرائح الكاجو البريميم الحلوة والناعمة للاحتفالات والهدايا." at bounding box center [827, 252] width 174 height 28
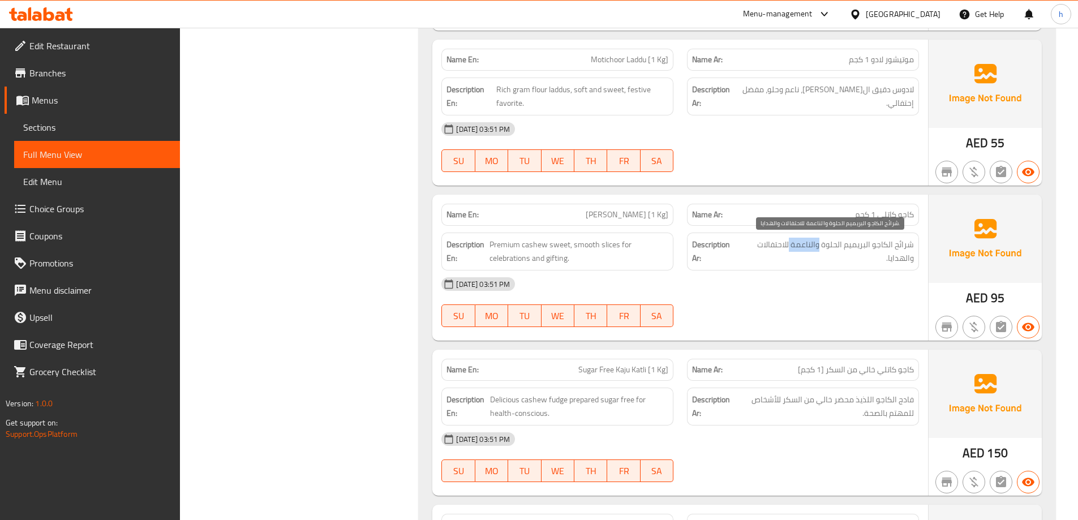
click at [812, 243] on span "شرائح الكاجو البريميم الحلوة والناعمة للاحتفالات والهدايا." at bounding box center [827, 252] width 174 height 28
click at [777, 242] on span "شرائح الكاجو البريميم الحلوة والناعمة للاحتفالات والهدايا." at bounding box center [827, 252] width 174 height 28
click at [902, 259] on span "شرائح الكاجو البريميم الحلوة والناعمة للاحتفالات والهدايا." at bounding box center [827, 252] width 174 height 28
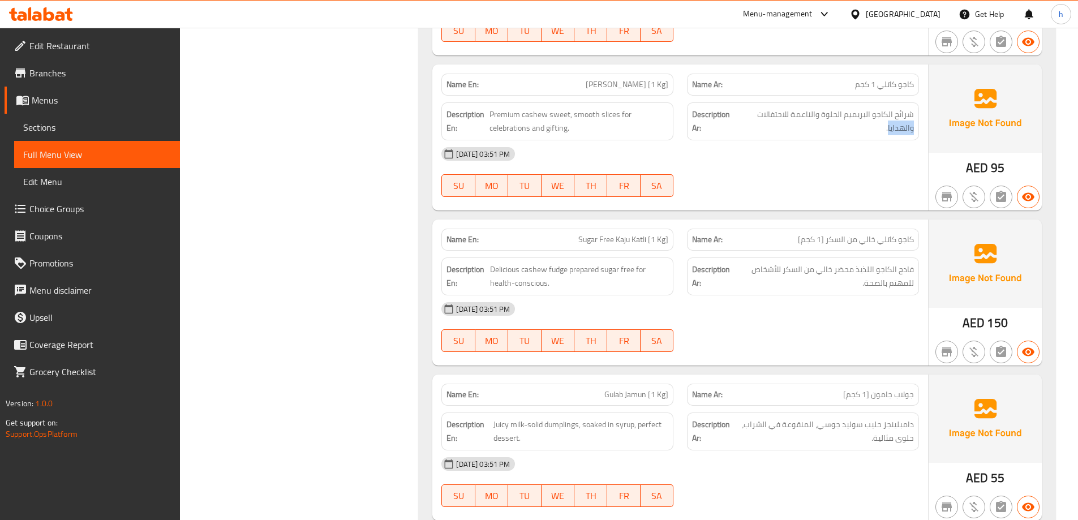
scroll to position [1271, 0]
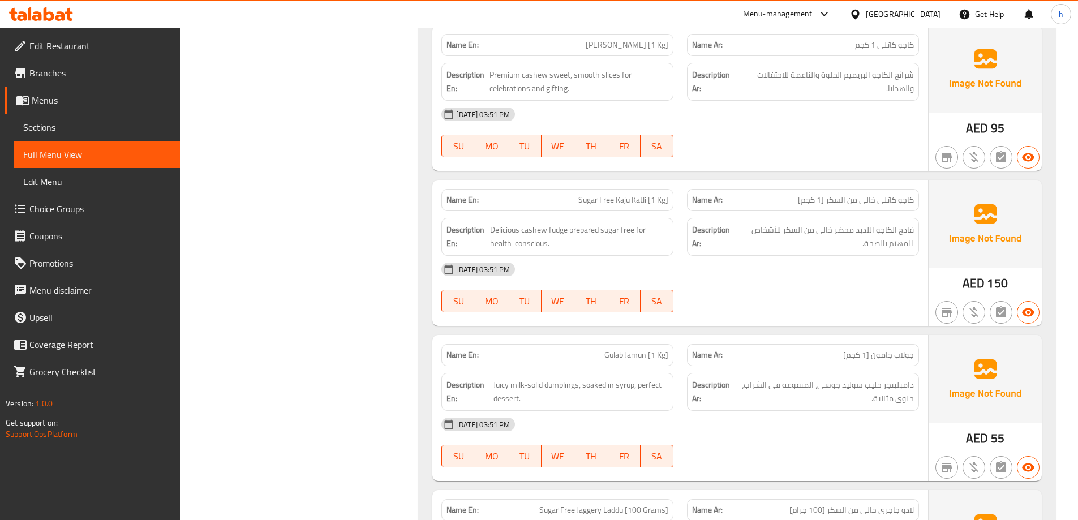
click at [910, 200] on span "كاجو كاتلي خالي من السكر [1 كجم]" at bounding box center [856, 200] width 116 height 12
click at [888, 202] on span "كاجو كاتلي خالي من السكر [1 كجم]" at bounding box center [856, 200] width 116 height 12
click at [907, 231] on span "فادج الكاجو اللذيذ محضر خالي من السكر للأشخاص للمهتم بالصحة." at bounding box center [824, 237] width 179 height 28
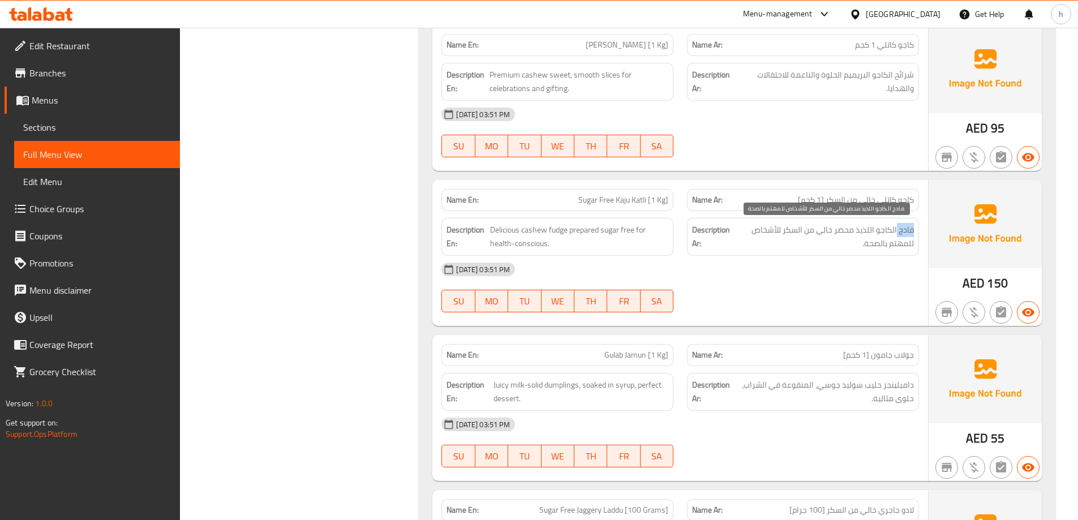
click at [907, 231] on span "فادج الكاجو اللذيذ محضر خالي من السكر للأشخاص للمهتم بالصحة." at bounding box center [824, 237] width 179 height 28
click at [888, 233] on span "فادج الكاجو اللذيذ محضر خالي من السكر للأشخاص للمهتم بالصحة." at bounding box center [824, 237] width 179 height 28
click at [864, 232] on span "فادج الكاجو اللذيذ محضر خالي من السكر للأشخاص للمهتم بالصحة." at bounding box center [824, 237] width 179 height 28
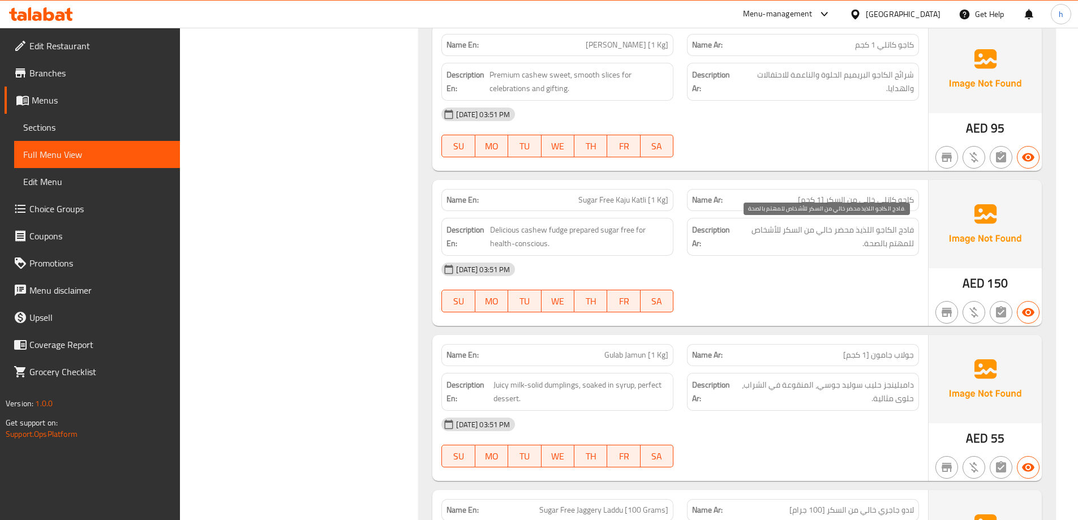
click at [848, 228] on span "فادج الكاجو اللذيذ محضر خالي من السكر للأشخاص للمهتم بالصحة." at bounding box center [824, 237] width 179 height 28
click at [825, 232] on span "فادج الكاجو اللذيذ محضر خالي من السكر للأشخاص للمهتم بالصحة." at bounding box center [824, 237] width 179 height 28
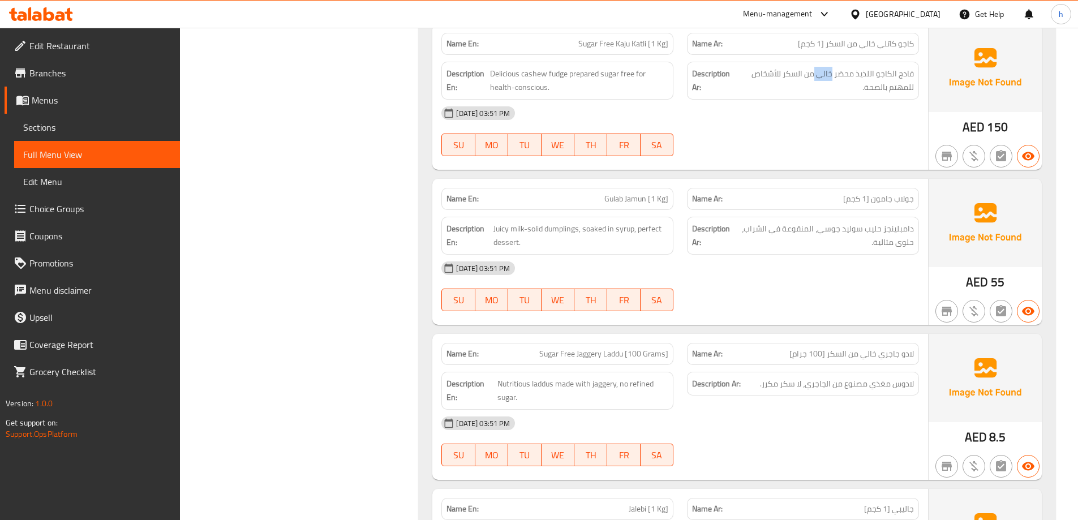
scroll to position [1441, 0]
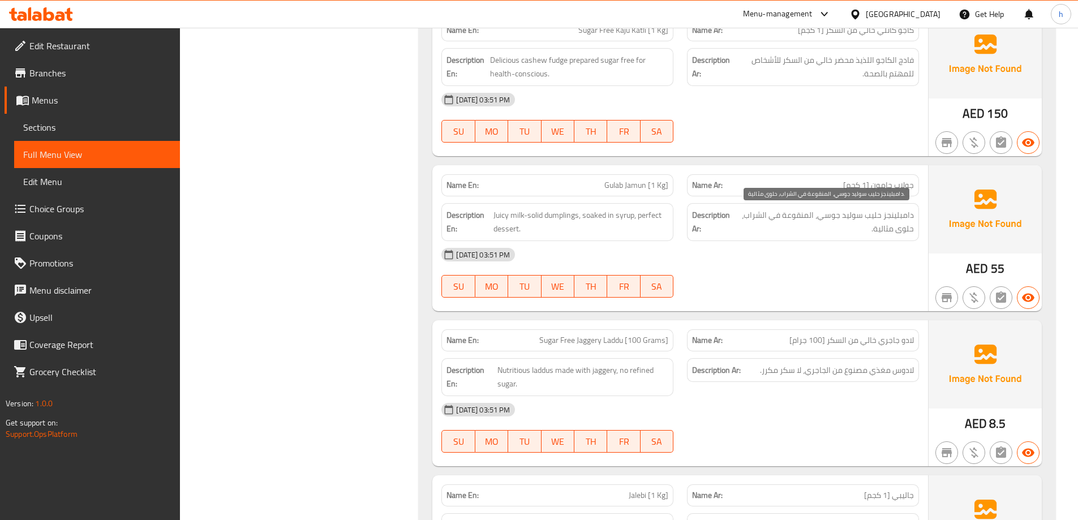
click at [900, 216] on span "دامبلينجز حليب سوليد جوسي، المنقوعة في الشراب، حلوى مثالية." at bounding box center [824, 222] width 179 height 28
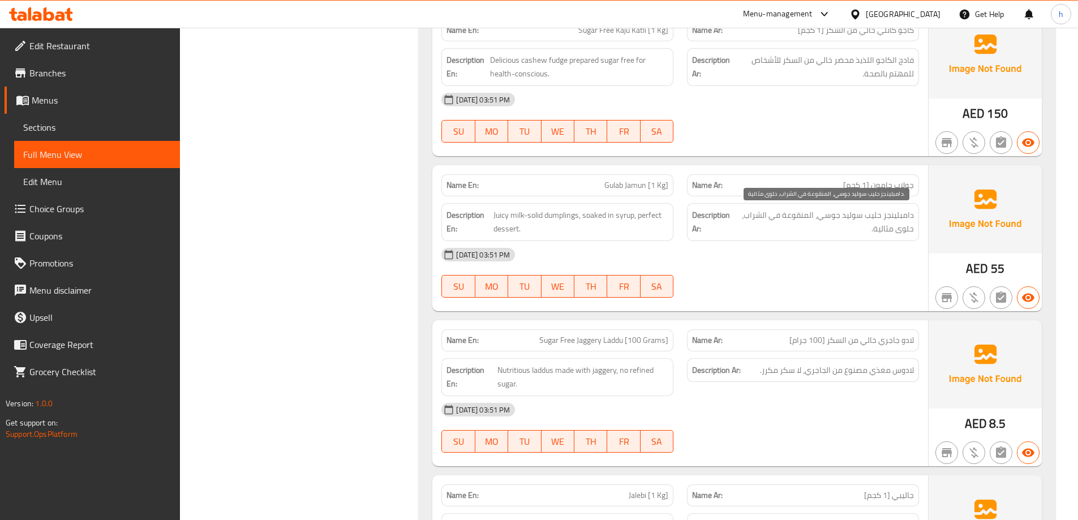
click at [872, 217] on span "دامبلينجز حليب سوليد جوسي، المنقوعة في الشراب، حلوى مثالية." at bounding box center [824, 222] width 179 height 28
click at [846, 215] on span "دامبلينجز حليب سوليد جوسي، المنقوعة في الشراب، حلوى مثالية." at bounding box center [824, 222] width 179 height 28
click at [829, 215] on span "دامبلينجز حليب سوليد جوسي، المنقوعة في الشراب، حلوى مثالية." at bounding box center [824, 222] width 179 height 28
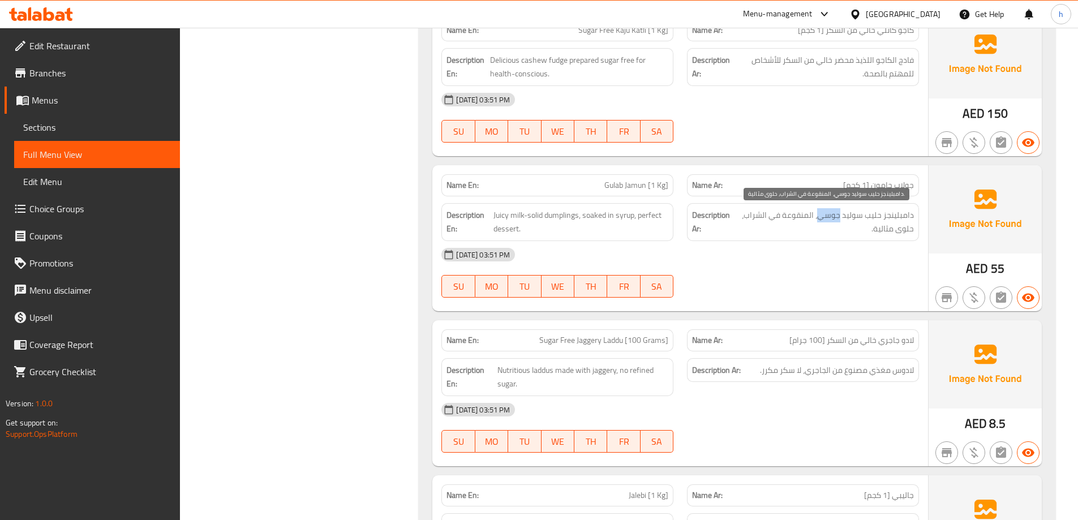
click at [829, 215] on span "دامبلينجز حليب سوليد جوسي، المنقوعة في الشراب، حلوى مثالية." at bounding box center [824, 222] width 179 height 28
click at [804, 214] on span "دامبلينجز حليب سوليد جوسي، المنقوعة في الشراب، حلوى مثالية." at bounding box center [824, 222] width 179 height 28
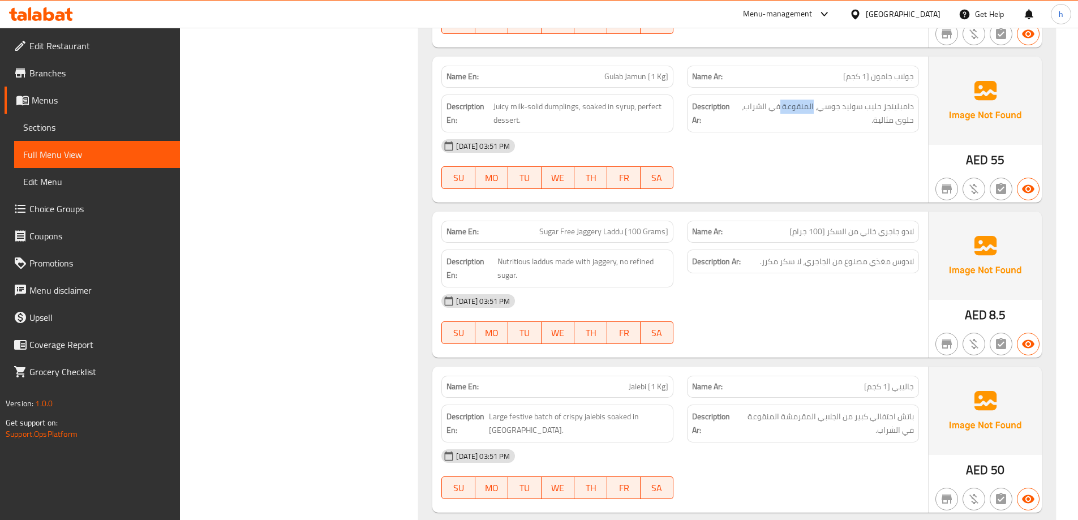
scroll to position [1554, 0]
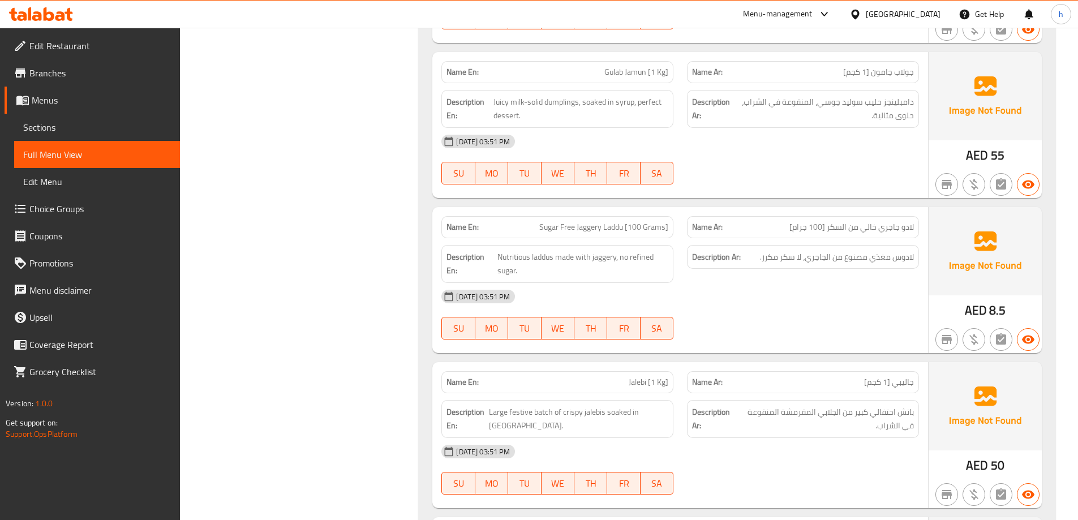
click at [911, 228] on span "لادو جاجري خالي من السكر [100 جرام]" at bounding box center [852, 227] width 125 height 12
click at [593, 228] on span "Sugar Free Jaggery Laddu [100 Grams]" at bounding box center [603, 227] width 129 height 12
copy span "Jaggery"
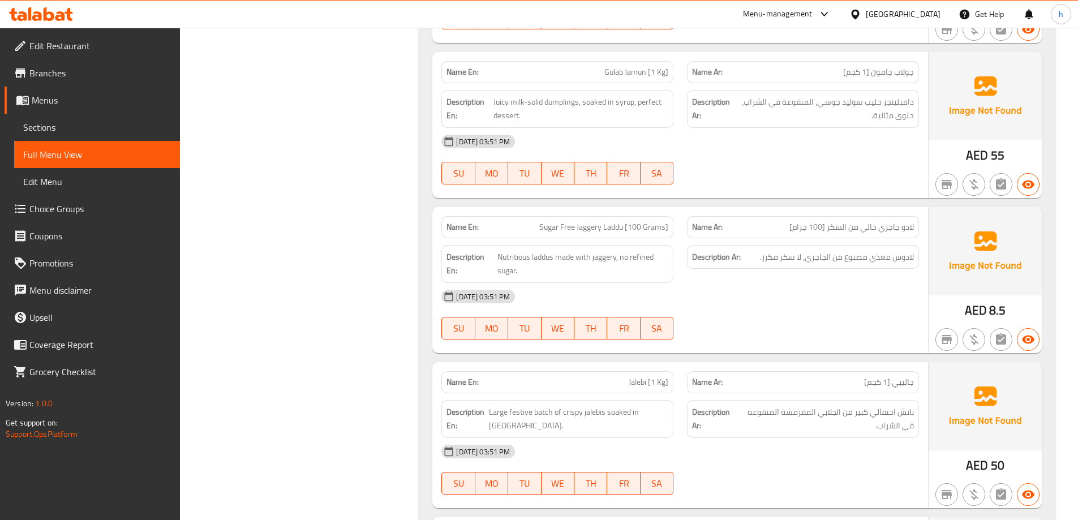
click at [890, 226] on span "لادو جاجري خالي من السكر [100 جرام]" at bounding box center [852, 227] width 125 height 12
click at [533, 255] on span "Nutritious laddus made with jaggery, no refined sugar." at bounding box center [583, 264] width 171 height 28
click at [524, 259] on span "Nutritious laddus made with jaggery, no refined sugar." at bounding box center [583, 264] width 171 height 28
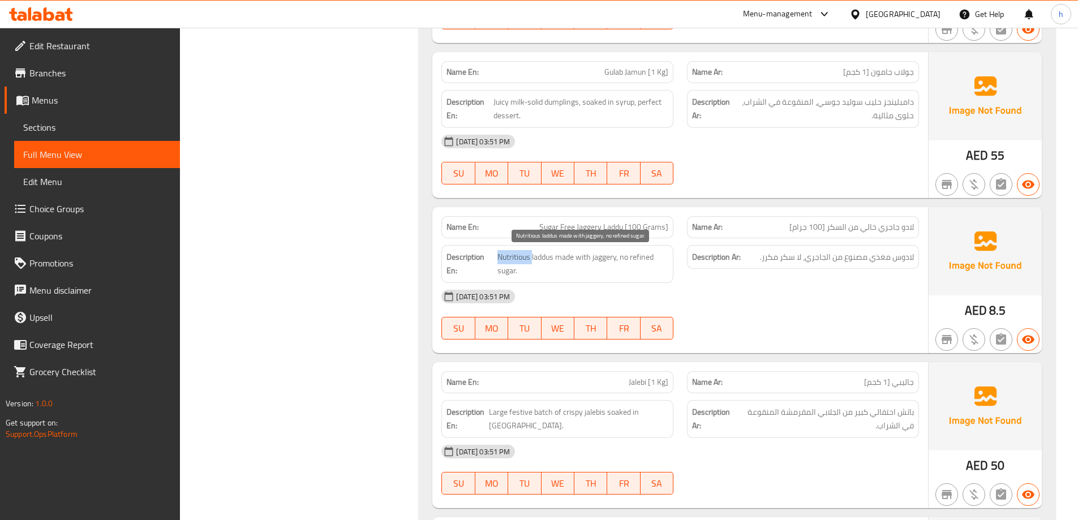
click at [524, 259] on span "Nutritious laddus made with jaggery, no refined sugar." at bounding box center [583, 264] width 171 height 28
copy span "Nutritious"
click at [902, 259] on span "لادوس مغذي مصنوع من الجاجري، لا سكر مكرر." at bounding box center [837, 257] width 154 height 14
click at [879, 257] on span "لادوس مغذي مصنوع من الجاجري، لا سكر مكرر." at bounding box center [837, 257] width 154 height 14
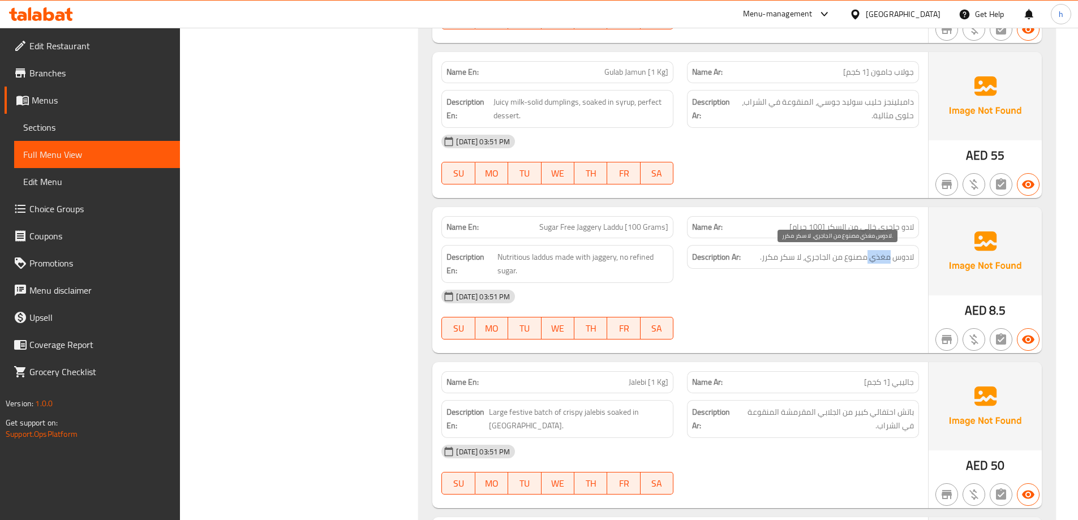
click at [879, 257] on span "لادوس مغذي مصنوع من الجاجري، لا سكر مكرر." at bounding box center [837, 257] width 154 height 14
click at [855, 257] on span "لادوس مغذي مصنوع من الجاجري، لا سكر مكرر." at bounding box center [837, 257] width 154 height 14
click at [838, 259] on span "لادوس مغذي مصنوع من الجاجري، لا سكر مكرر." at bounding box center [837, 257] width 154 height 14
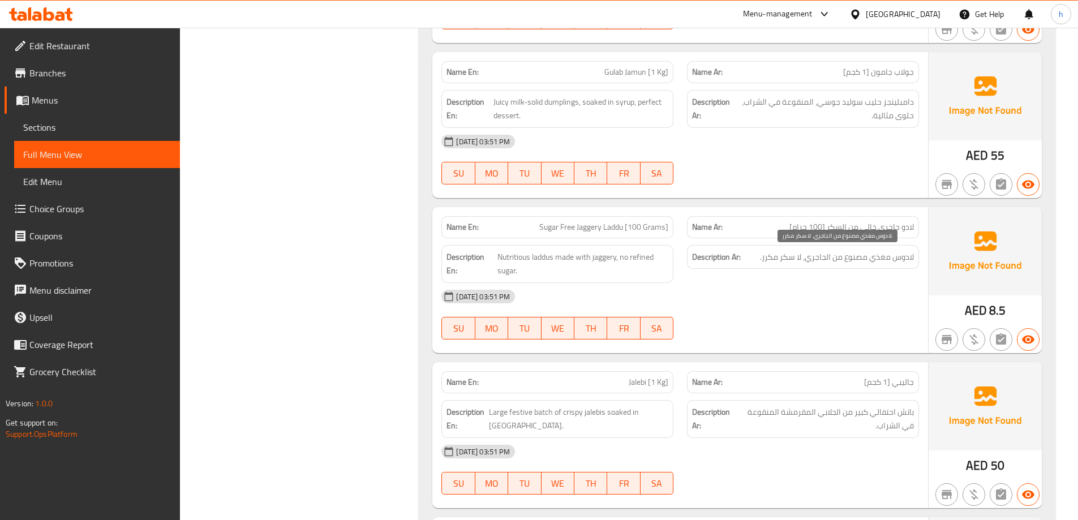
click at [813, 258] on span "لادوس مغذي مصنوع من الجاجري، لا سكر مكرر." at bounding box center [837, 257] width 154 height 14
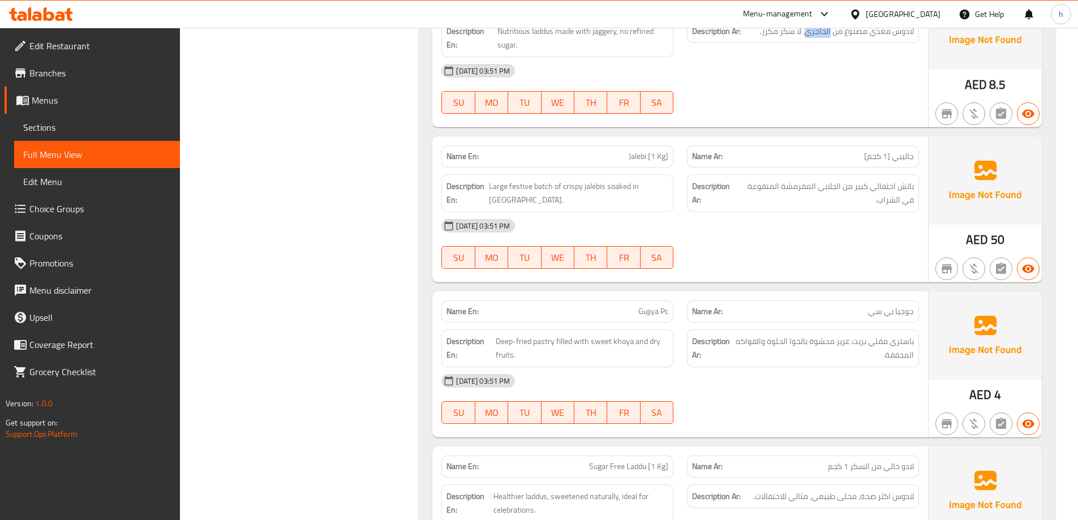
scroll to position [1780, 0]
click at [906, 186] on span "باتش احتفالي كبير من الجلابي المقرمشة المنقوعة في الشراب." at bounding box center [825, 193] width 178 height 28
click at [886, 190] on span "باتش احتفالي كبير من الجلابي المقرمشة المنقوعة في الشراب." at bounding box center [825, 193] width 178 height 28
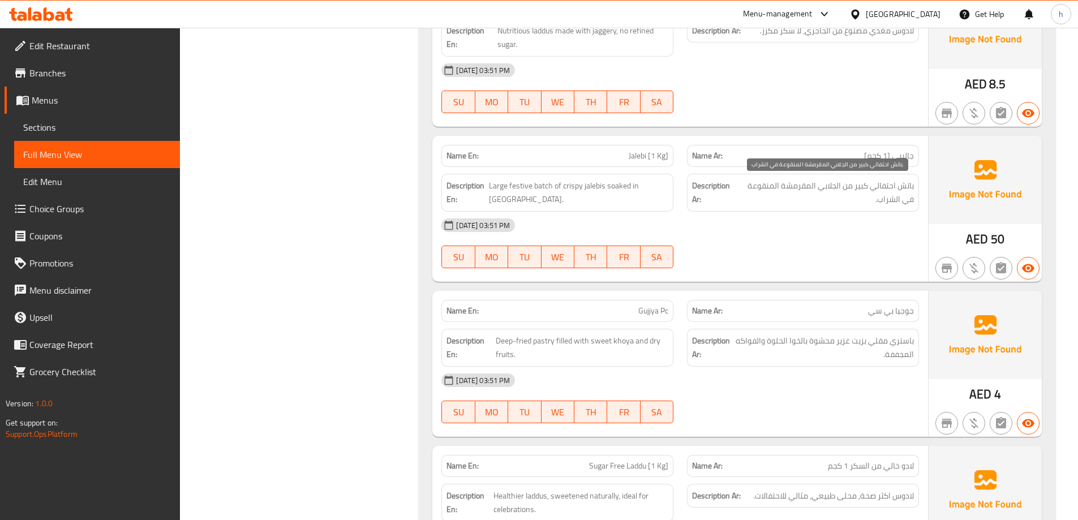
click at [860, 186] on span "باتش احتفالي كبير من الجلابي المقرمشة المنقوعة في الشراب." at bounding box center [825, 193] width 178 height 28
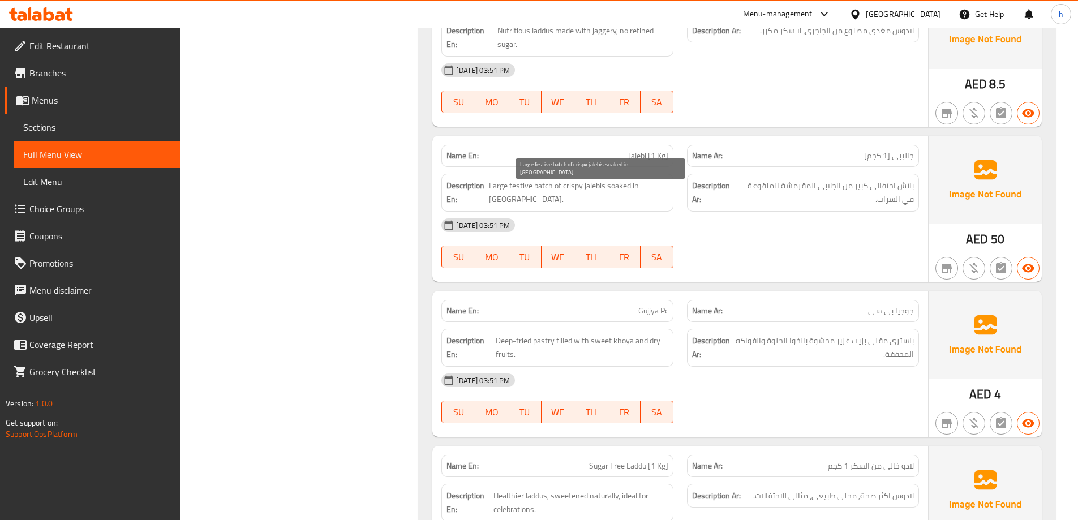
click at [554, 186] on span "Large festive batch of crispy jalebis soaked in [GEOGRAPHIC_DATA]." at bounding box center [578, 193] width 179 height 28
copy span "batch"
click at [535, 183] on span "Large festive batch of crispy jalebis soaked in [GEOGRAPHIC_DATA]." at bounding box center [578, 193] width 179 height 28
click at [609, 189] on span "Large festive batch of crispy jalebis soaked in [GEOGRAPHIC_DATA]." at bounding box center [578, 193] width 179 height 28
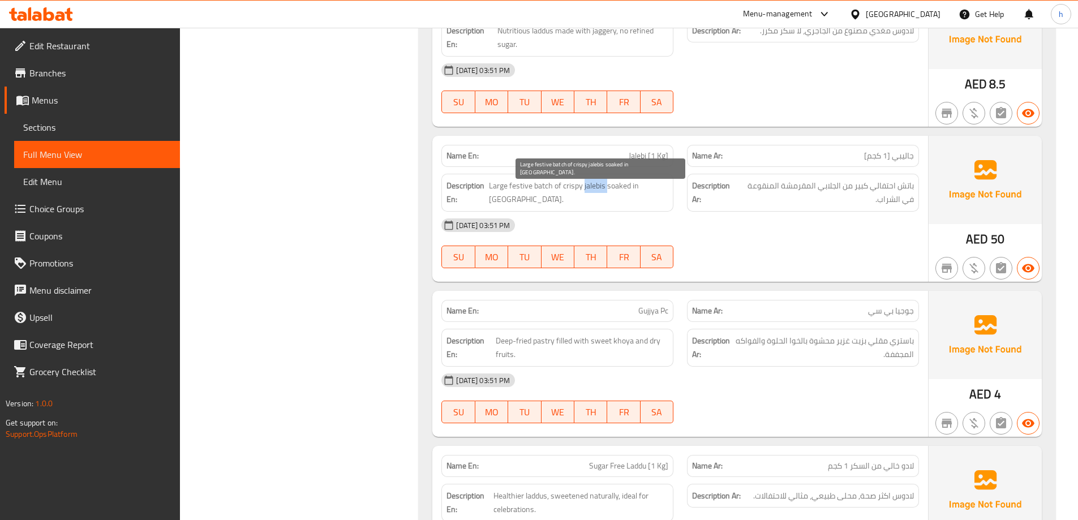
click at [609, 189] on span "Large festive batch of crispy jalebis soaked in [GEOGRAPHIC_DATA]." at bounding box center [578, 193] width 179 height 28
copy span "jalebis"
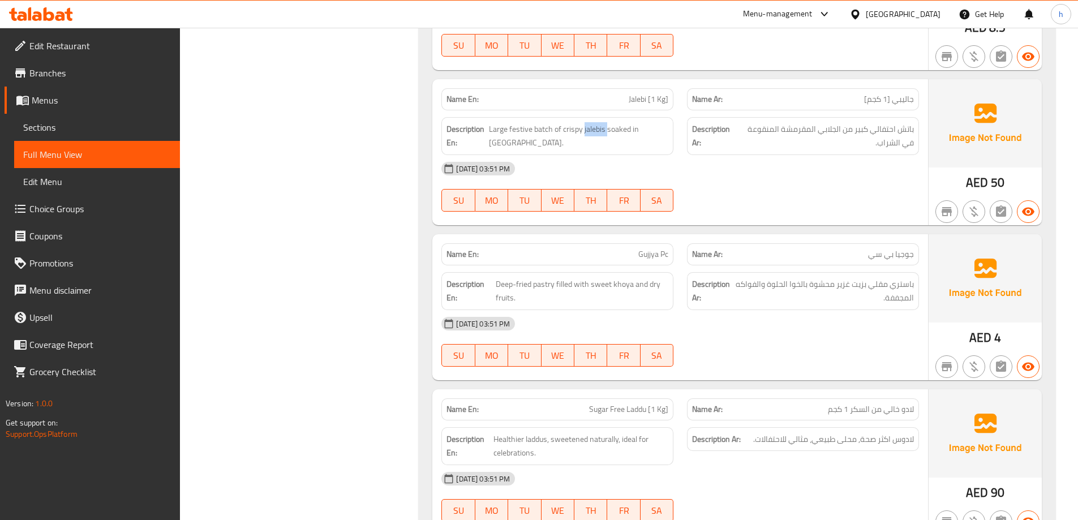
scroll to position [1894, 0]
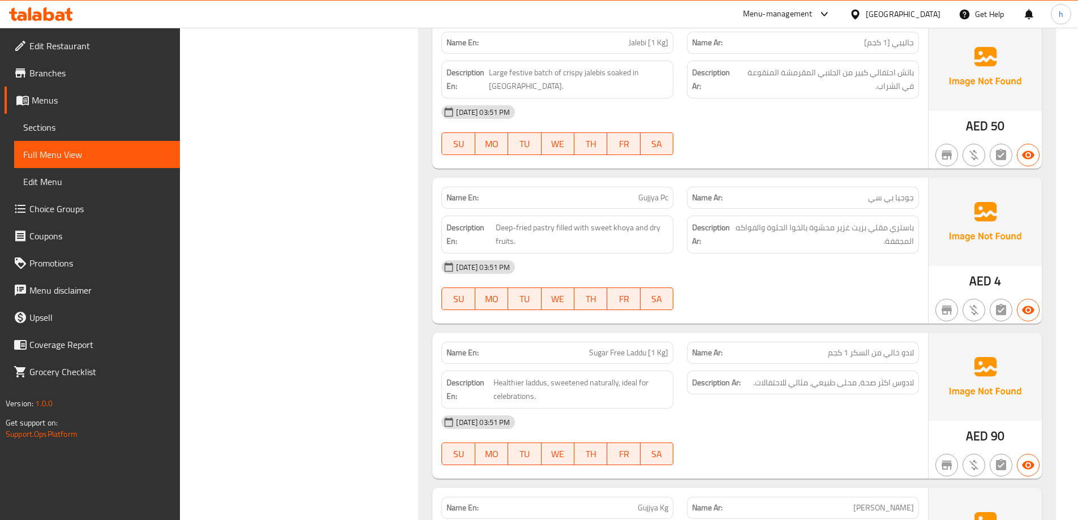
click at [650, 196] on span "Gujjya Pc" at bounding box center [654, 198] width 30 height 12
copy span "Gujjya"
click at [554, 225] on span "Deep-fried pastry filled with sweet khoya and dry fruits." at bounding box center [582, 235] width 173 height 28
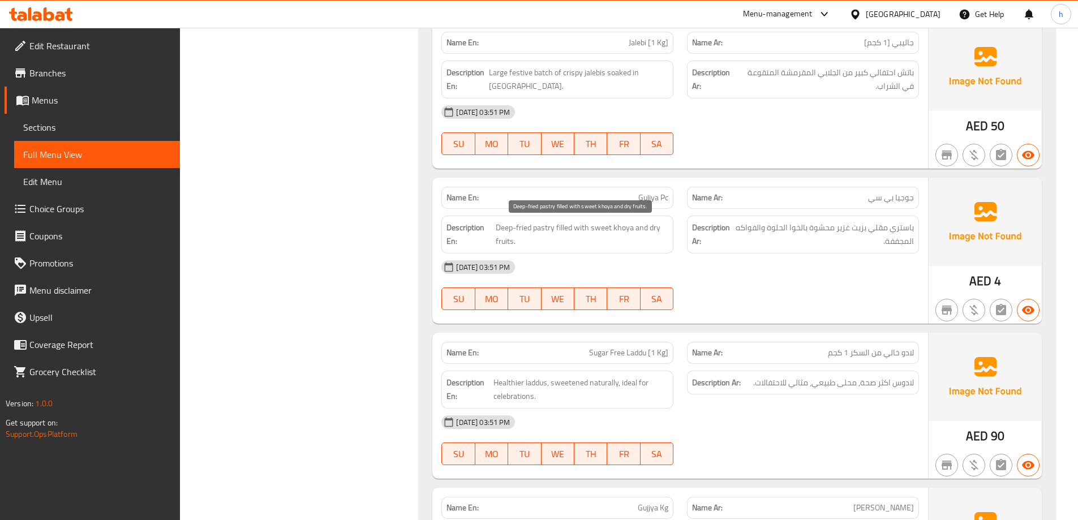
click at [537, 225] on span "Deep-fried pastry filled with sweet khoya and dry fruits." at bounding box center [582, 235] width 173 height 28
click at [559, 231] on span "Deep-fried pastry filled with sweet khoya and dry fruits." at bounding box center [582, 235] width 173 height 28
click at [621, 229] on span "Deep-fried pastry filled with sweet khoya and dry fruits." at bounding box center [582, 235] width 173 height 28
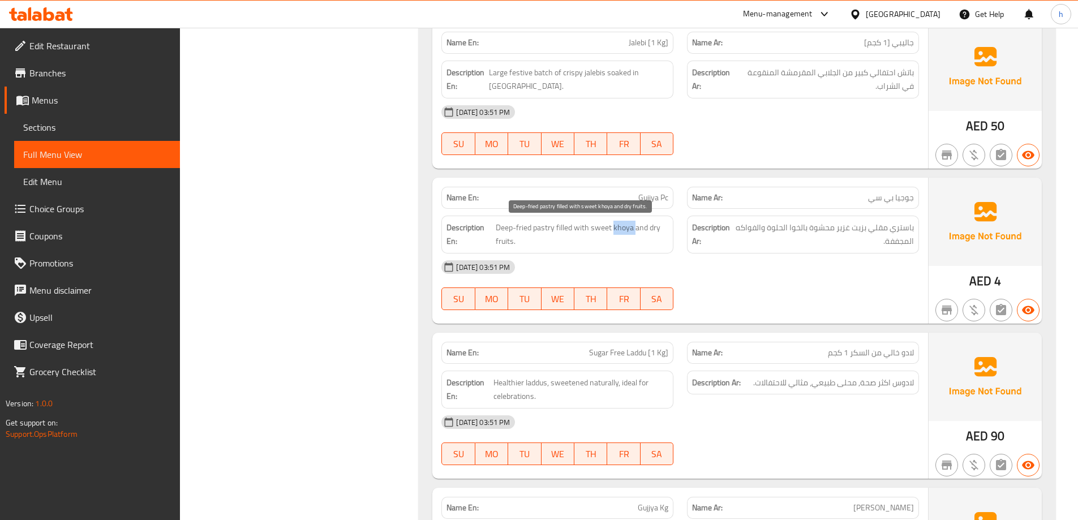
click at [621, 229] on span "Deep-fried pastry filled with sweet khoya and dry fruits." at bounding box center [582, 235] width 173 height 28
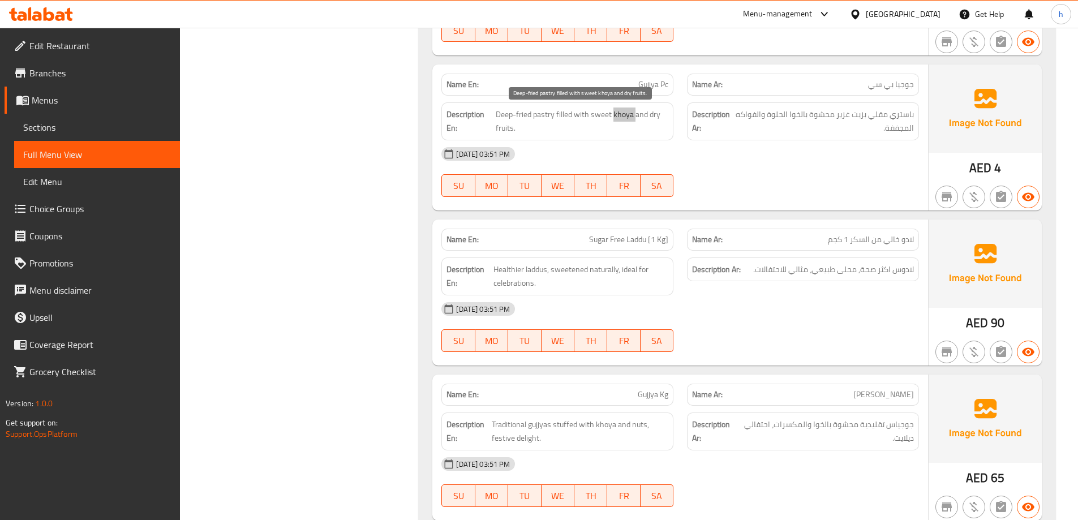
scroll to position [2063, 0]
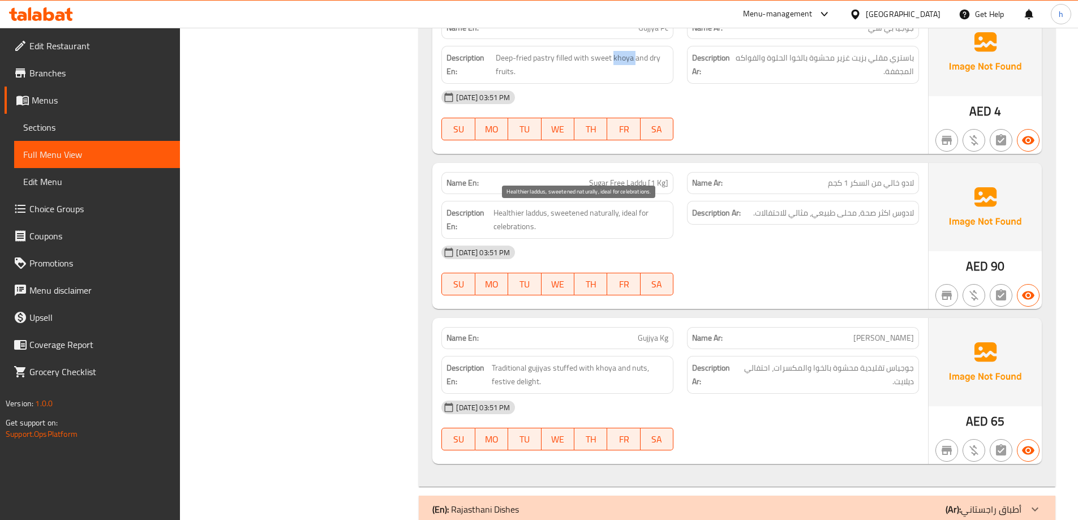
click at [512, 213] on span "Healthier laddus, sweetened naturally, ideal for celebrations." at bounding box center [581, 220] width 175 height 28
click at [508, 210] on span "Healthier laddus, sweetened naturally, ideal for celebrations." at bounding box center [581, 220] width 175 height 28
click at [575, 214] on span "Healthier laddus, sweetened naturally, ideal for celebrations." at bounding box center [581, 220] width 175 height 28
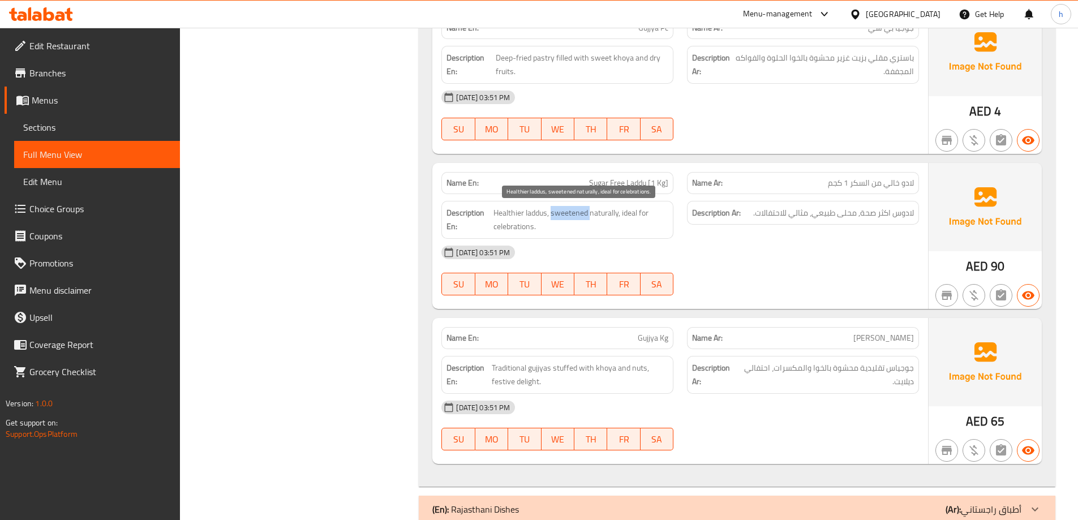
click at [575, 214] on span "Healthier laddus, sweetened naturally, ideal for celebrations." at bounding box center [581, 220] width 175 height 28
click at [607, 212] on span "Healthier laddus, sweetened naturally, ideal for celebrations." at bounding box center [581, 220] width 175 height 28
click at [623, 211] on span "Healthier laddus, sweetened naturally, ideal for celebrations." at bounding box center [581, 220] width 175 height 28
drag, startPoint x: 622, startPoint y: 213, endPoint x: 649, endPoint y: 226, distance: 29.9
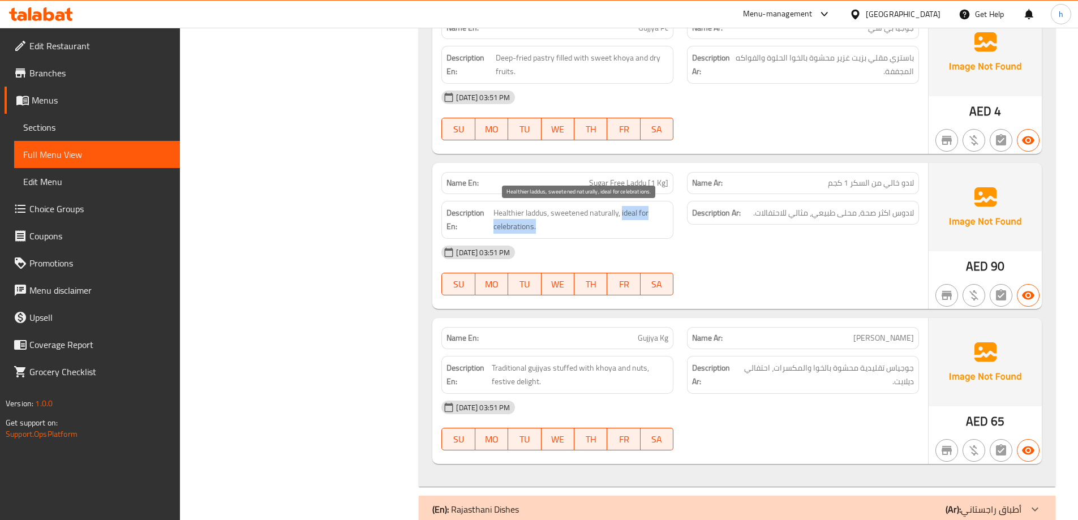
click at [649, 226] on span "Healthier laddus, sweetened naturally, ideal for celebrations." at bounding box center [581, 220] width 175 height 28
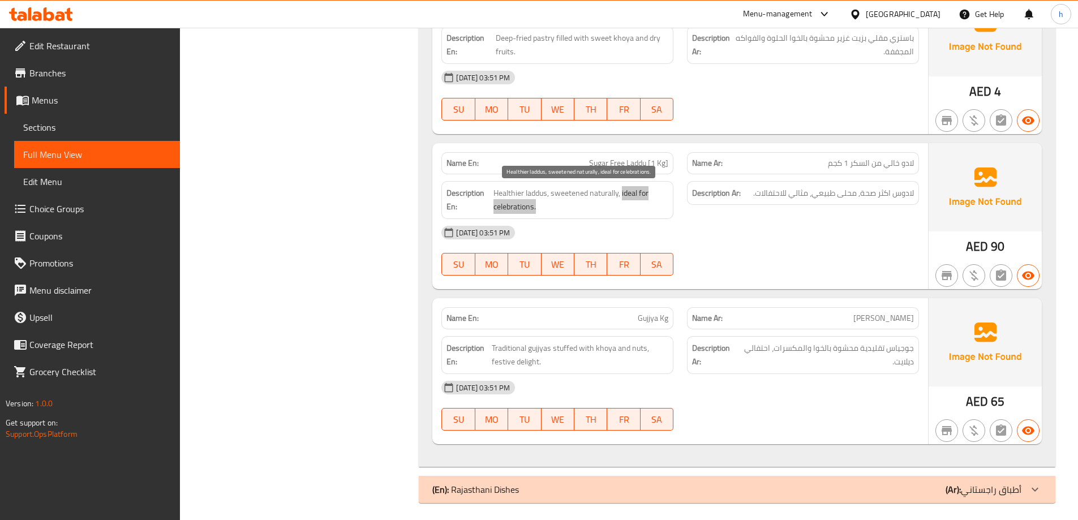
scroll to position [2089, 0]
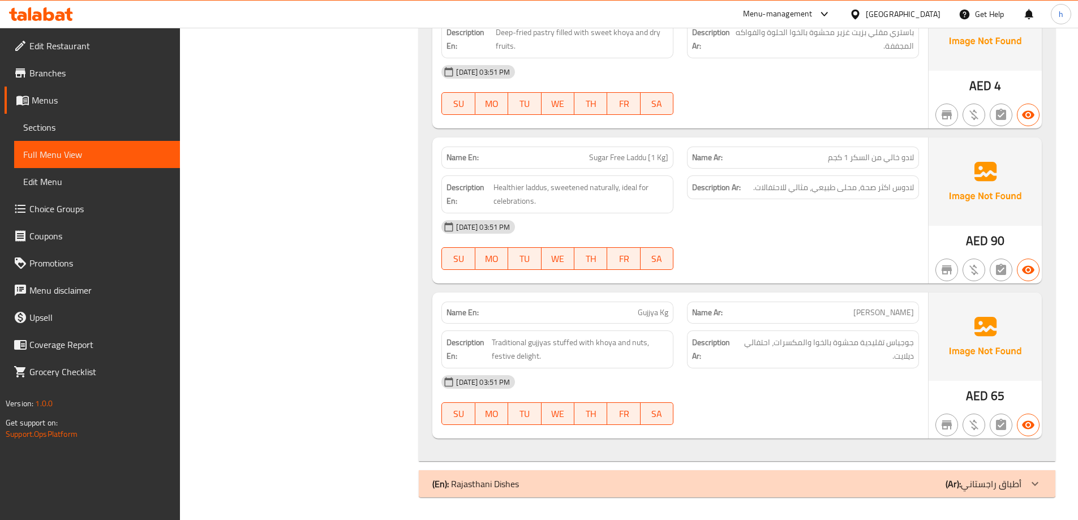
click at [646, 312] on span "Gujjya Kg" at bounding box center [653, 313] width 31 height 12
click at [908, 343] on span "جوجياس تقليدية محشوة بالخوا والمكسرات، احتفالي ديلايت." at bounding box center [826, 350] width 175 height 28
click at [877, 340] on span "جوجياس تقليدية محشوة بالخوا والمكسرات، احتفالي ديلايت." at bounding box center [826, 350] width 175 height 28
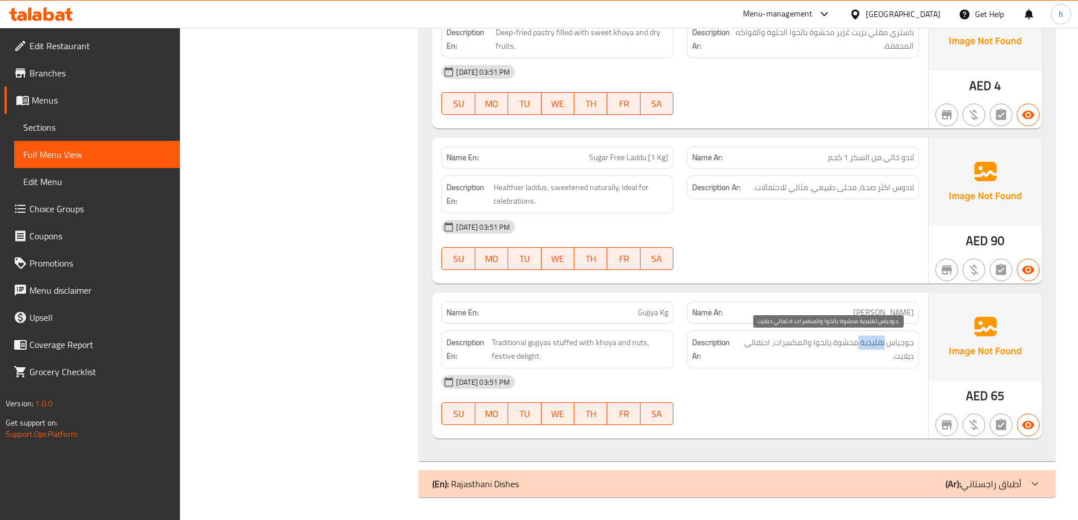
click at [877, 340] on span "جوجياس تقليدية محشوة بالخوا والمكسرات، احتفالي ديلايت." at bounding box center [826, 350] width 175 height 28
click at [841, 346] on span "جوجياس تقليدية محشوة بالخوا والمكسرات، احتفالي ديلايت." at bounding box center [826, 350] width 175 height 28
click at [815, 342] on span "جوجياس تقليدية محشوة بالخوا والمكسرات، احتفالي ديلايت." at bounding box center [826, 350] width 175 height 28
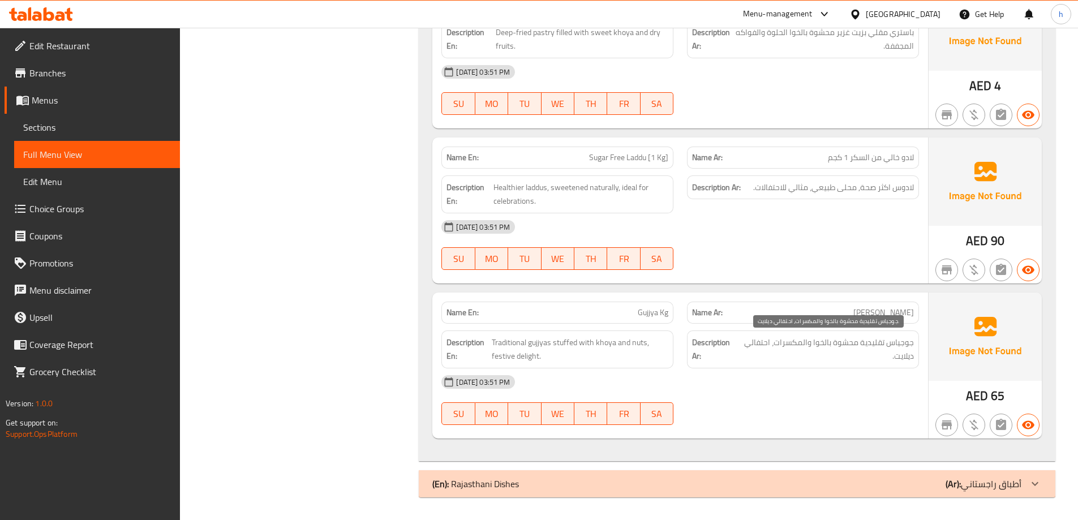
click at [789, 342] on span "جوجياس تقليدية محشوة بالخوا والمكسرات، احتفالي ديلايت." at bounding box center [826, 350] width 175 height 28
click at [753, 342] on span "جوجياس تقليدية محشوة بالخوا والمكسرات، احتفالي ديلايت." at bounding box center [826, 350] width 175 height 28
click at [838, 362] on span "جوجياس تقليدية محشوة بالخوا والمكسرات، احتفالي ديلايت." at bounding box center [826, 350] width 175 height 28
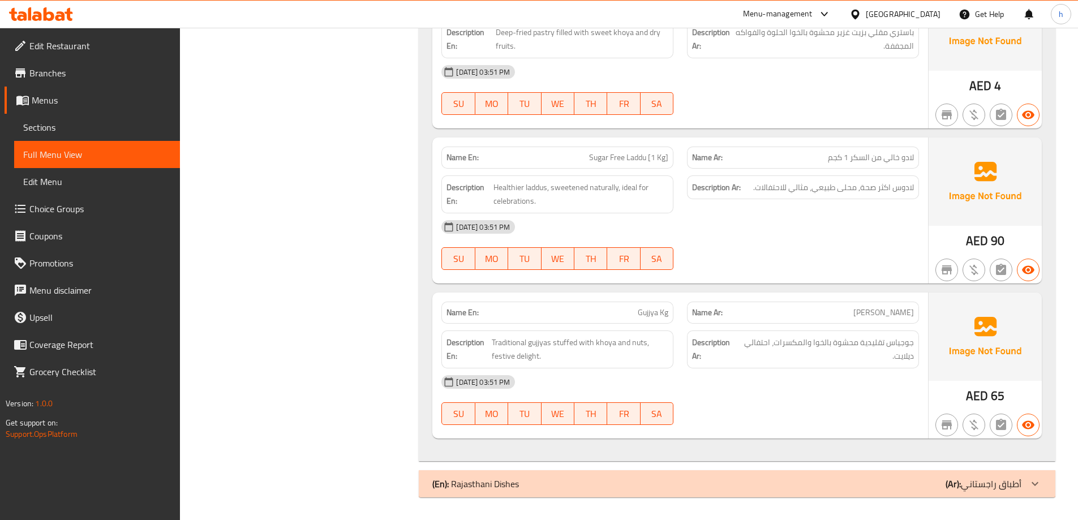
click at [594, 481] on div "(En): Rajasthani Dishes (Ar): أطباق راجستاني" at bounding box center [726, 484] width 589 height 14
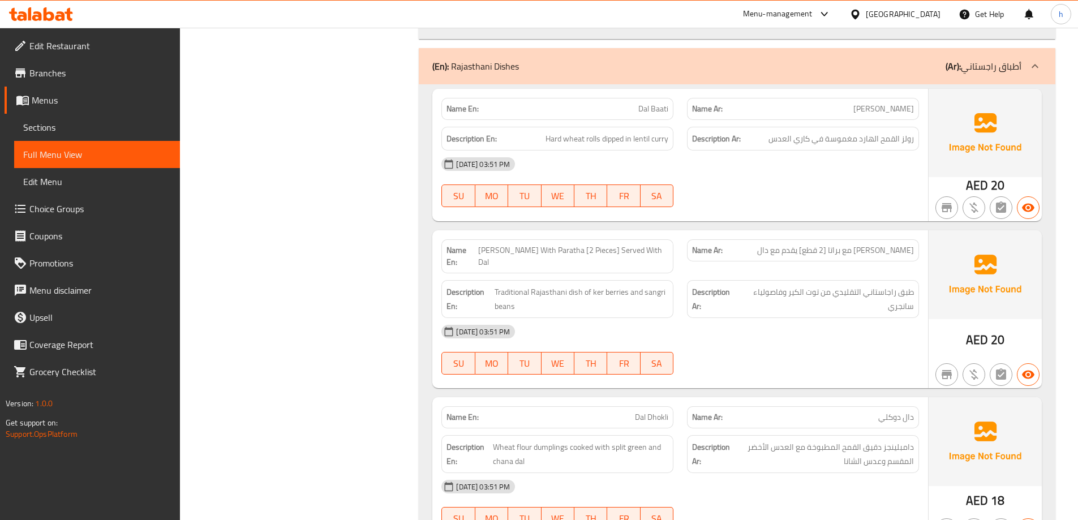
scroll to position [2455, 0]
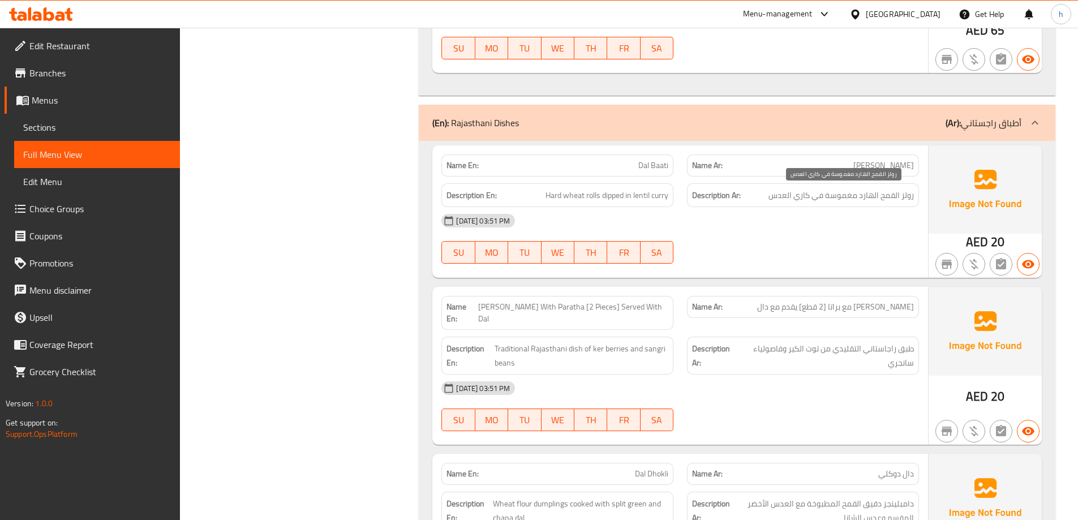
click at [893, 195] on span "رولز القمح الهارد مغموسة في كاري العدس" at bounding box center [841, 196] width 145 height 14
click at [867, 195] on span "رولز القمح الهارد مغموسة في كاري العدس" at bounding box center [841, 196] width 145 height 14
click at [842, 197] on span "رولز القمح الهارد مغموسة في كاري العدس" at bounding box center [841, 196] width 145 height 14
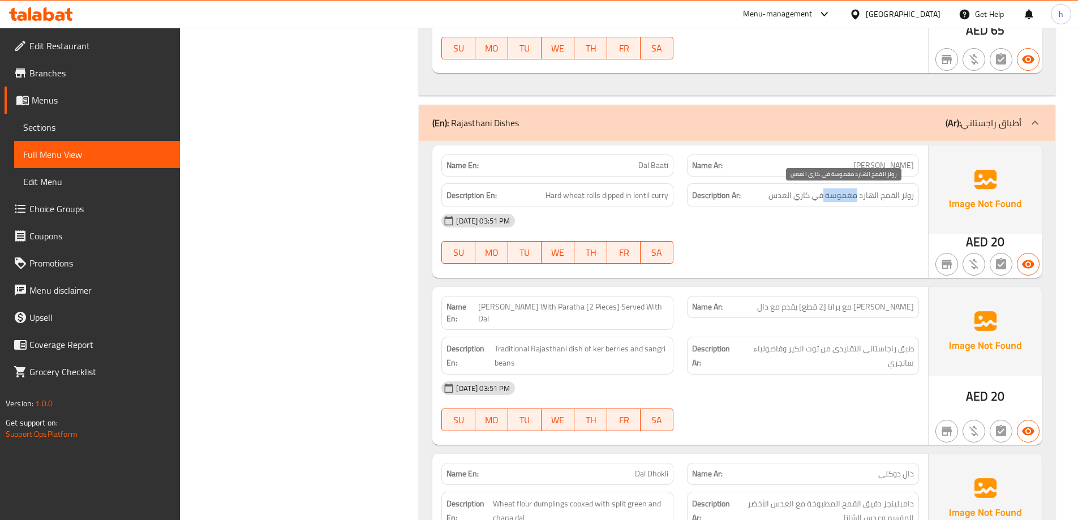
click at [842, 197] on span "رولز القمح الهارد مغموسة في كاري العدس" at bounding box center [841, 196] width 145 height 14
click at [821, 195] on span "رولز القمح الهارد مغموسة في كاري العدس" at bounding box center [841, 196] width 145 height 14
click at [646, 197] on span "Hard wheat rolls dipped in lentil curry" at bounding box center [607, 196] width 123 height 14
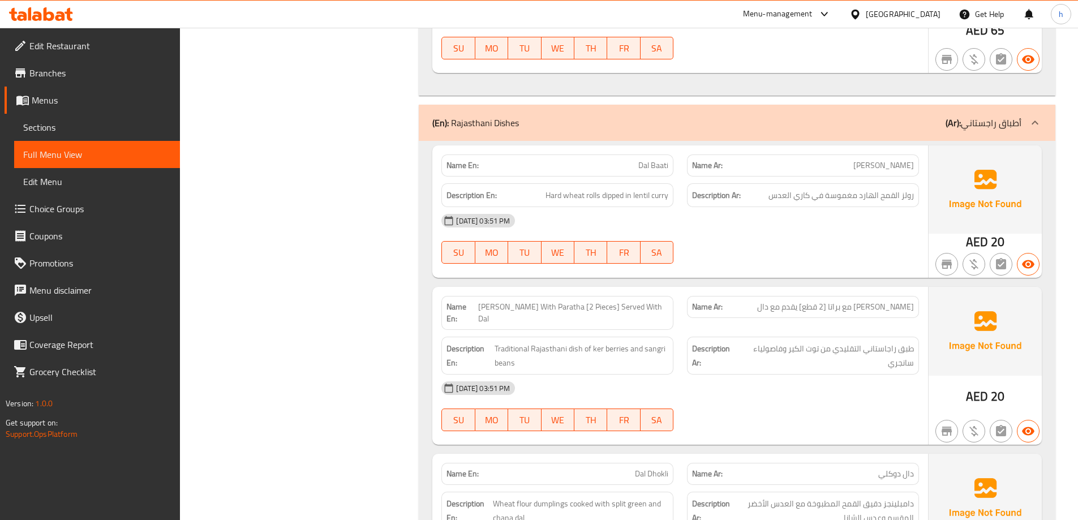
click at [596, 195] on span "Hard wheat rolls dipped in lentil curry" at bounding box center [607, 196] width 123 height 14
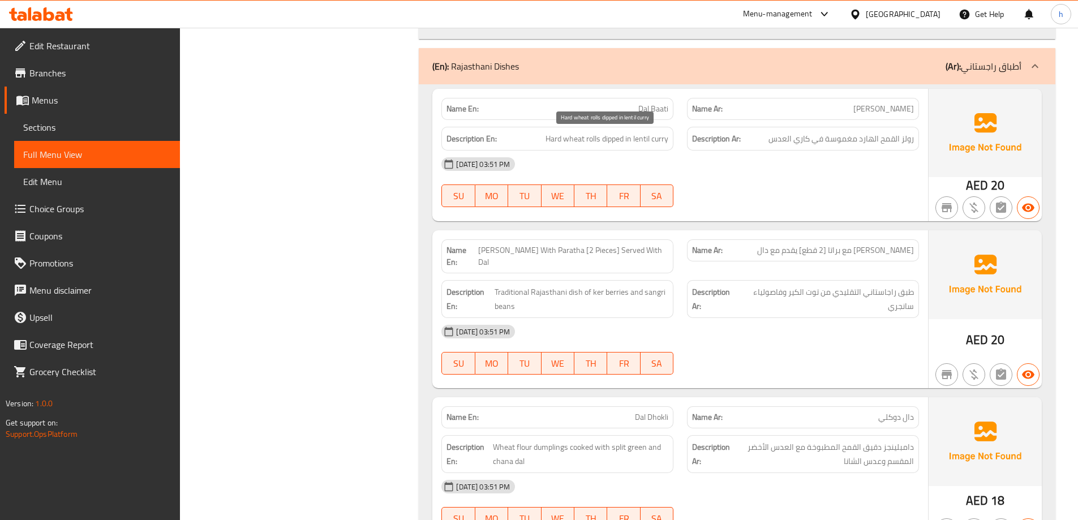
click at [663, 137] on span "Hard wheat rolls dipped in lentil curry" at bounding box center [607, 139] width 123 height 14
click at [523, 249] on span "[PERSON_NAME] With Paratha [2 Pieces] Served With Dal" at bounding box center [573, 257] width 191 height 24
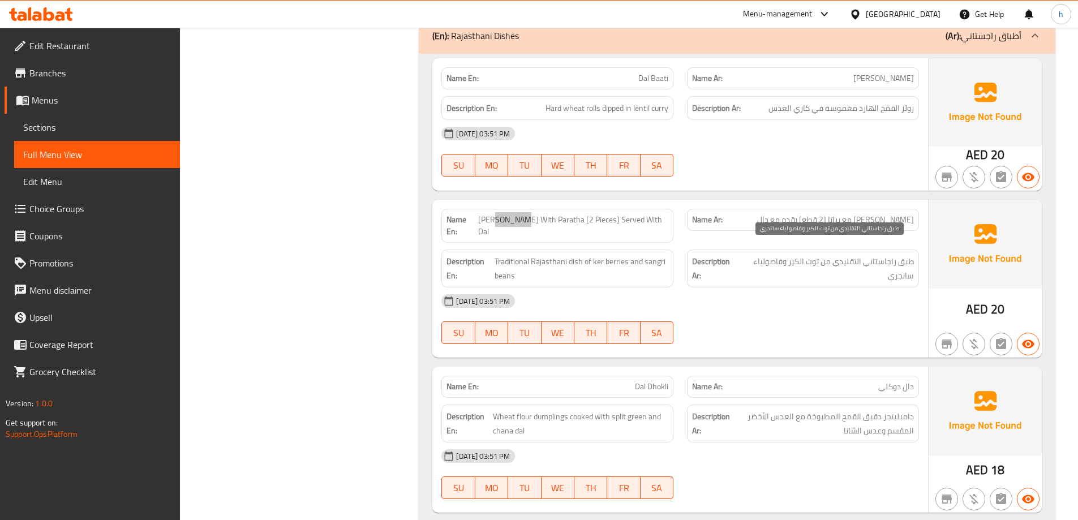
scroll to position [2568, 0]
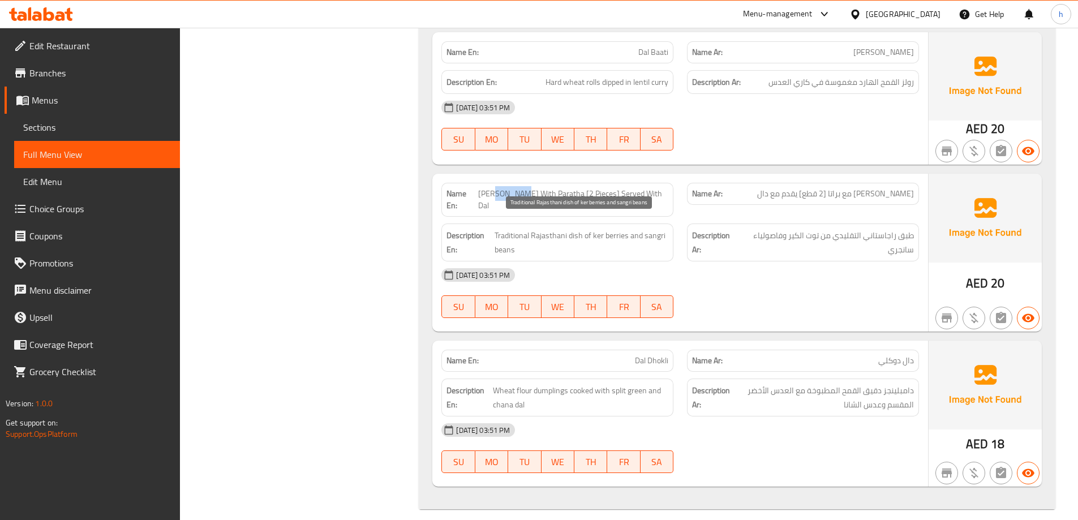
click at [555, 229] on span "Traditional Rajasthani dish of ker berries and sangri beans" at bounding box center [582, 243] width 174 height 28
click at [512, 229] on span "Traditional Rajasthani dish of ker berries and sangri beans" at bounding box center [582, 243] width 174 height 28
click at [619, 229] on span "Traditional Rajasthani dish of ker berries and sangri beans" at bounding box center [582, 243] width 174 height 28
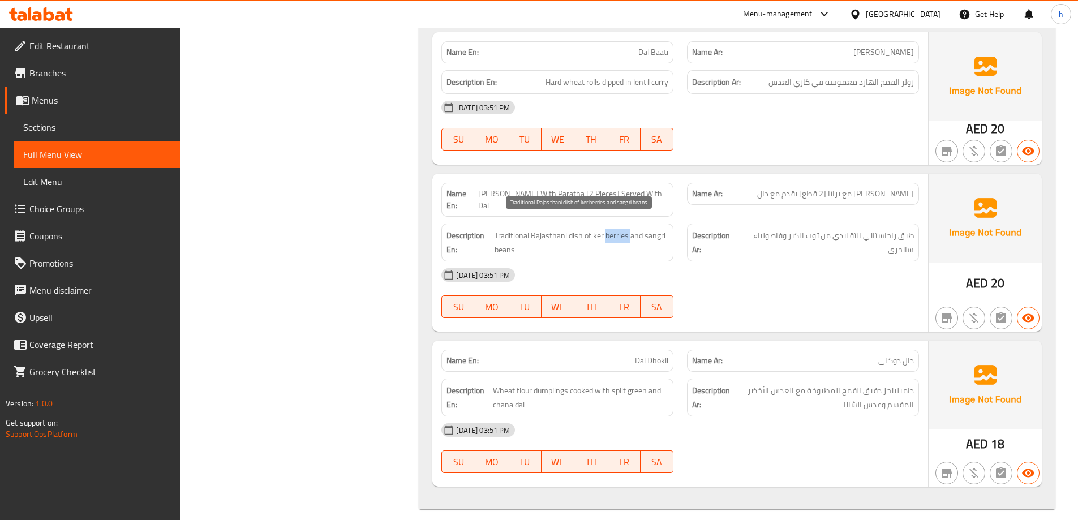
click at [619, 229] on span "Traditional Rajasthani dish of ker berries and sangri beans" at bounding box center [582, 243] width 174 height 28
click at [509, 235] on span "Traditional Rajasthani dish of ker berries and sangri beans" at bounding box center [582, 243] width 174 height 28
click at [661, 355] on span "Dal Dhokli" at bounding box center [651, 361] width 33 height 12
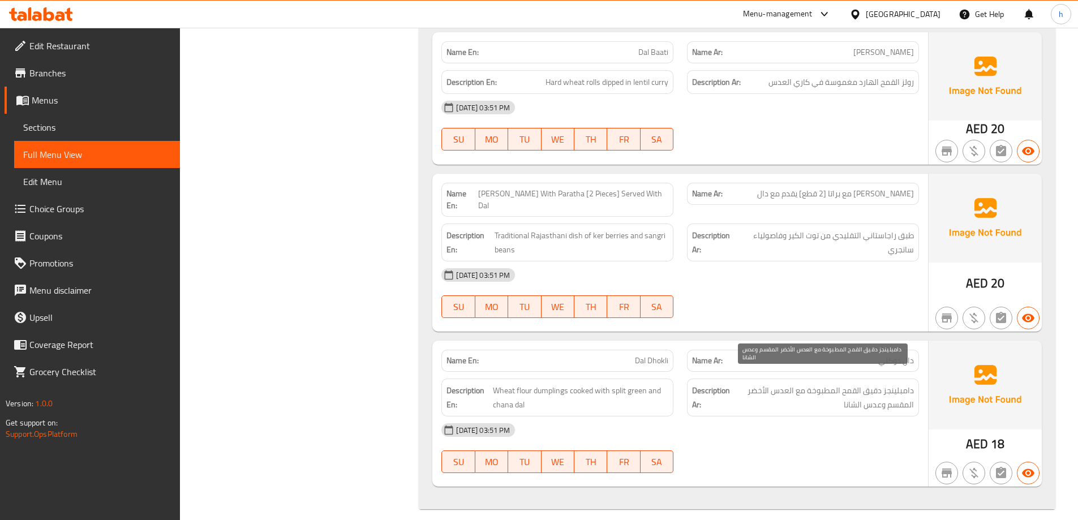
click at [906, 384] on span "دامبلينجز دقيق القمح المطبوخة مع العدس الأخضر المقسم وعدس الشانا" at bounding box center [824, 398] width 182 height 28
click at [871, 384] on span "دامبلينجز دقيق القمح المطبوخة مع العدس الأخضر المقسم وعدس الشانا" at bounding box center [824, 398] width 182 height 28
click at [858, 384] on span "دامبلينجز دقيق القمح المطبوخة مع العدس الأخضر المقسم وعدس الشانا" at bounding box center [824, 398] width 182 height 28
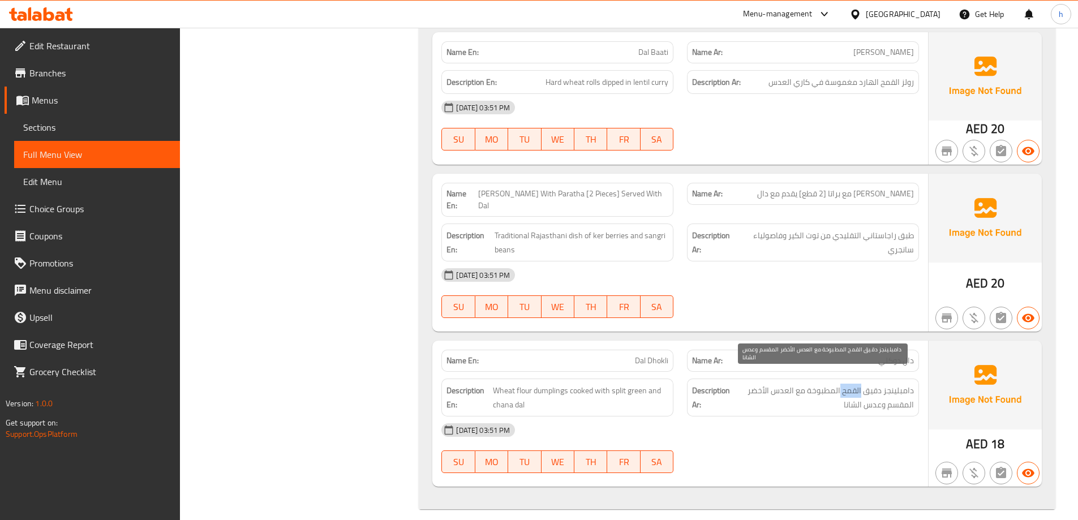
click at [858, 384] on span "دامبلينجز دقيق القمح المطبوخة مع العدس الأخضر المقسم وعدس الشانا" at bounding box center [824, 398] width 182 height 28
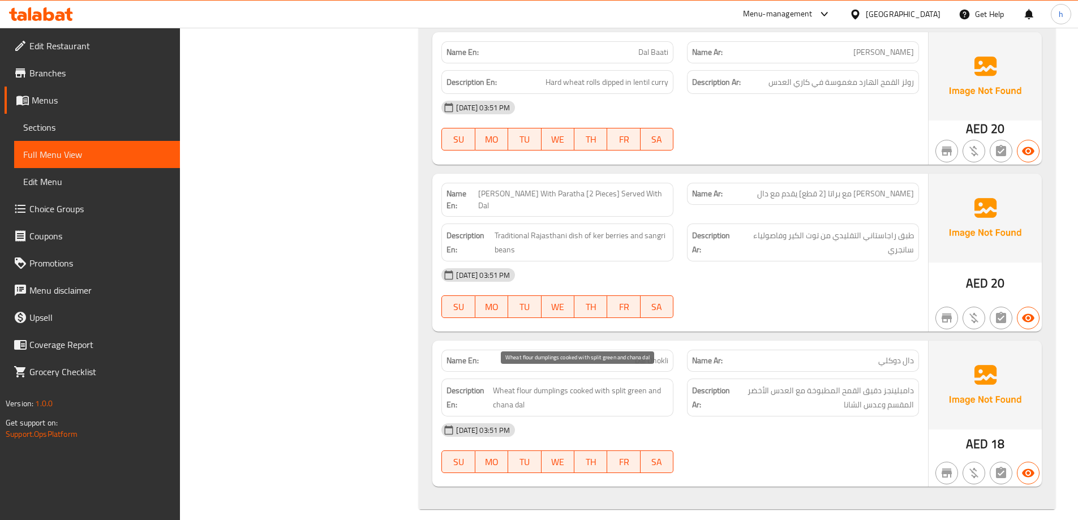
click at [589, 384] on span "Wheat flour dumplings cooked with split green and chana dal" at bounding box center [580, 398] width 175 height 28
click at [601, 384] on span "Wheat flour dumplings cooked with split green and chana dal" at bounding box center [580, 398] width 175 height 28
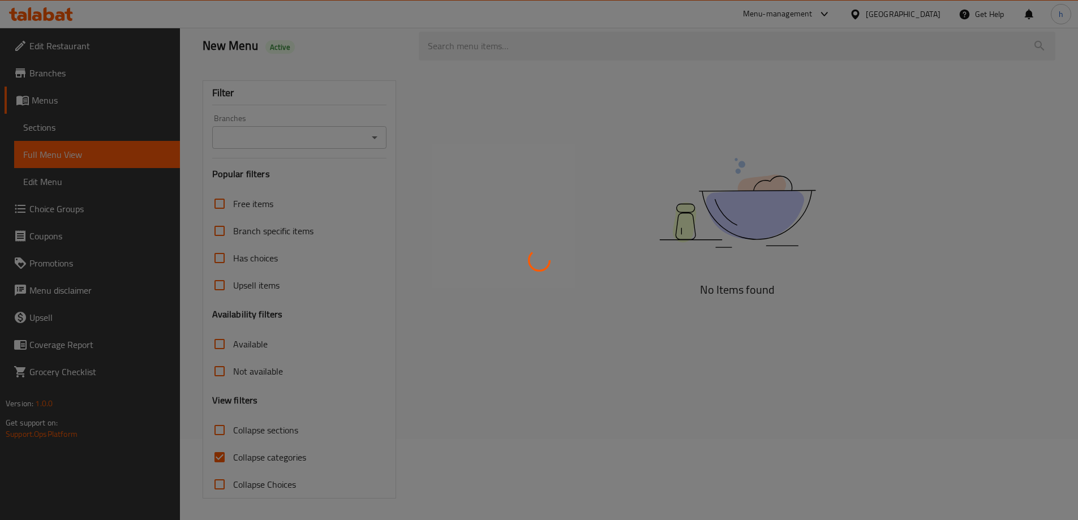
scroll to position [82, 0]
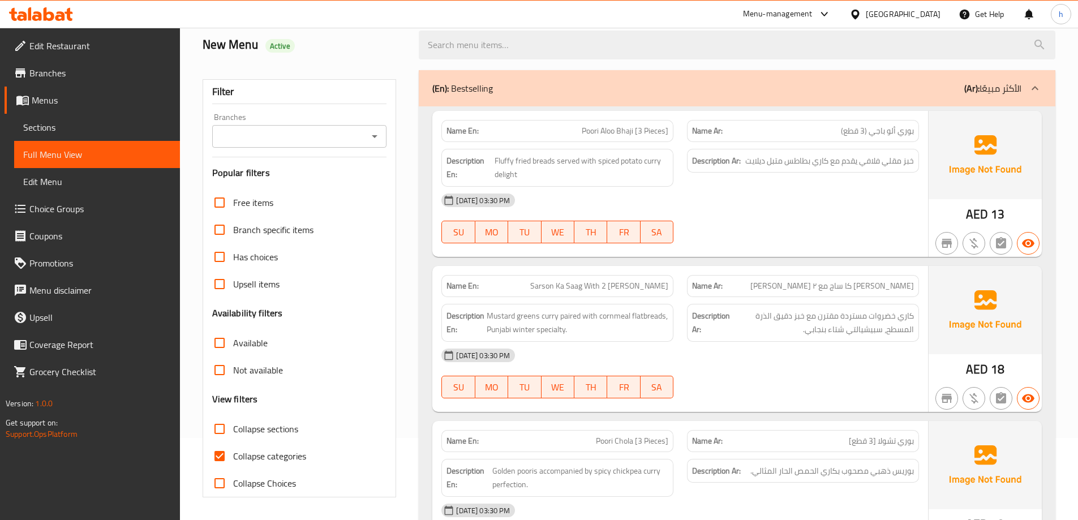
click at [251, 430] on span "Collapse sections" at bounding box center [265, 429] width 65 height 14
click at [233, 430] on input "Collapse sections" at bounding box center [219, 429] width 27 height 27
checkbox input "true"
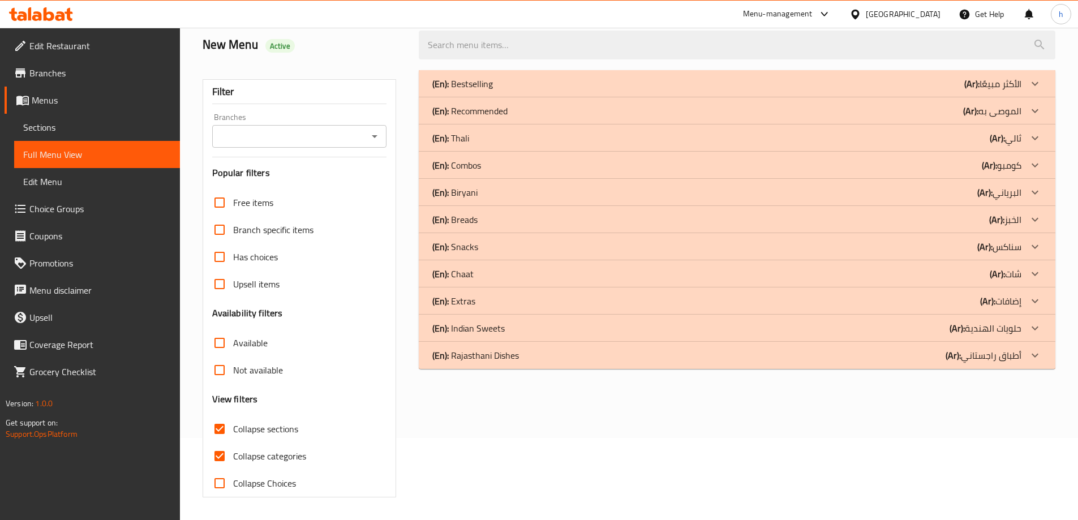
click at [251, 455] on span "Collapse categories" at bounding box center [269, 456] width 73 height 14
click at [233, 455] on input "Collapse categories" at bounding box center [219, 456] width 27 height 27
checkbox input "false"
click at [1004, 327] on p "(Ar): حلويات الهندية" at bounding box center [986, 329] width 72 height 14
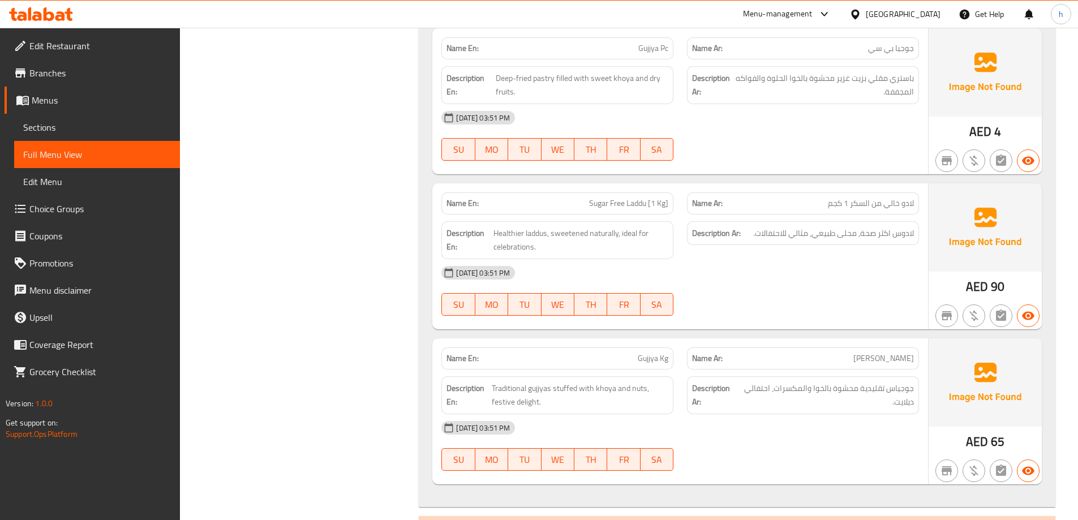
scroll to position [2170, 0]
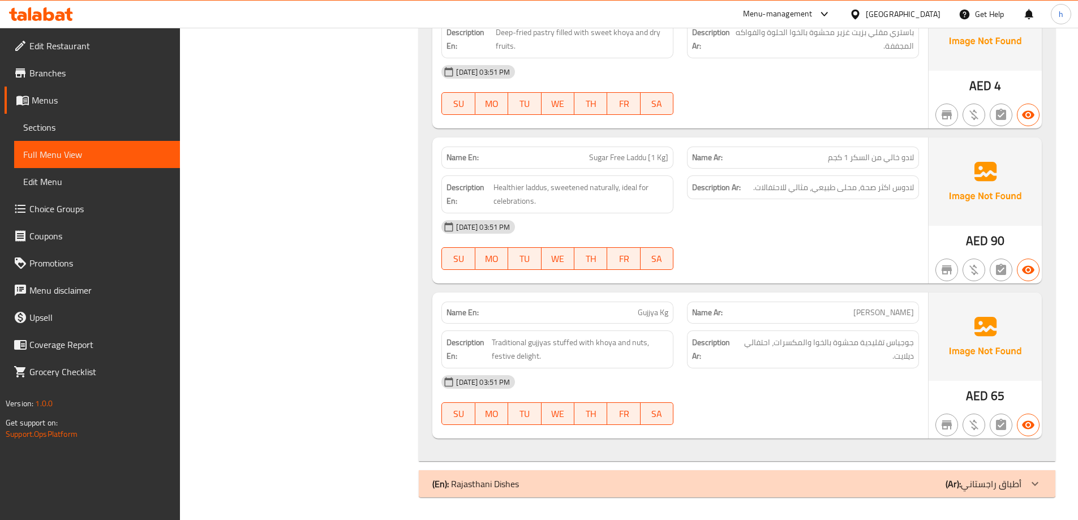
click at [991, 487] on p "(Ar): أطباق راجستاني" at bounding box center [984, 484] width 76 height 14
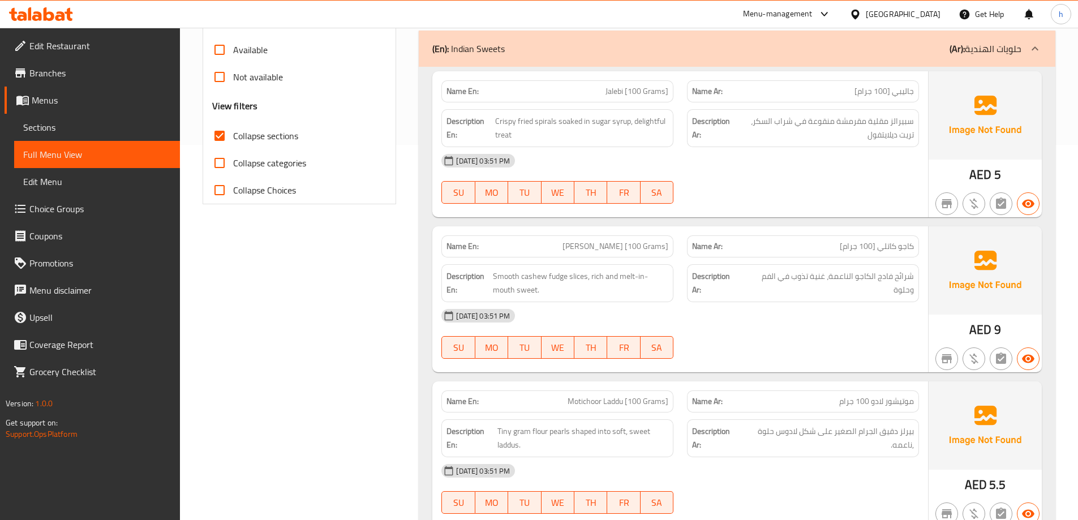
scroll to position [404, 0]
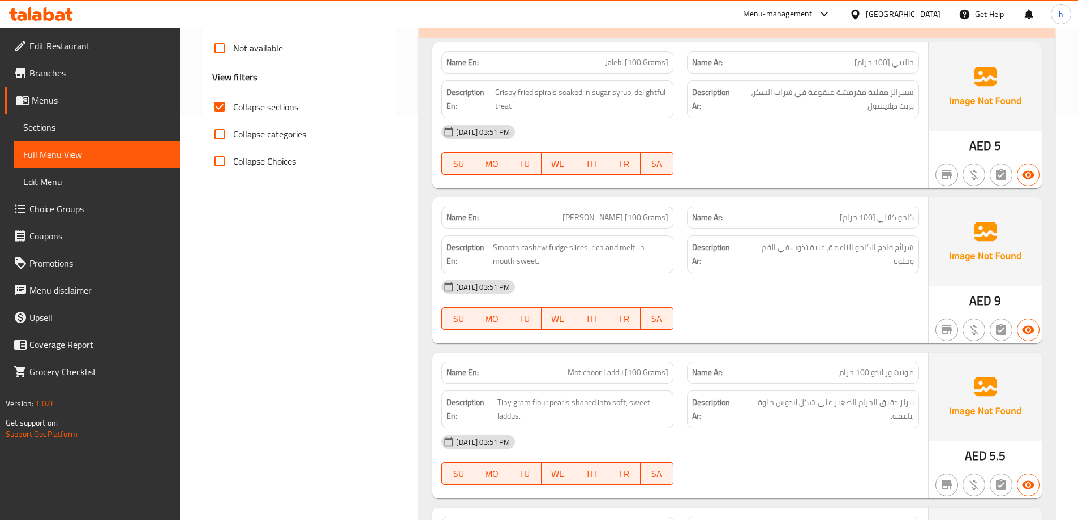
click at [790, 370] on p "Name Ar: موتيشور لادو 100 جرام" at bounding box center [803, 373] width 222 height 12
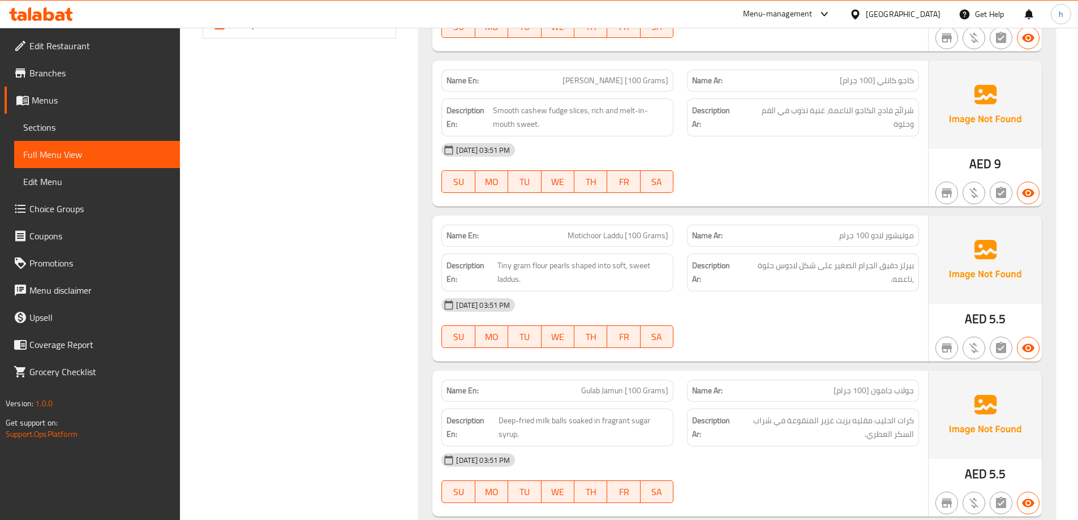
scroll to position [574, 0]
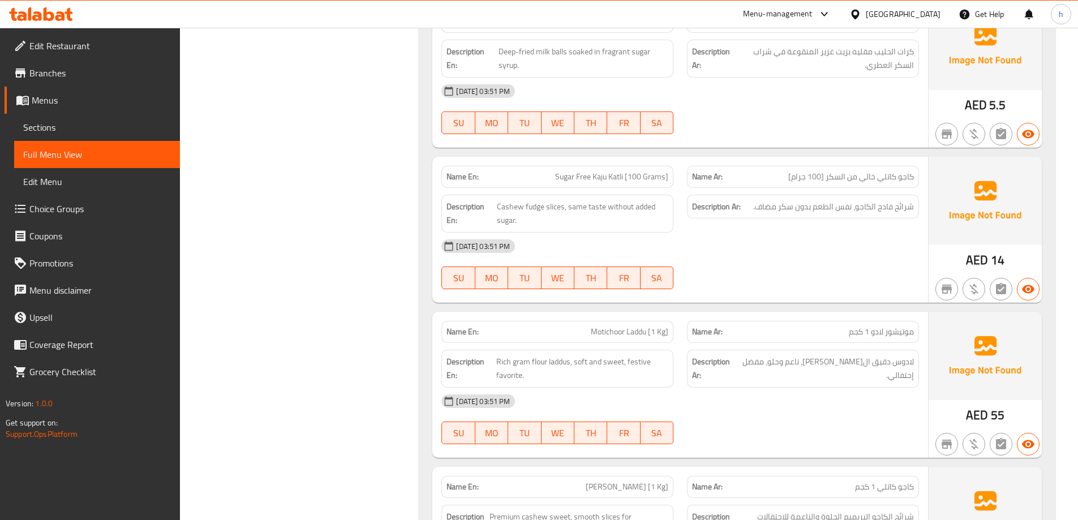
scroll to position [914, 0]
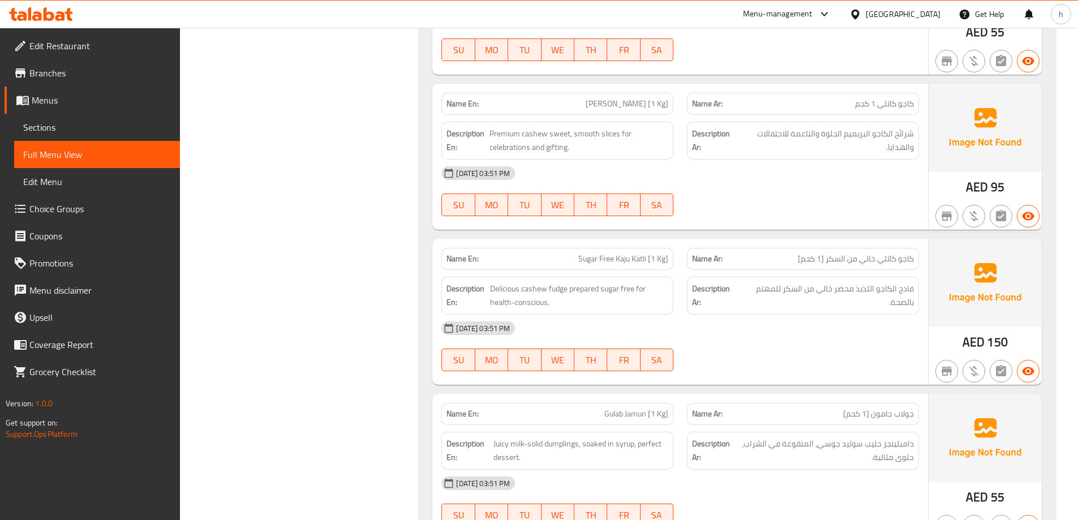
scroll to position [1310, 0]
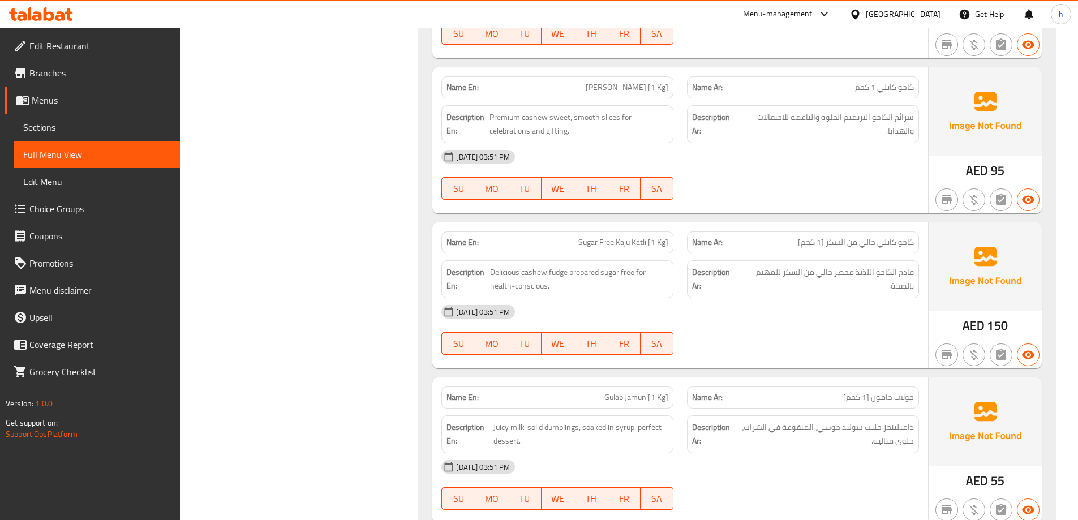
click at [302, 288] on div "Filter Branches Branches Popular filters Free items Branch specific items Has c…" at bounding box center [304, 346] width 217 height 3020
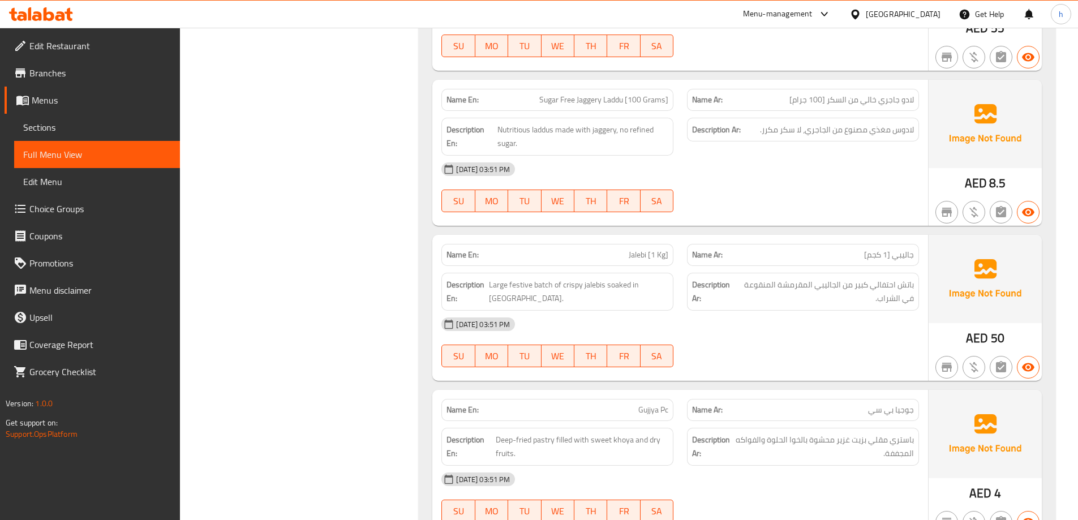
scroll to position [1819, 0]
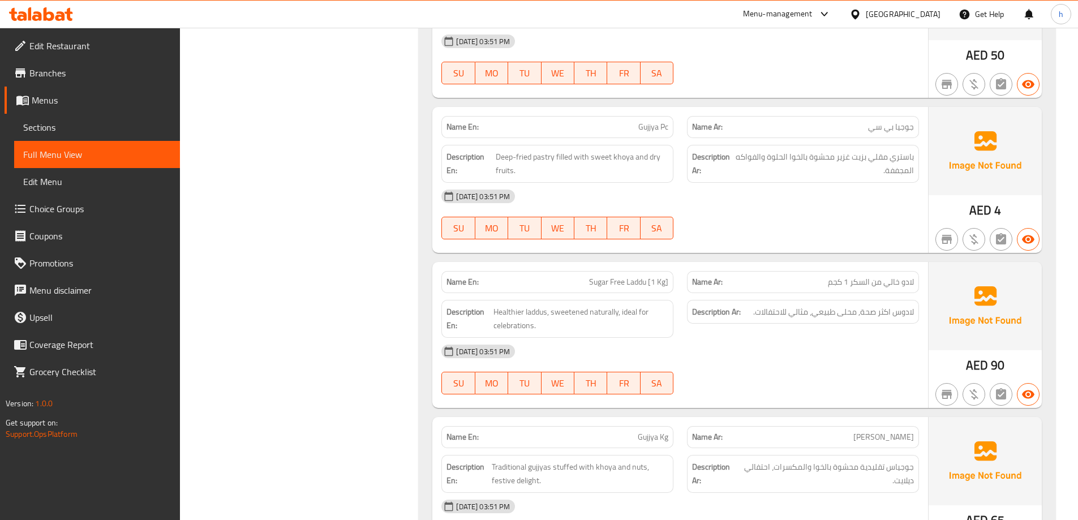
scroll to position [2102, 0]
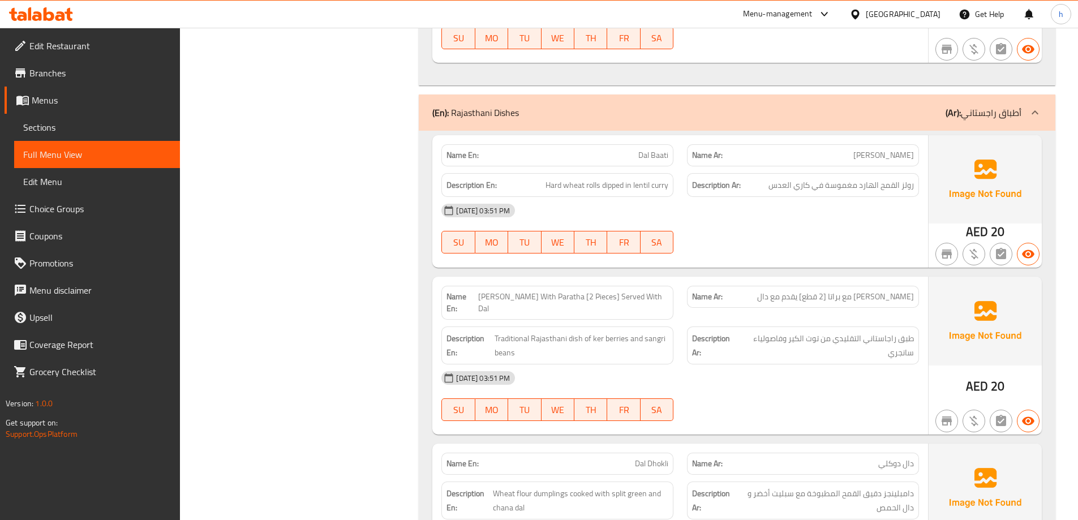
scroll to position [2612, 0]
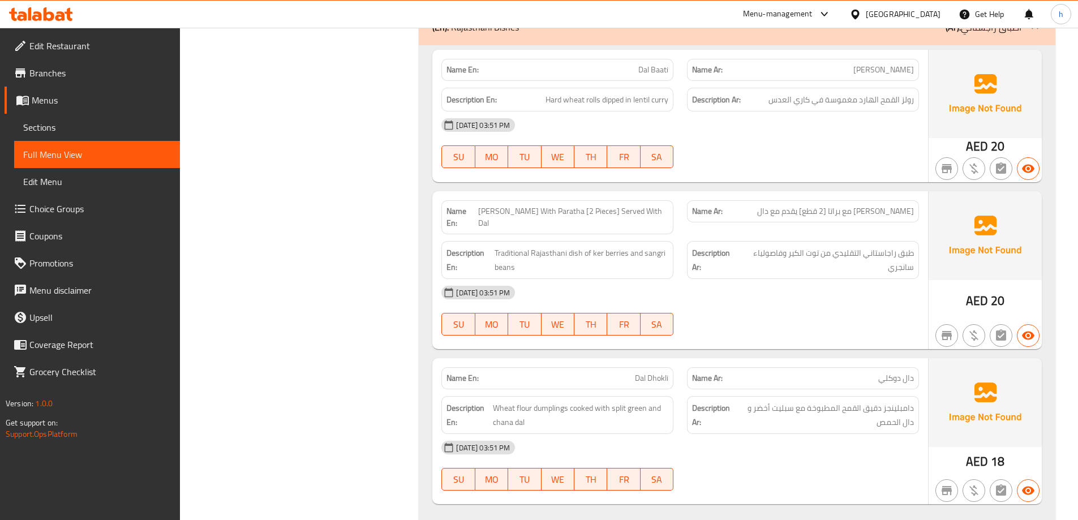
scroll to position [2649, 0]
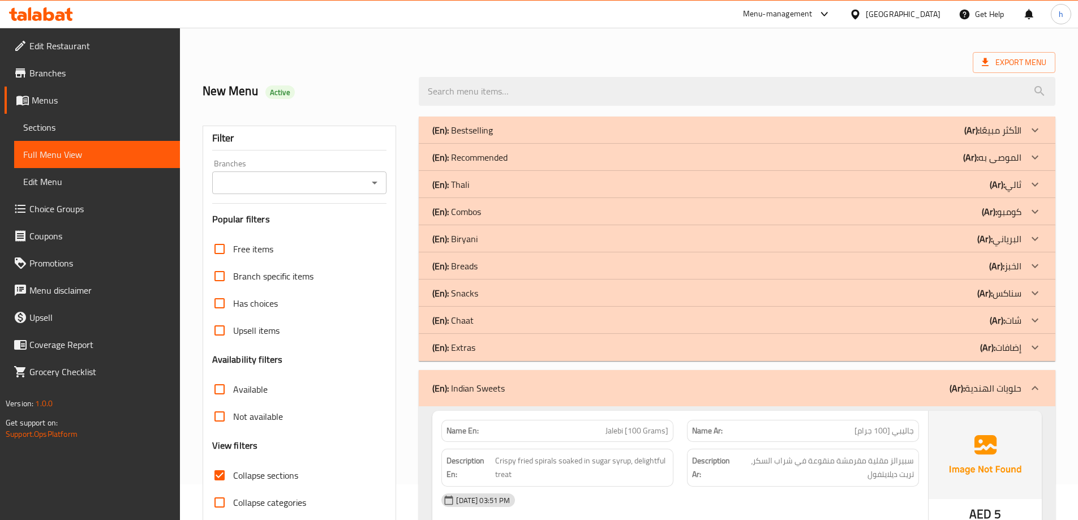
scroll to position [10, 0]
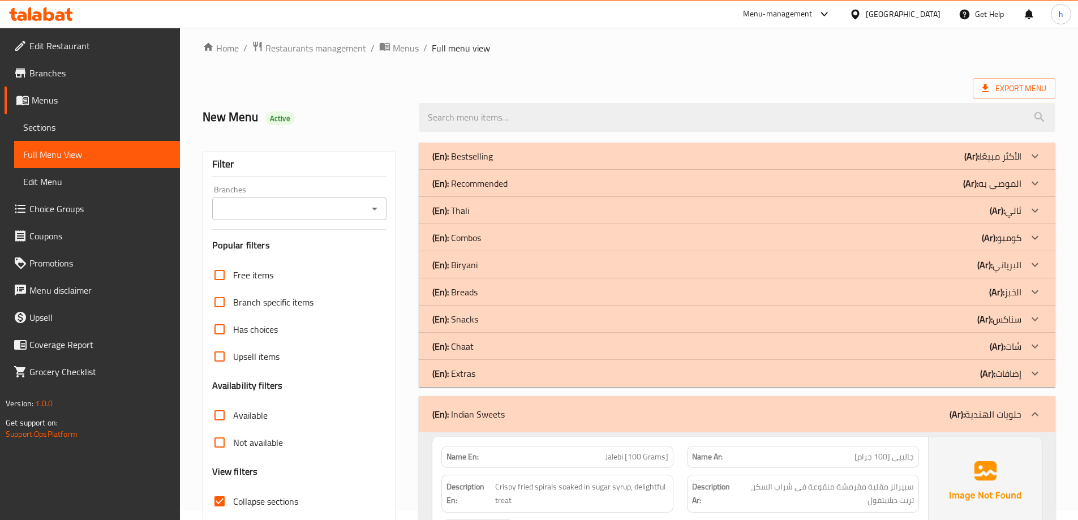
click at [77, 118] on link "Sections" at bounding box center [97, 127] width 166 height 27
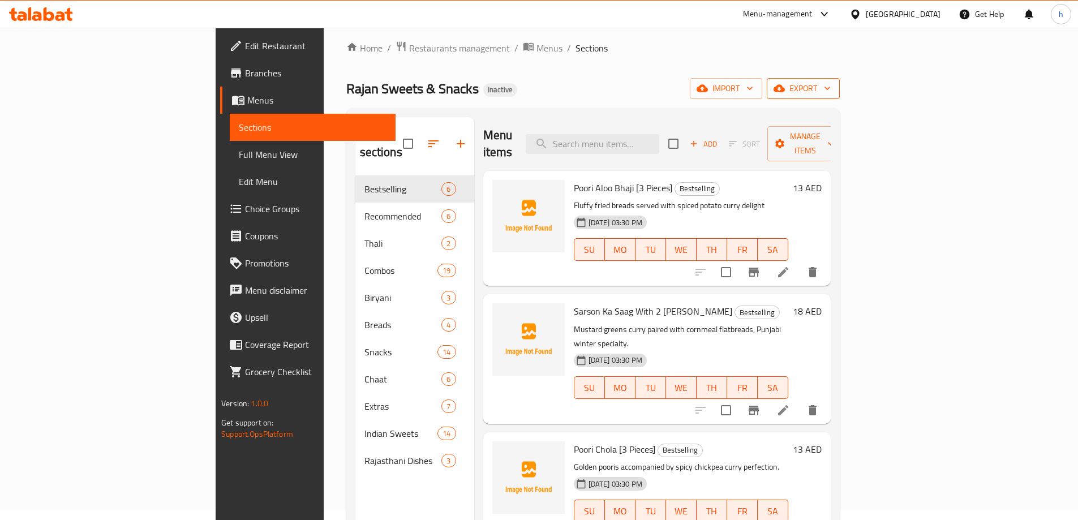
click at [831, 92] on span "export" at bounding box center [803, 89] width 55 height 14
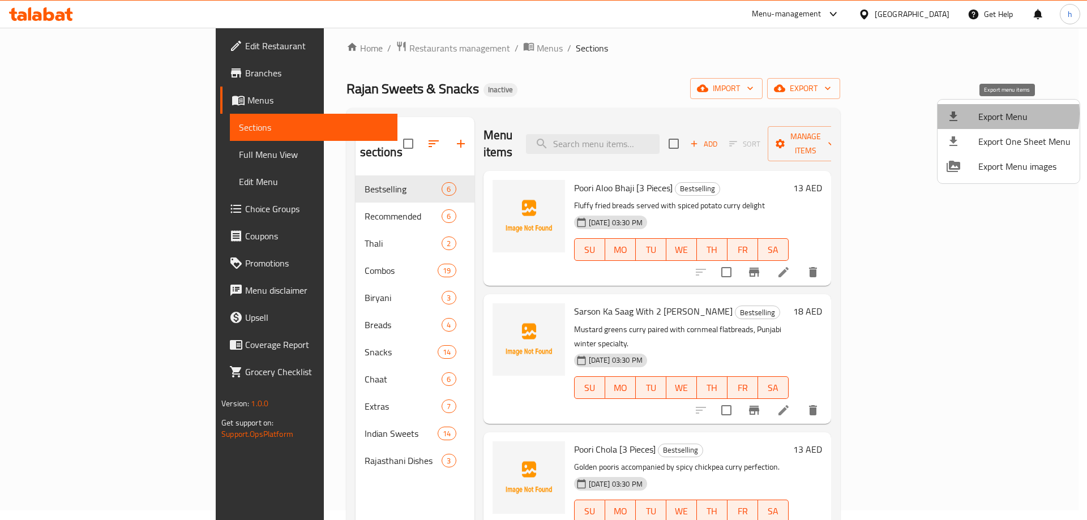
click at [994, 114] on span "Export Menu" at bounding box center [1024, 117] width 92 height 14
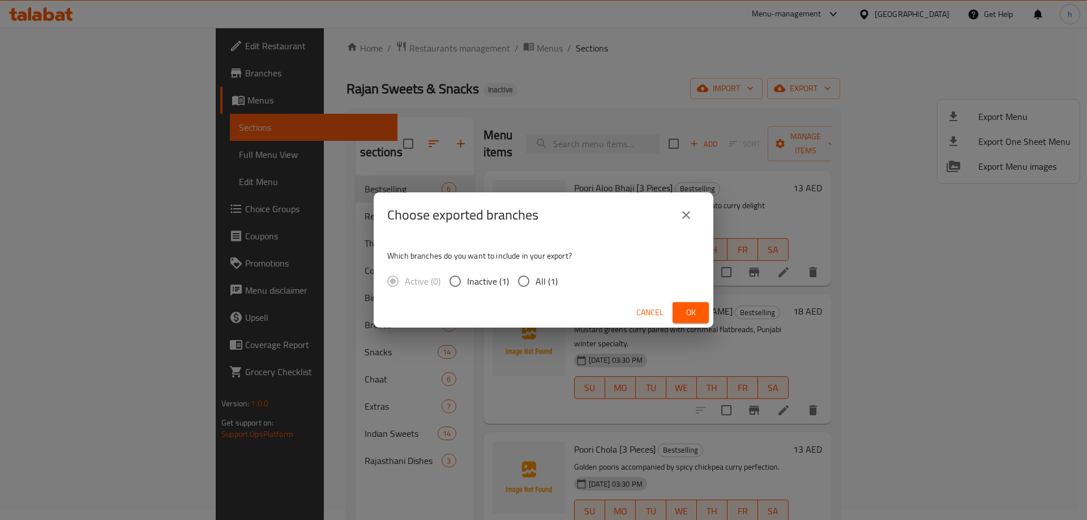
click at [533, 282] on input "All (1)" at bounding box center [524, 281] width 24 height 24
radio input "true"
click at [682, 316] on span "Ok" at bounding box center [691, 313] width 18 height 14
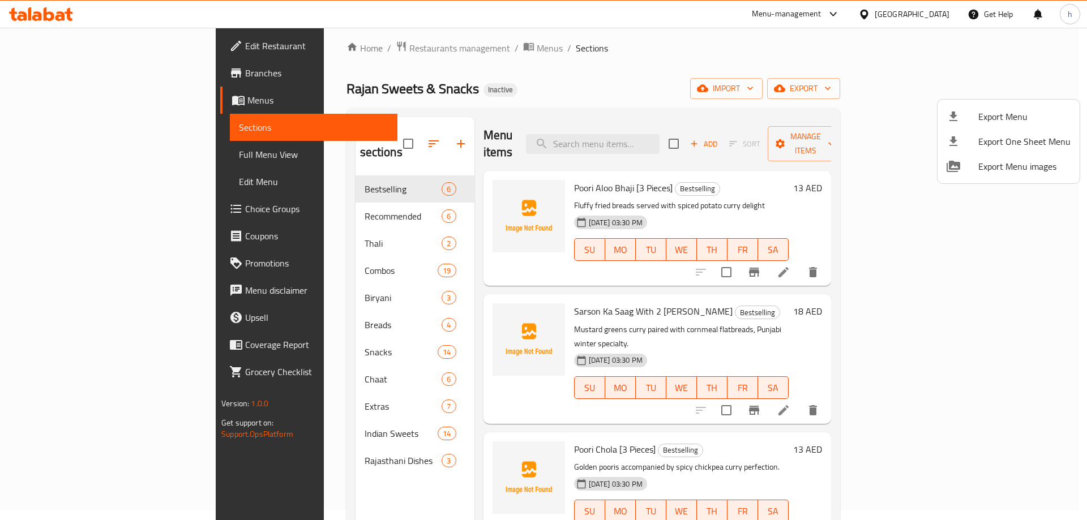
click at [78, 160] on div at bounding box center [543, 260] width 1087 height 520
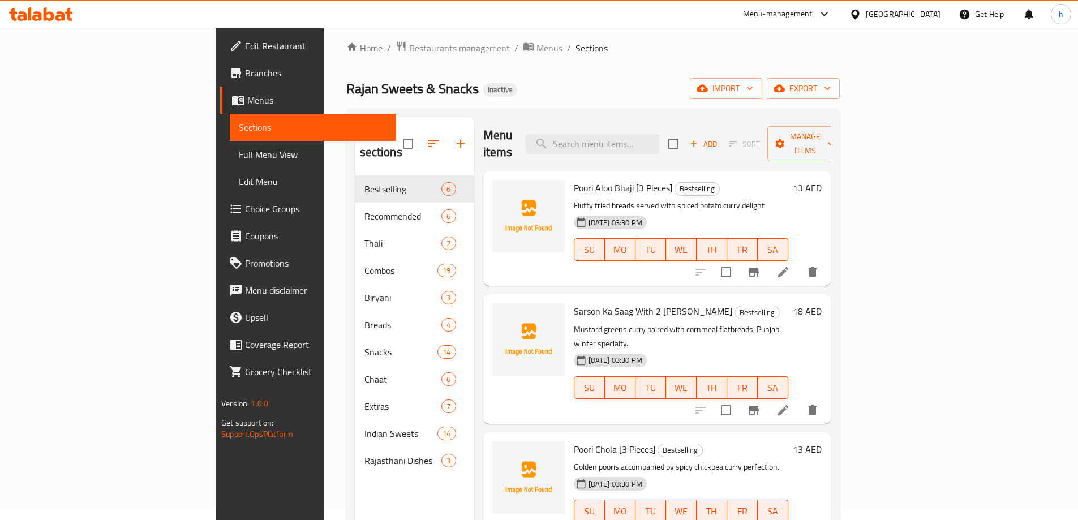
click at [239, 153] on span "Full Menu View" at bounding box center [313, 155] width 148 height 14
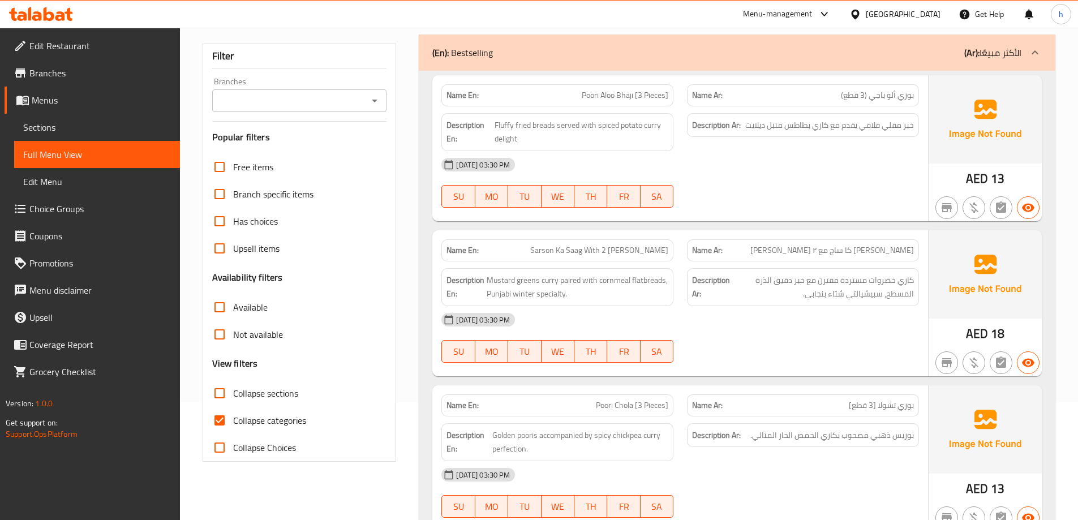
scroll to position [123, 0]
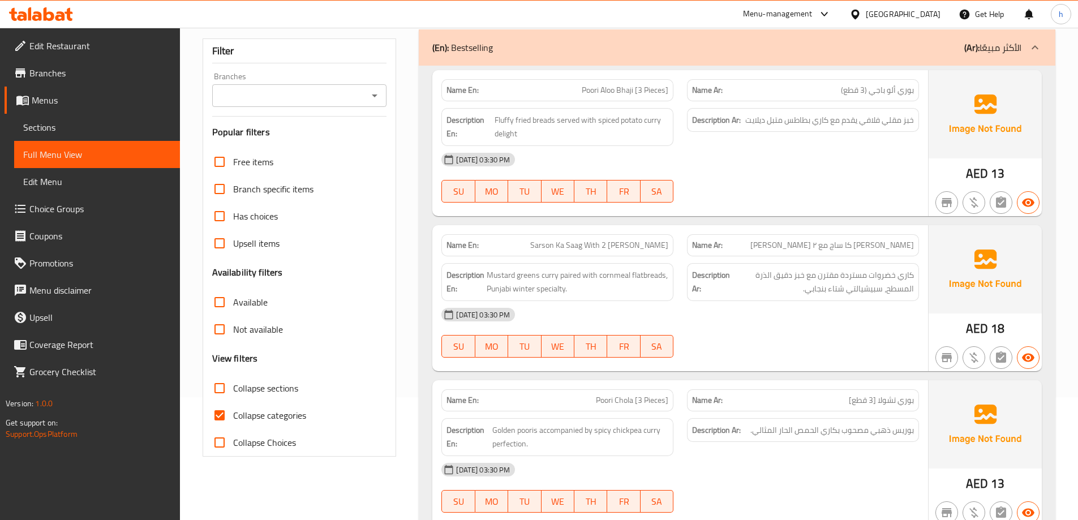
click at [256, 411] on span "Collapse categories" at bounding box center [269, 416] width 73 height 14
click at [233, 411] on input "Collapse categories" at bounding box center [219, 415] width 27 height 27
checkbox input "false"
click at [255, 391] on span "Collapse sections" at bounding box center [265, 389] width 65 height 14
click at [233, 391] on input "Collapse sections" at bounding box center [219, 388] width 27 height 27
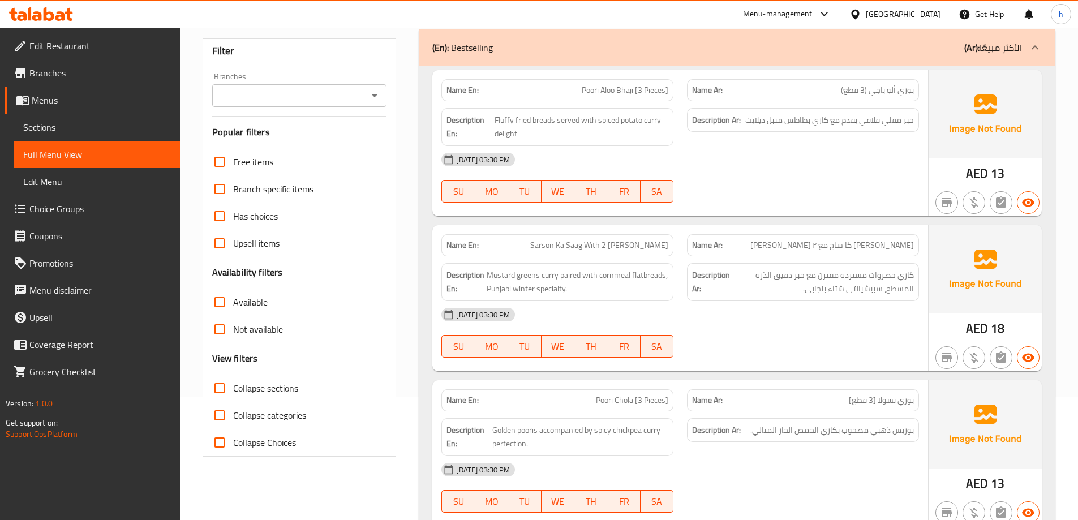
checkbox input "true"
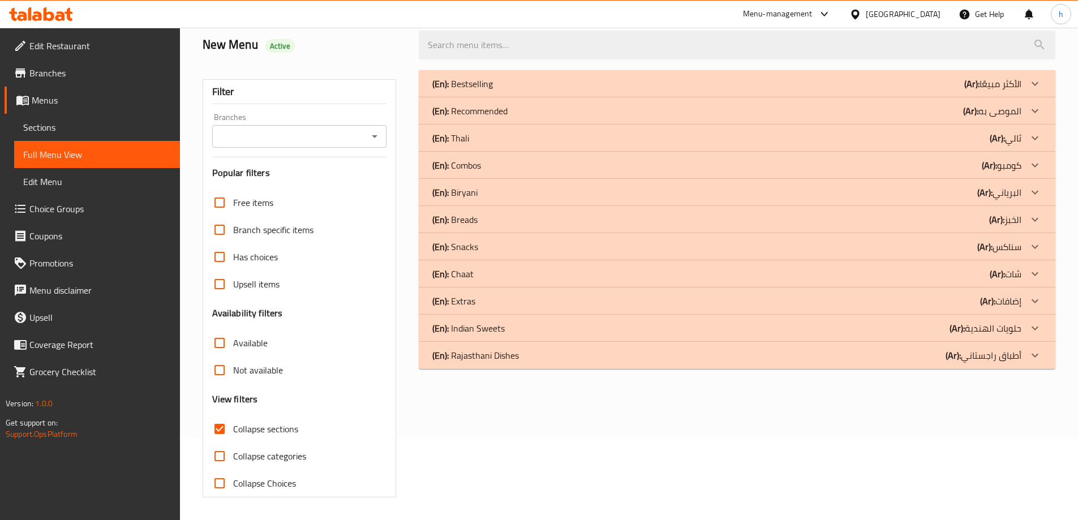
scroll to position [82, 0]
click at [961, 356] on b "(Ar):" at bounding box center [953, 355] width 15 height 17
